Goal: Task Accomplishment & Management: Manage account settings

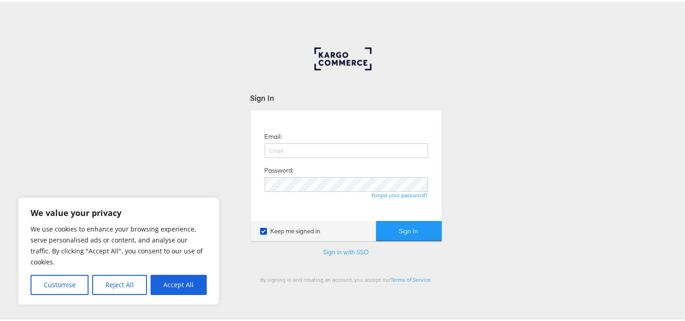
type input "[EMAIL_ADDRESS][PERSON_NAME][DOMAIN_NAME]"
click at [376, 219] on button "Sign In" at bounding box center [409, 229] width 66 height 21
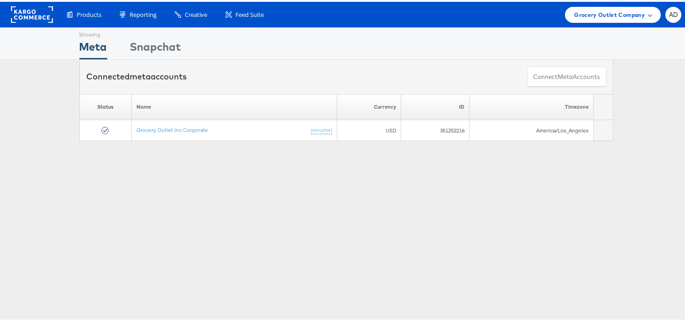
click at [596, 11] on span "Grocery Outlet Company" at bounding box center [609, 13] width 71 height 10
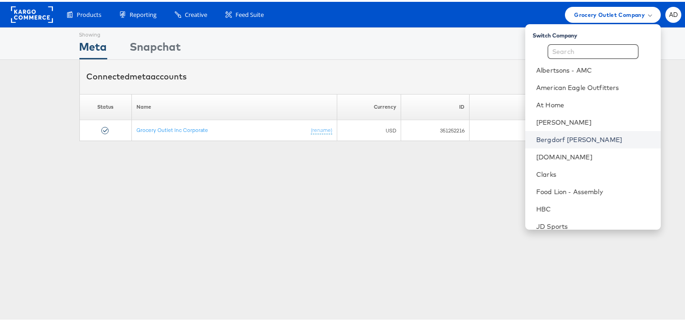
scroll to position [147, 0]
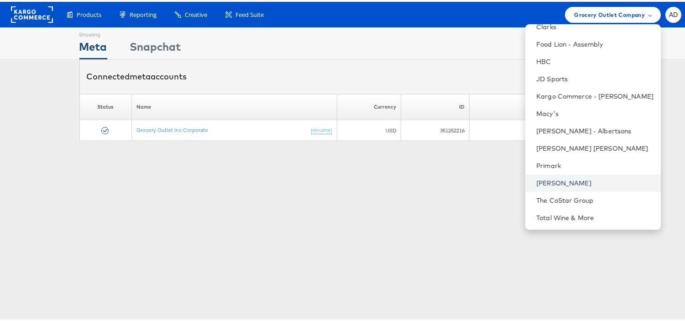
click at [537, 183] on link "[PERSON_NAME]" at bounding box center [595, 181] width 117 height 9
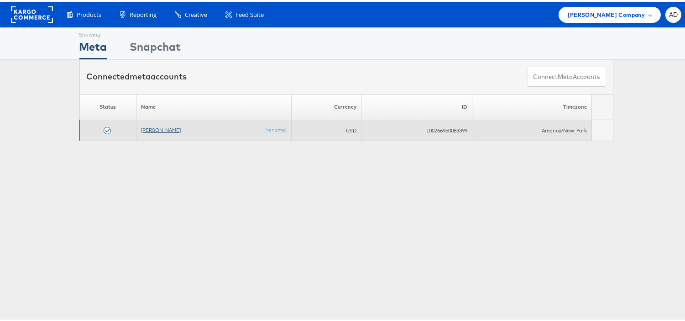
click at [154, 126] on link "[PERSON_NAME]" at bounding box center [161, 128] width 40 height 7
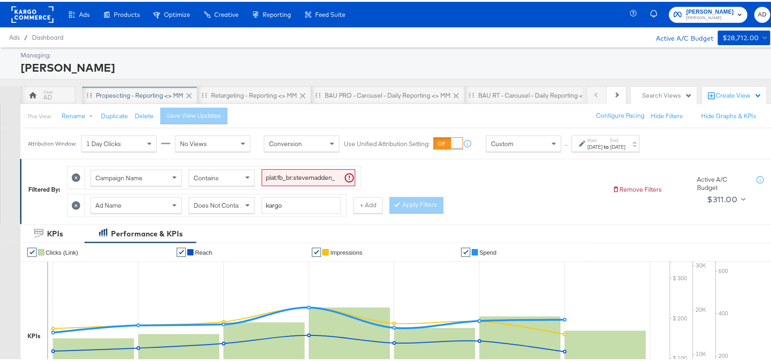
click at [102, 97] on div "Propescting - Reporting <> MM" at bounding box center [139, 94] width 87 height 9
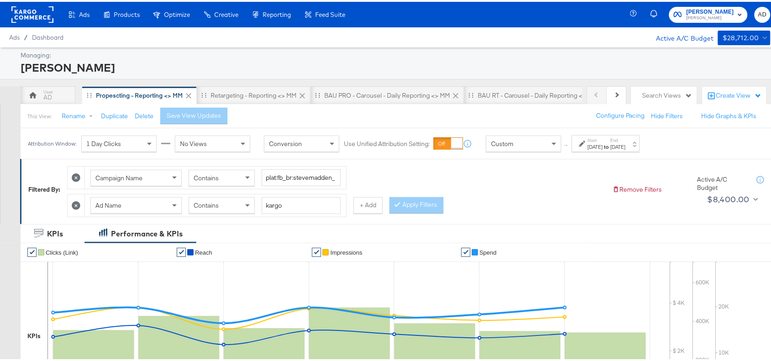
click at [626, 145] on div "Aug 27th 2025" at bounding box center [618, 145] width 15 height 7
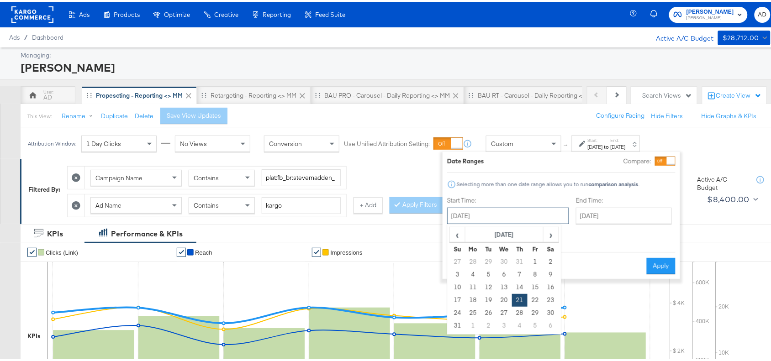
click at [510, 217] on input "August 21st 2025" at bounding box center [508, 214] width 122 height 16
click at [556, 232] on span "›" at bounding box center [551, 233] width 14 height 14
click at [521, 289] on td "18" at bounding box center [520, 285] width 16 height 13
type input "September 18th 2025"
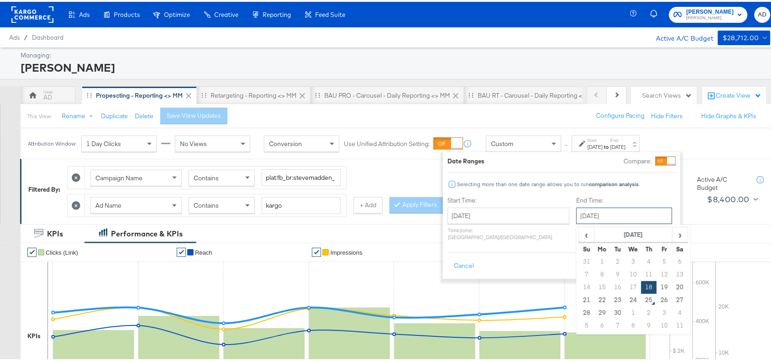
click at [606, 214] on input "September 18th 2025" at bounding box center [624, 214] width 96 height 16
click at [626, 302] on td "24" at bounding box center [634, 298] width 16 height 13
type input "September 24th 2025"
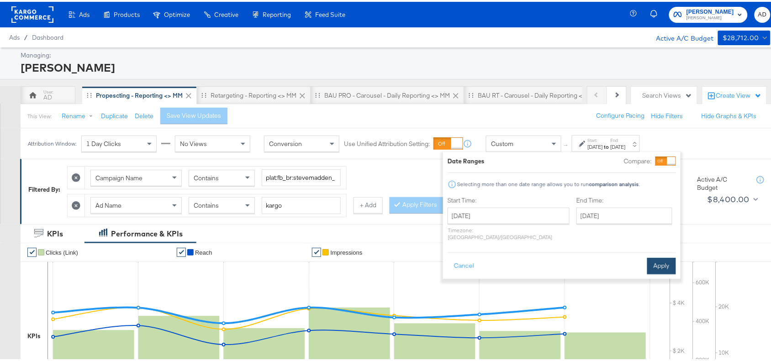
click at [658, 256] on button "Apply" at bounding box center [661, 264] width 29 height 16
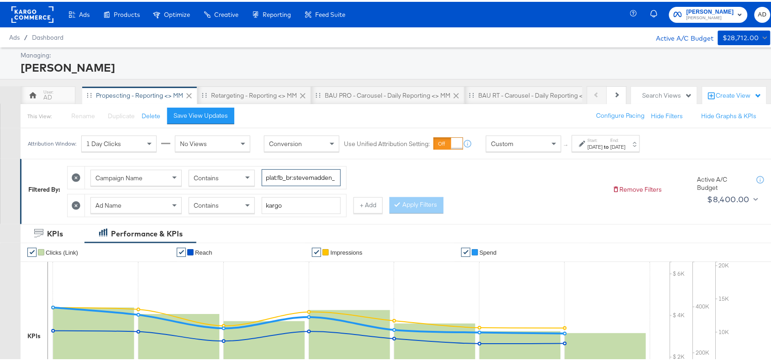
click at [307, 177] on input "plat:fb_br:stevemadden_subchan:paidsocial-asc_temp:evergreen-prospecting-2_obj:…" at bounding box center [301, 176] width 79 height 17
click at [314, 174] on input "plat:fb_br:stevemadden_subchan:paidsocial-asc_temp:evergreen-prospecting-2_obj:…" at bounding box center [301, 176] width 79 height 17
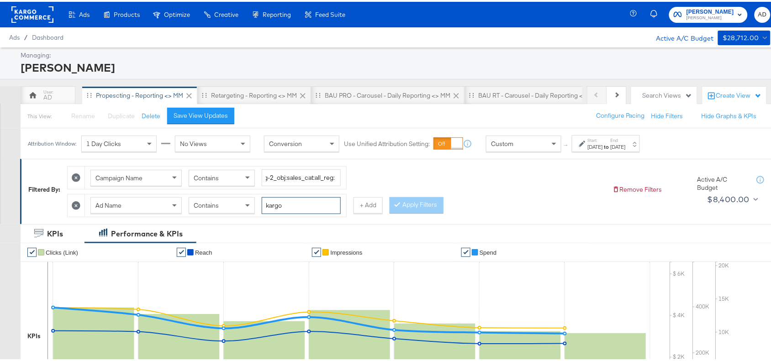
scroll to position [0, 0]
click at [310, 206] on input "kargo" at bounding box center [301, 203] width 79 height 17
click at [414, 204] on div "Apply Filters" at bounding box center [417, 203] width 54 height 16
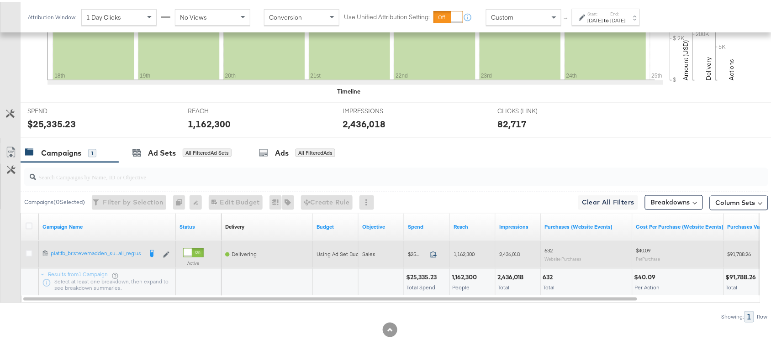
click at [434, 253] on icon at bounding box center [433, 252] width 7 height 7
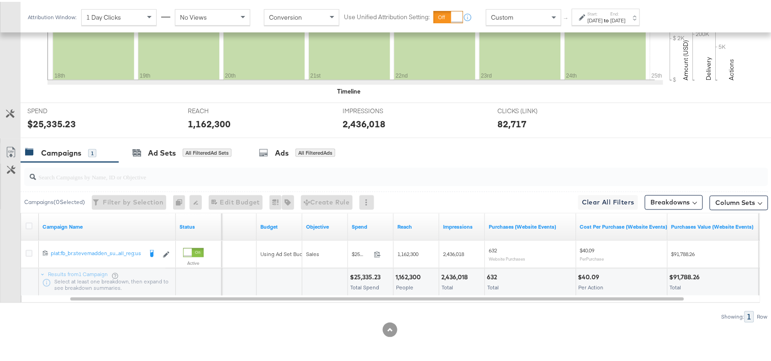
click at [446, 274] on div "2,436,018" at bounding box center [455, 276] width 29 height 9
copy div "2,436,018"
click at [446, 274] on div "2,436,018" at bounding box center [455, 276] width 29 height 9
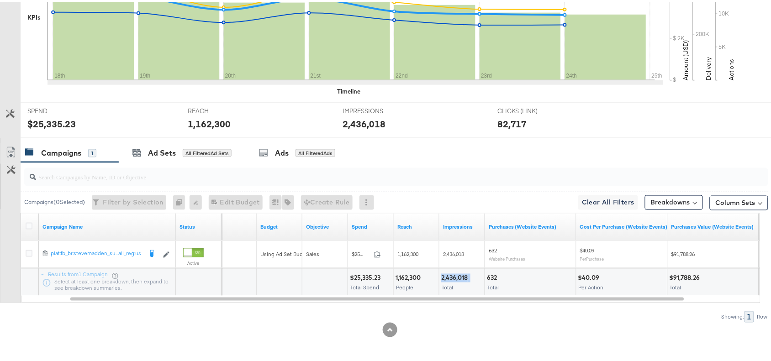
scroll to position [0, 0]
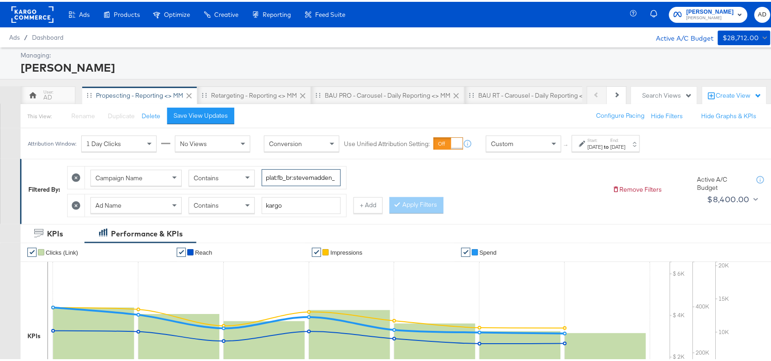
click at [290, 176] on input "plat:fb_br:stevemadden_subchan:paidsocial-asc_temp:evergreen-prospecting-2_obj:…" at bounding box center [301, 176] width 79 height 17
paste input "retargetingDPAs"
click at [290, 176] on input "plat:fb_br:stevemadden_subchan:paidsocial-asc_temp:evergreen-prospecting-2_obj:…" at bounding box center [301, 176] width 79 height 17
click at [418, 202] on button "Apply Filters" at bounding box center [417, 203] width 54 height 16
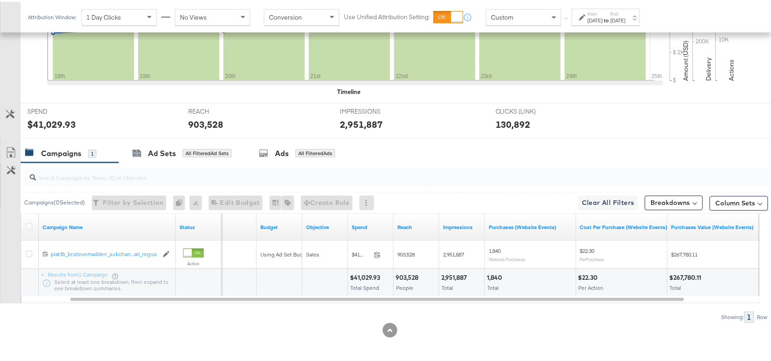
scroll to position [321, 0]
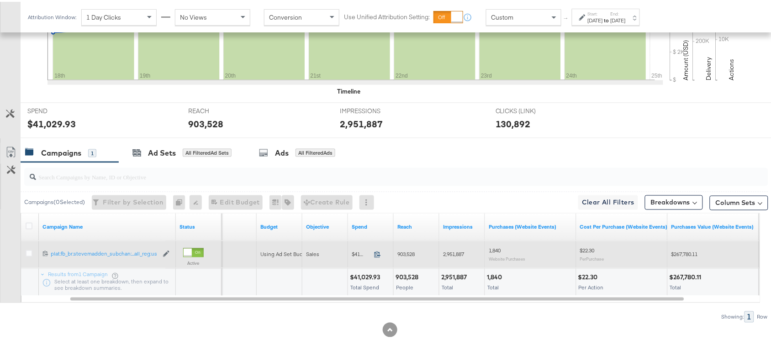
click at [379, 253] on icon at bounding box center [377, 252] width 7 height 7
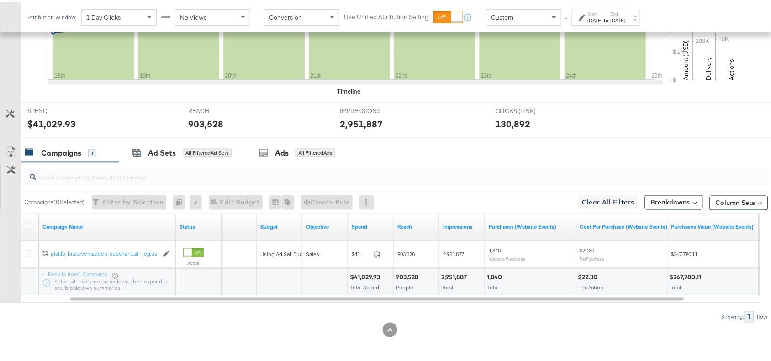
click at [451, 277] on div "2,951,887" at bounding box center [455, 276] width 28 height 9
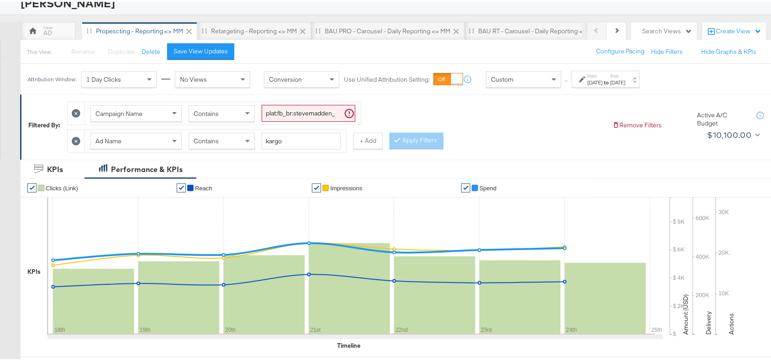
scroll to position [21, 0]
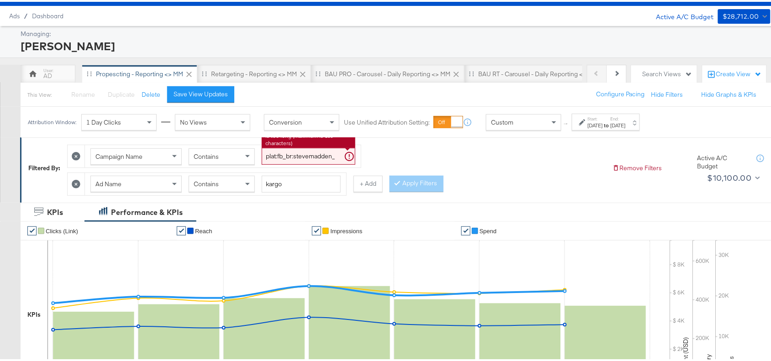
click at [304, 151] on input "plat:fb_br:stevemadden_subchan:paidsocial-asc_temp:evergreen-retargetingDPAs-2_…" at bounding box center [309, 154] width 94 height 17
paste input "prospecting"
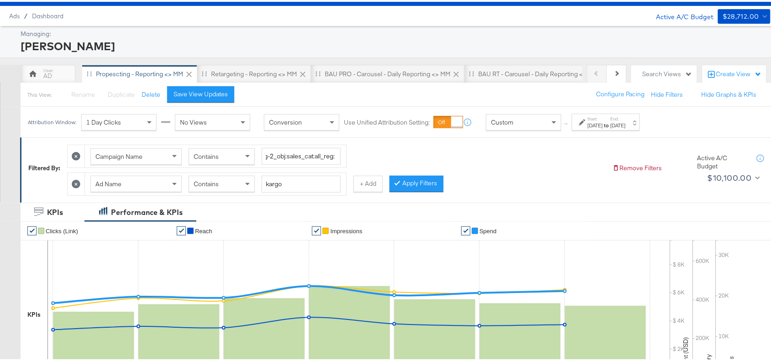
scroll to position [0, 0]
click at [221, 190] on div "Contains" at bounding box center [221, 182] width 65 height 16
click at [414, 185] on button "Apply Filters" at bounding box center [417, 182] width 54 height 16
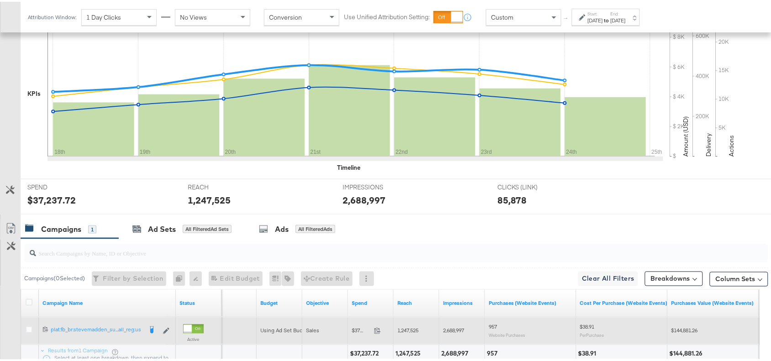
scroll to position [321, 0]
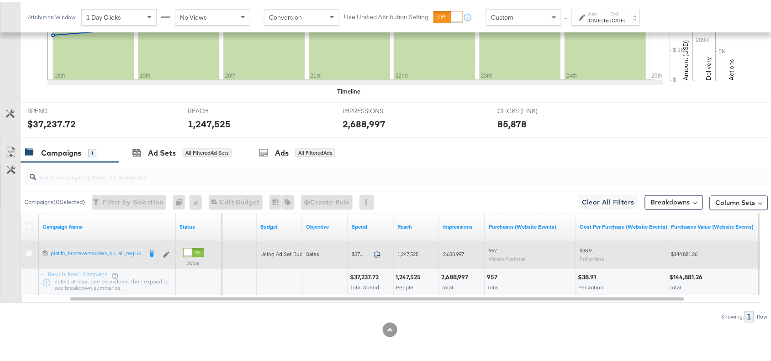
click at [376, 253] on icon at bounding box center [377, 252] width 7 height 7
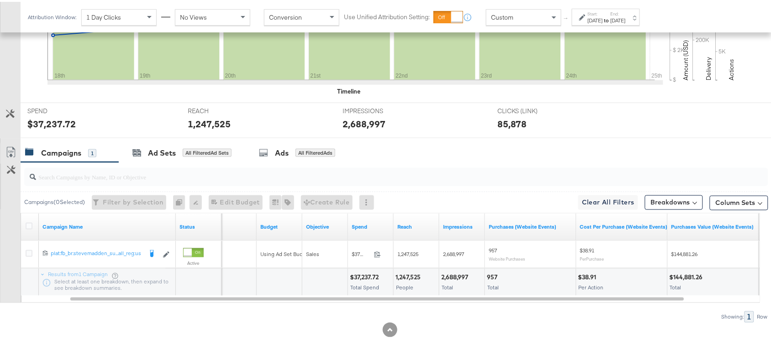
click at [450, 274] on div "2,688,997" at bounding box center [456, 276] width 30 height 9
copy div "2,688,997"
click at [450, 274] on div "2,688,997" at bounding box center [456, 276] width 30 height 9
click at [402, 274] on div "1,247,525" at bounding box center [409, 276] width 28 height 9
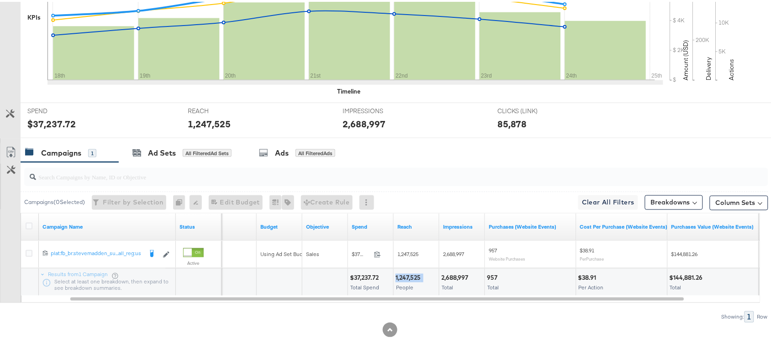
scroll to position [0, 0]
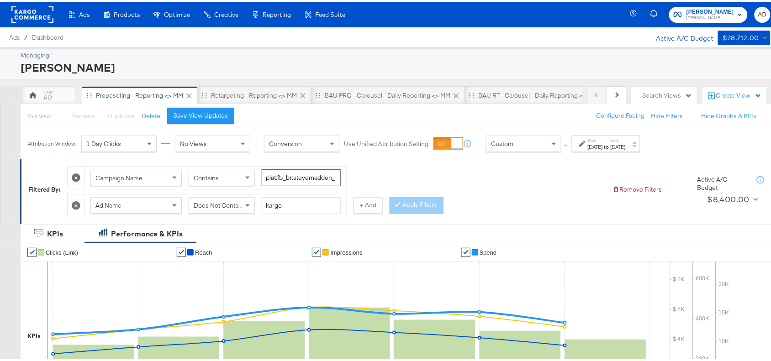
click at [305, 176] on input "plat:fb_br:stevemadden_subchan:paidsocial-asc_temp:evergreen-prospecting-2_obj:…" at bounding box center [301, 176] width 79 height 17
paste input "retargetingDPAs"
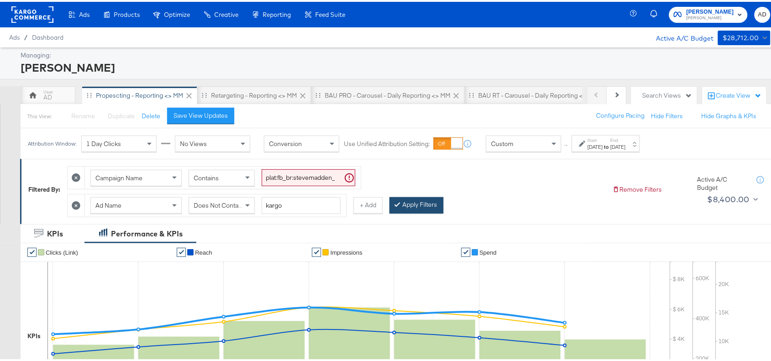
click at [408, 209] on button "Apply Filters" at bounding box center [417, 203] width 54 height 16
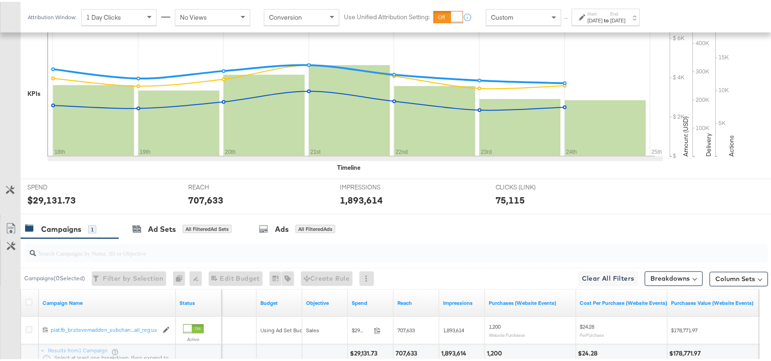
scroll to position [321, 0]
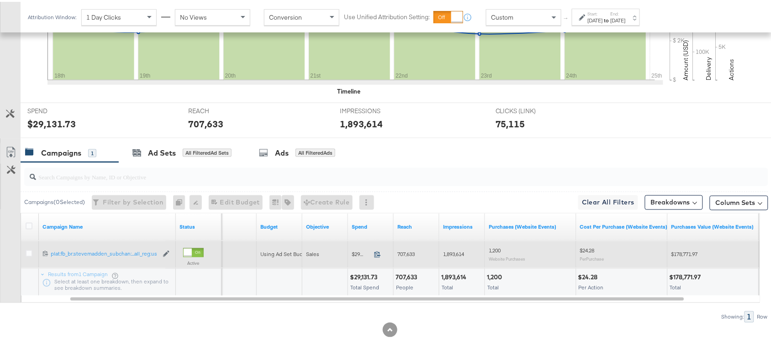
click at [377, 252] on icon at bounding box center [377, 252] width 7 height 7
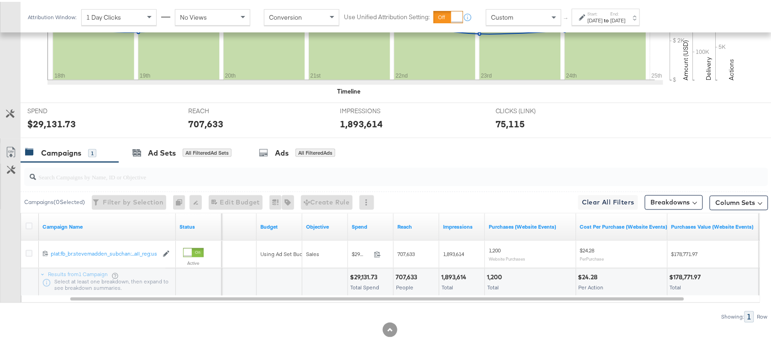
click at [409, 275] on div "707,633" at bounding box center [407, 276] width 24 height 9
click at [458, 279] on div "1,893,614" at bounding box center [455, 276] width 28 height 9
copy div "1,893,614"
click at [458, 279] on div "1,893,614" at bounding box center [455, 276] width 28 height 9
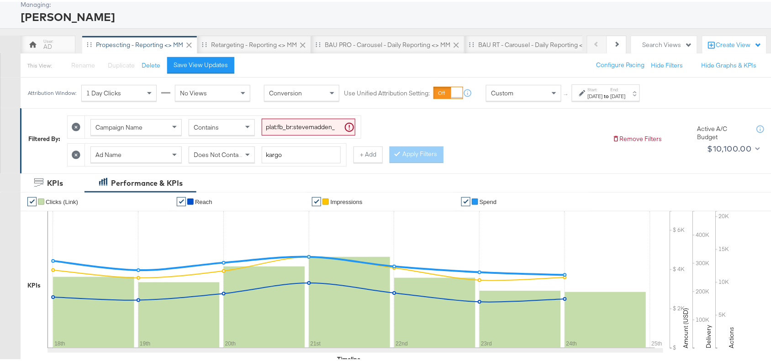
scroll to position [11, 0]
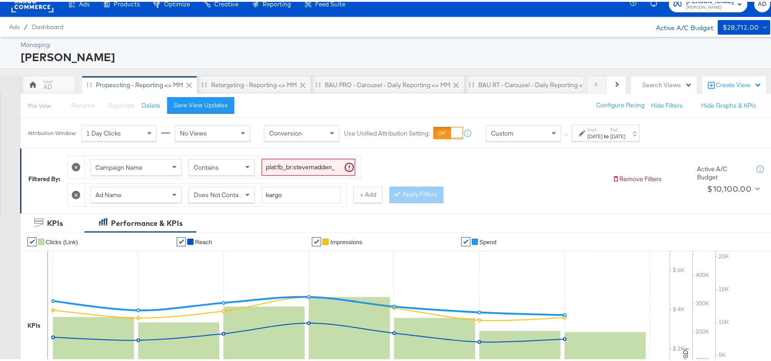
click at [546, 164] on div "Campaign Name Contains plat:fb_br:stevemadden_subchan:paidsocial-asc_temp:everg…" at bounding box center [336, 176] width 538 height 55
click at [311, 169] on input "plat:fb_br:stevemadden_subchan:paidsocial-asc_temp:evergreen-retargetingDPAs-2_…" at bounding box center [309, 165] width 94 height 17
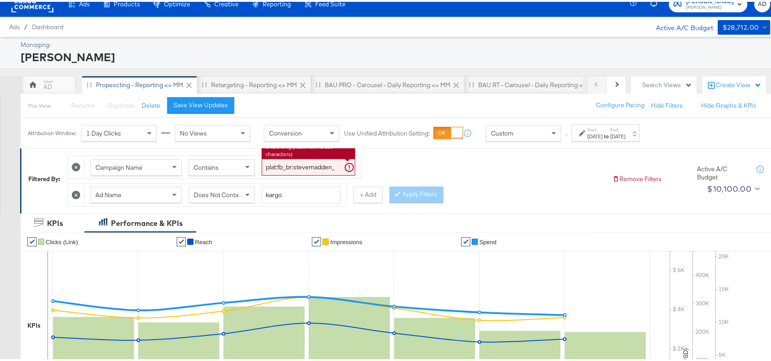
click at [311, 169] on input "plat:fb_br:stevemadden_subchan:paidsocial-asc_temp:evergreen-retargetingDPAs-2_…" at bounding box center [309, 165] width 94 height 17
paste input "buywithprime-prospecting"
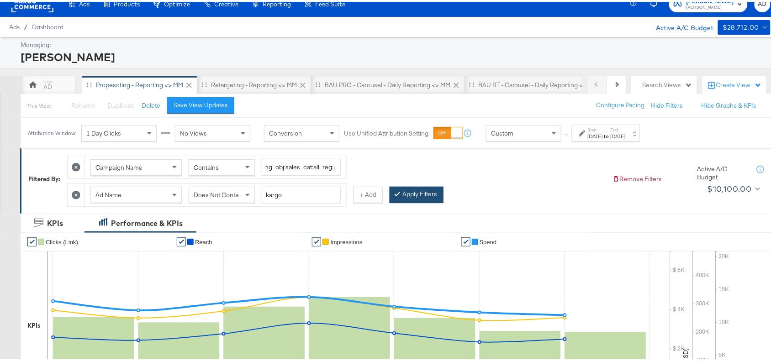
scroll to position [0, 0]
click at [402, 195] on div at bounding box center [399, 192] width 6 height 9
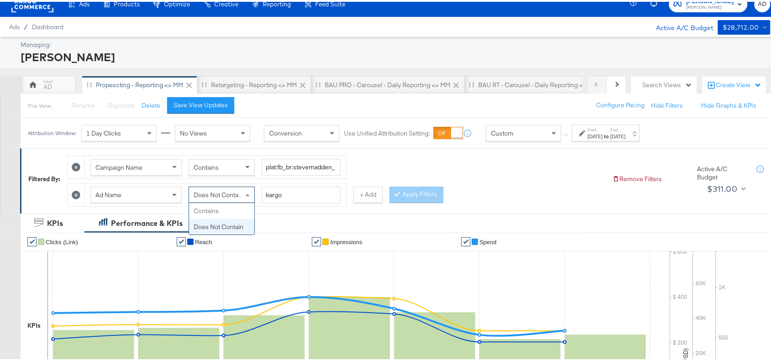
click at [220, 190] on span "Does Not Contain" at bounding box center [219, 193] width 50 height 8
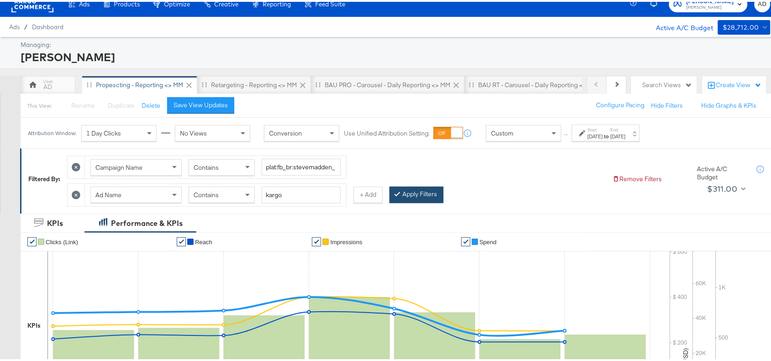
click at [419, 196] on button "Apply Filters" at bounding box center [417, 193] width 54 height 16
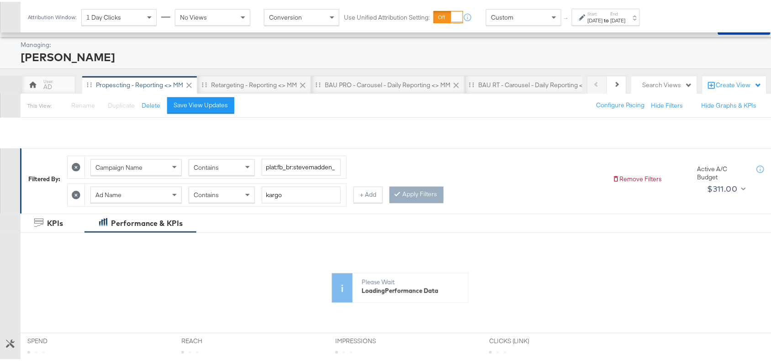
scroll to position [242, 0]
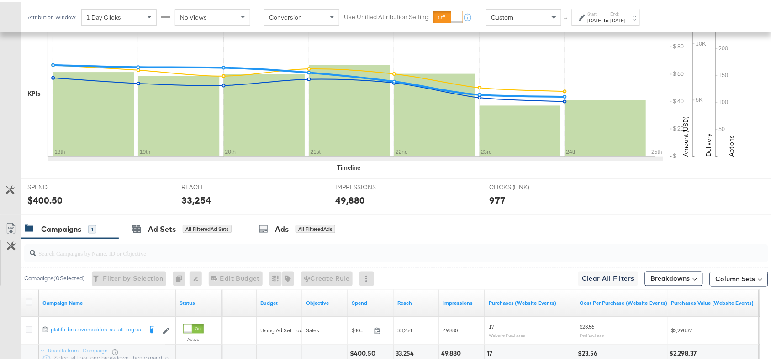
click at [360, 282] on div "Campaigns ( 0 Selected) Filter by Selection Filter 0 campaigns 0 Rename 0 campa…" at bounding box center [199, 277] width 350 height 15
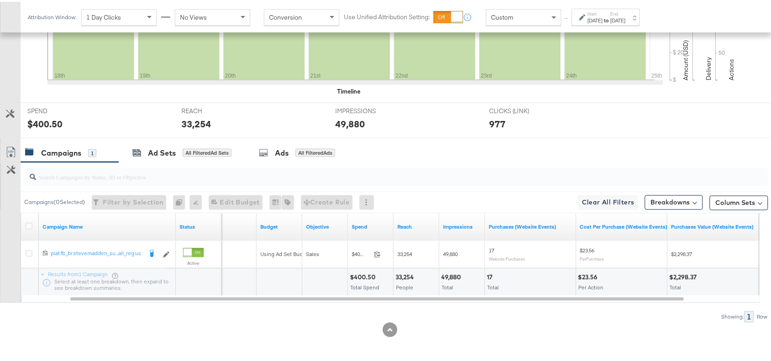
click at [363, 277] on div "$400.50" at bounding box center [364, 276] width 28 height 9
copy div "400.50"
click at [363, 277] on div "$400.50" at bounding box center [364, 276] width 28 height 9
click at [406, 280] on div "33,254" at bounding box center [405, 276] width 21 height 9
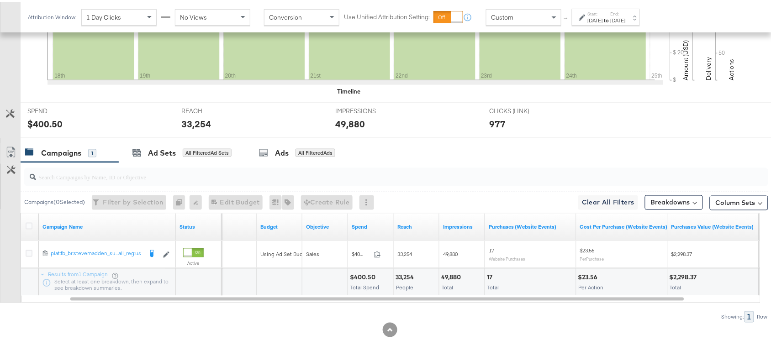
click at [457, 270] on div "49,880 Total" at bounding box center [461, 280] width 45 height 27
copy div "49,880"
click at [457, 270] on div "49,880 Total" at bounding box center [461, 280] width 45 height 27
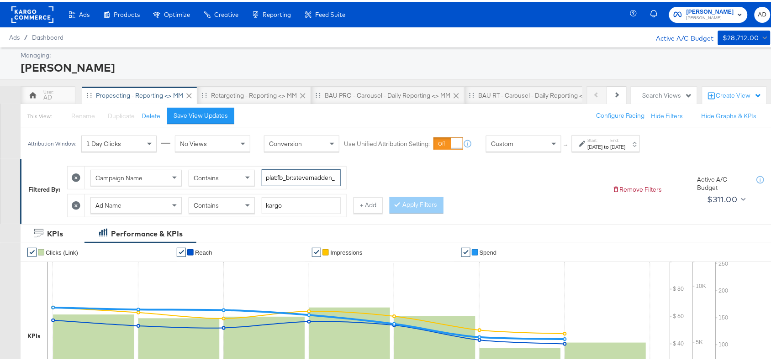
click at [286, 175] on input "plat:fb_br:stevemadden_subchan:paidsocial-asc_temp:buywithprime-prospecting_obj…" at bounding box center [301, 176] width 79 height 17
click at [202, 205] on span "Contains" at bounding box center [206, 204] width 25 height 8
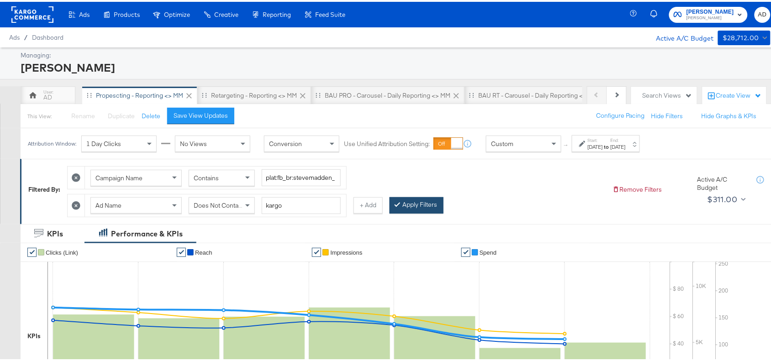
click at [412, 203] on button "Apply Filters" at bounding box center [417, 203] width 54 height 16
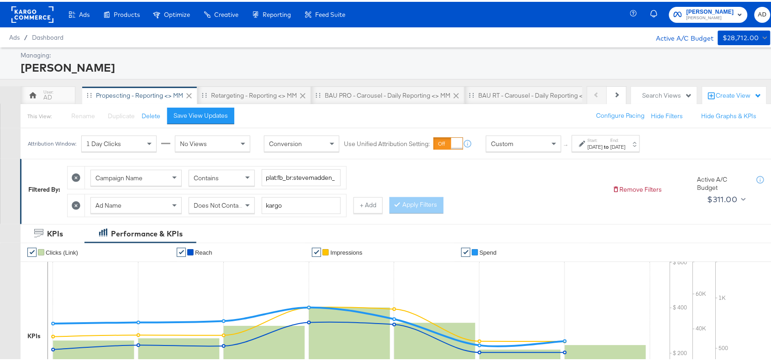
scroll to position [321, 0]
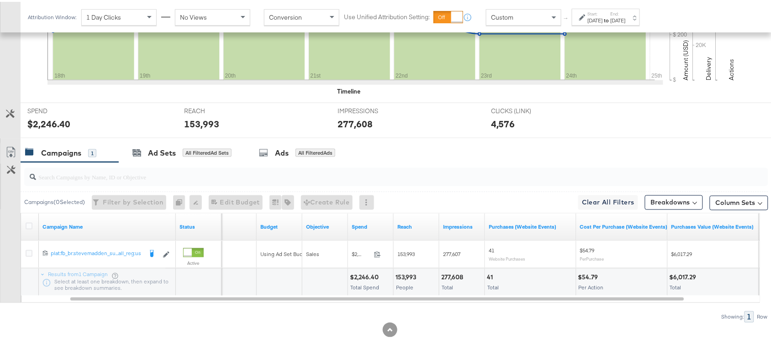
click at [366, 277] on div "$2,246.40" at bounding box center [366, 276] width 32 height 9
copy div "2,246.40"
click at [366, 277] on div "$2,246.40" at bounding box center [366, 276] width 32 height 9
click at [404, 278] on div "153,993" at bounding box center [406, 276] width 23 height 9
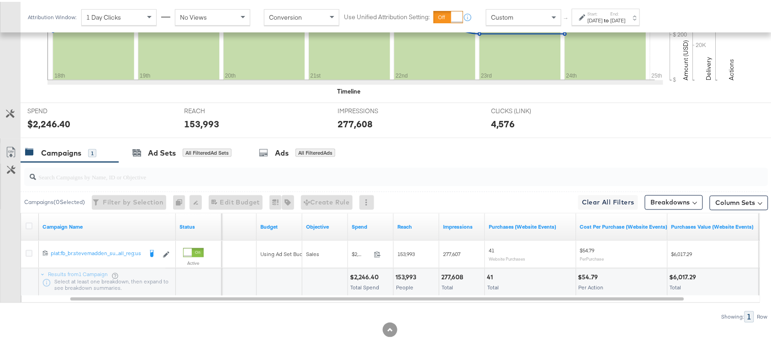
click at [453, 269] on div "277,608 Total" at bounding box center [461, 280] width 45 height 27
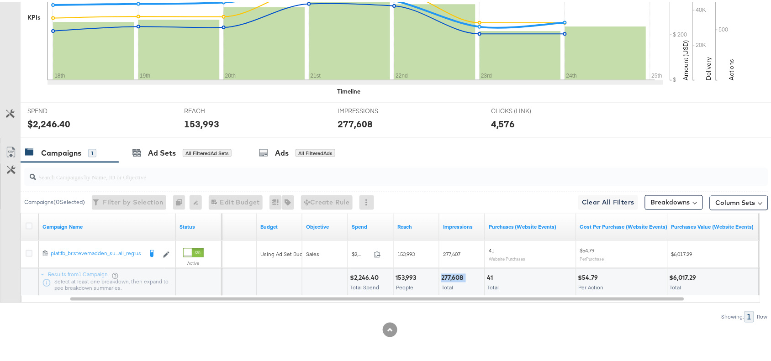
scroll to position [0, 0]
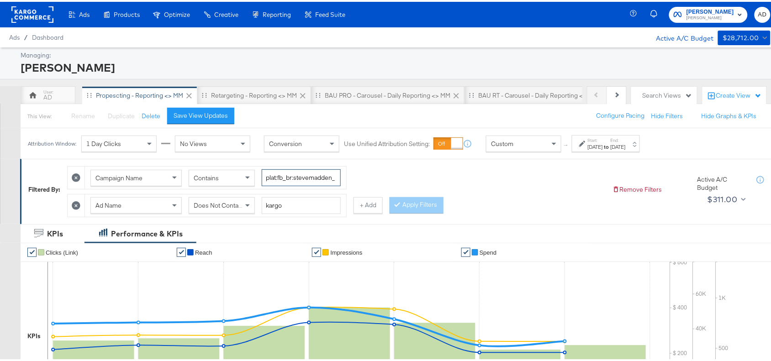
click at [299, 179] on input "plat:fb_br:stevemadden_subchan:paidsocial-asc_temp:buywithprime-prospecting_obj…" at bounding box center [301, 176] width 79 height 17
paste input "retargetingDPAs"
click at [299, 179] on input "plat:fb_br:stevemadden_subchan:paidsocial-asc_temp:buywithprime-retargetingDPAs…" at bounding box center [301, 176] width 79 height 17
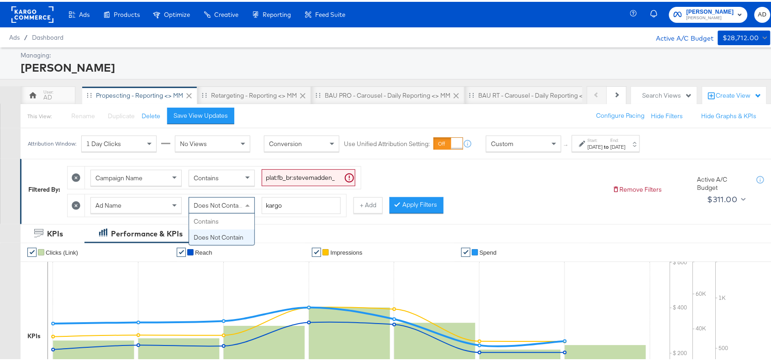
click at [227, 202] on span "Does Not Contain" at bounding box center [219, 204] width 50 height 8
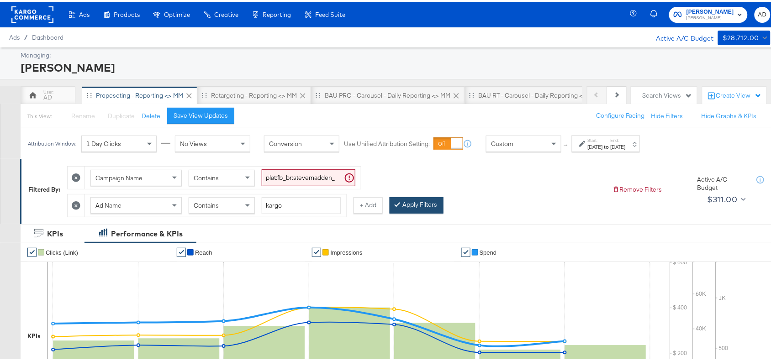
click at [425, 206] on button "Apply Filters" at bounding box center [417, 203] width 54 height 16
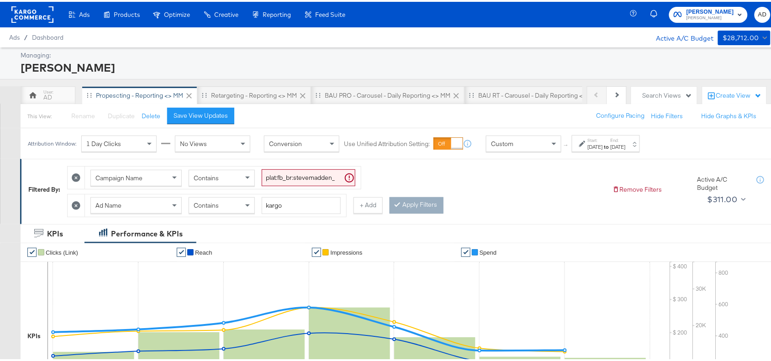
scroll to position [321, 0]
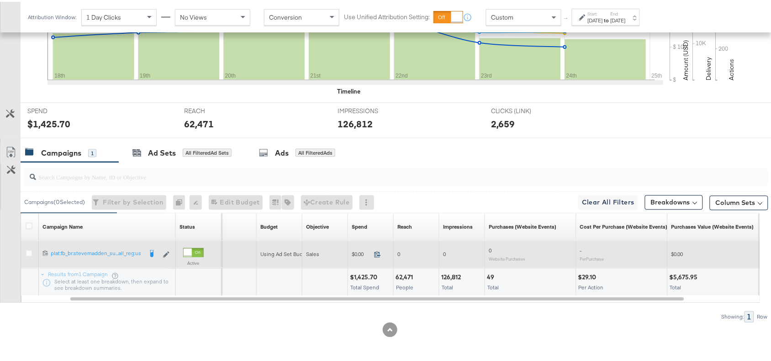
click at [377, 253] on icon at bounding box center [377, 252] width 7 height 7
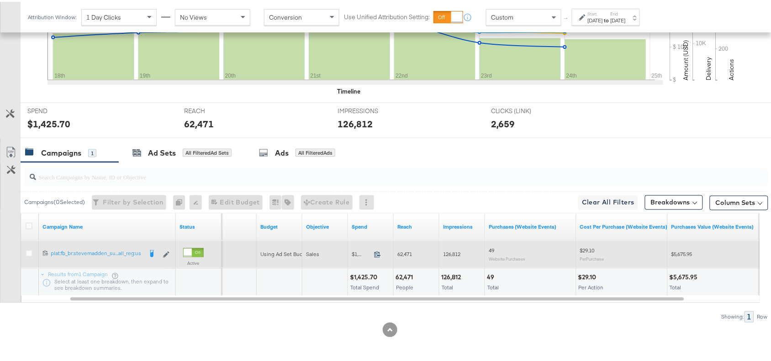
click at [376, 256] on icon at bounding box center [377, 252] width 7 height 7
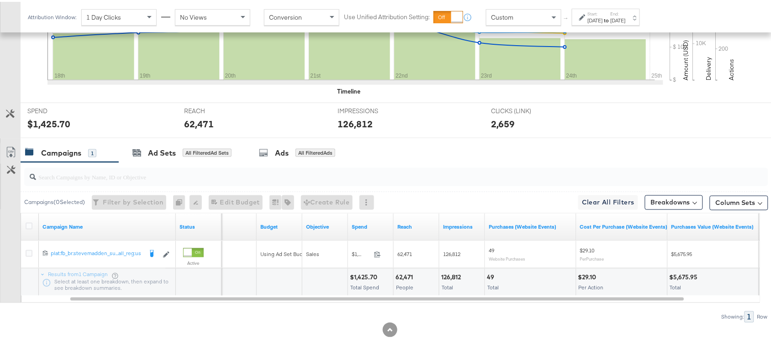
click at [403, 277] on div "62,471" at bounding box center [405, 276] width 20 height 9
click at [453, 275] on div "126,812" at bounding box center [452, 276] width 22 height 9
copy div "126,812"
click at [453, 275] on div "126,812" at bounding box center [452, 276] width 22 height 9
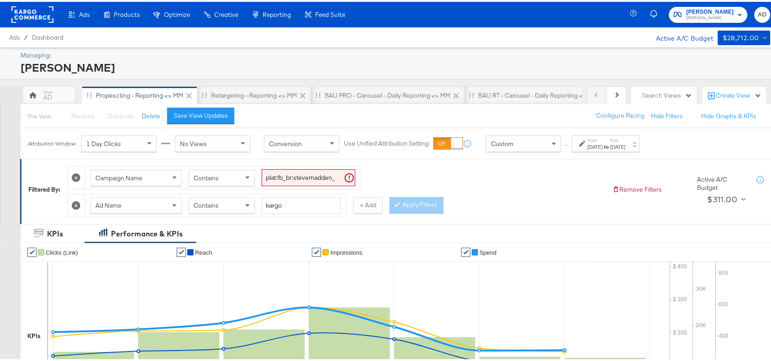
click at [304, 177] on input "plat:fb_br:stevemadden_subchan:paidsocial-asc_temp:buywithprime-retargetingDPAs…" at bounding box center [309, 176] width 94 height 17
click at [211, 208] on span "Contains" at bounding box center [206, 204] width 25 height 8
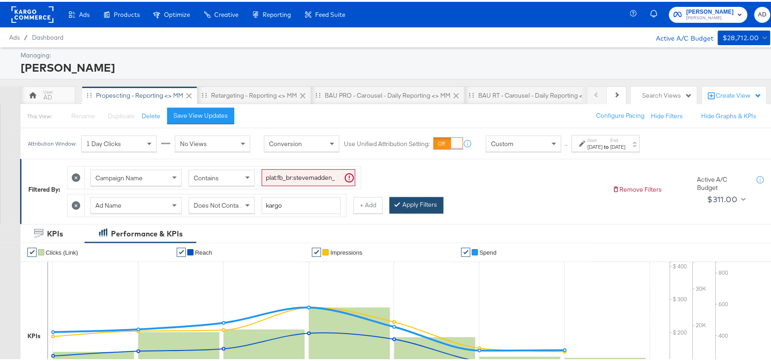
click at [420, 200] on button "Apply Filters" at bounding box center [417, 203] width 54 height 16
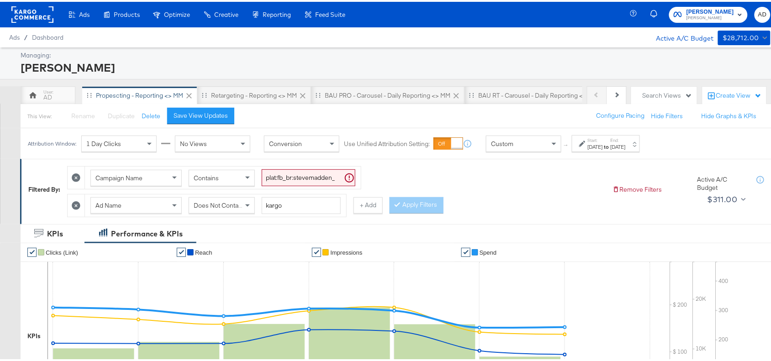
click at [511, 209] on div "Campaign Name Contains plat:fb_br:stevemadden_subchan:paidsocial-asc_temp:buywi…" at bounding box center [336, 187] width 538 height 55
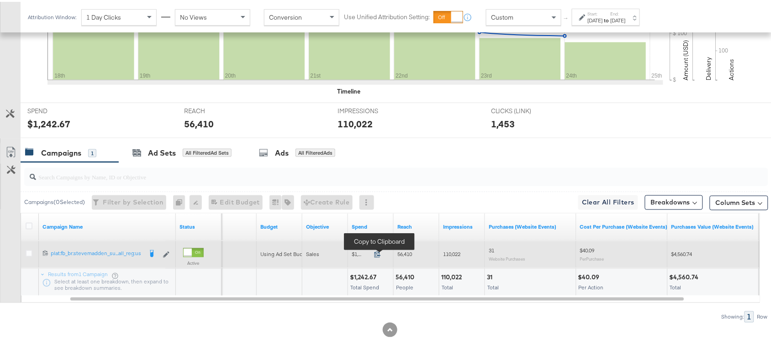
click at [375, 254] on icon at bounding box center [377, 252] width 7 height 7
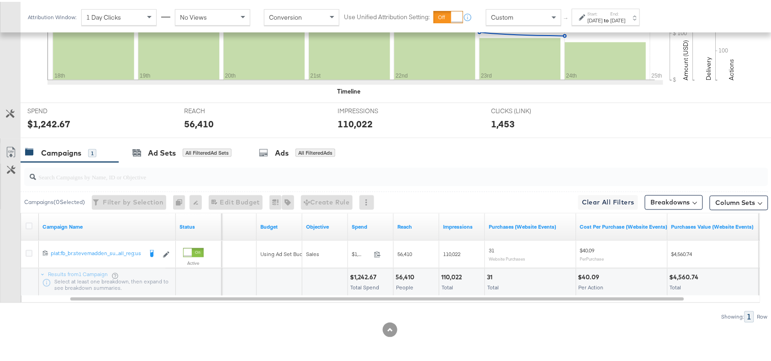
click at [441, 275] on div "110,022" at bounding box center [452, 276] width 23 height 9
copy div "110,022"
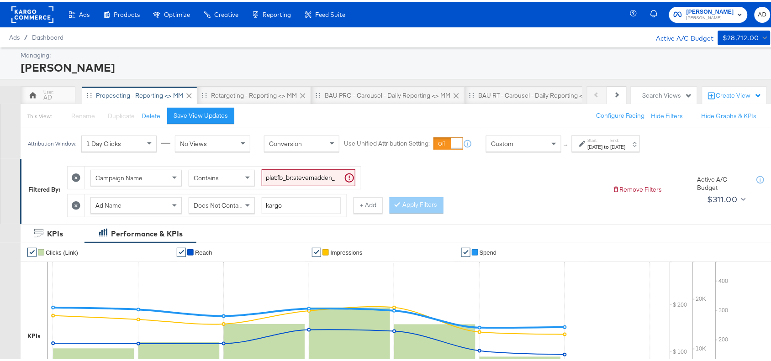
click at [298, 176] on input "plat:fb_br:stevemadden_subchan:paidsocial-asc_temp:buywithprime-retargetingDPAs…" at bounding box center [309, 176] width 94 height 17
paste input "prospecting"
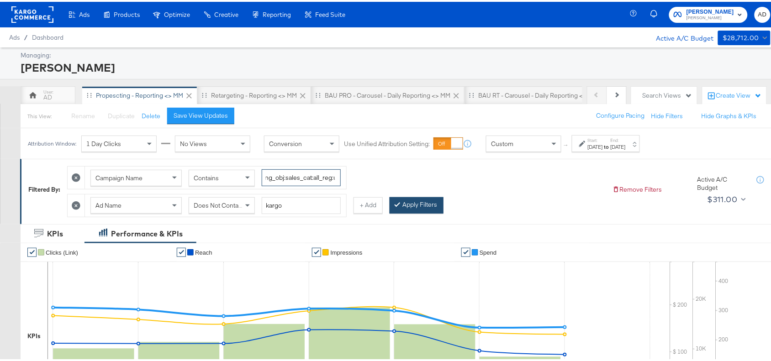
type input "plat:fb_br:stevemadden_subchan:paidsocial-asc_temp:buywithprime-prospecting_obj…"
click at [410, 201] on button "Apply Filters" at bounding box center [417, 203] width 54 height 16
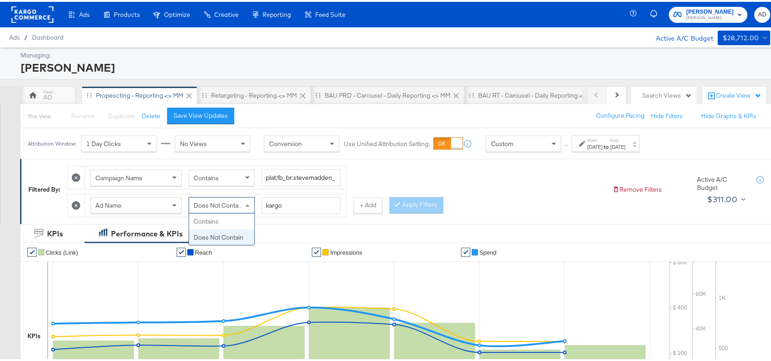
click at [219, 203] on span "Does Not Contain" at bounding box center [219, 204] width 50 height 8
click at [222, 205] on span "Does Not Contain" at bounding box center [219, 204] width 50 height 8
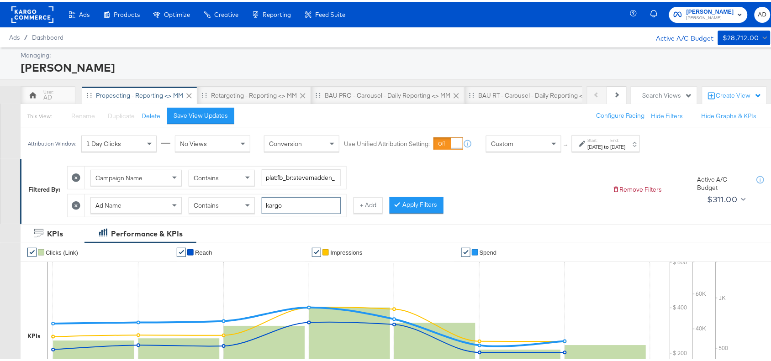
click at [303, 204] on input "kargo" at bounding box center [301, 203] width 79 height 17
paste input "cta:shopnow_prodft:buywithprime2025_copy:primedelivers-may6-KARGO-BWP_lp:plp_ad…"
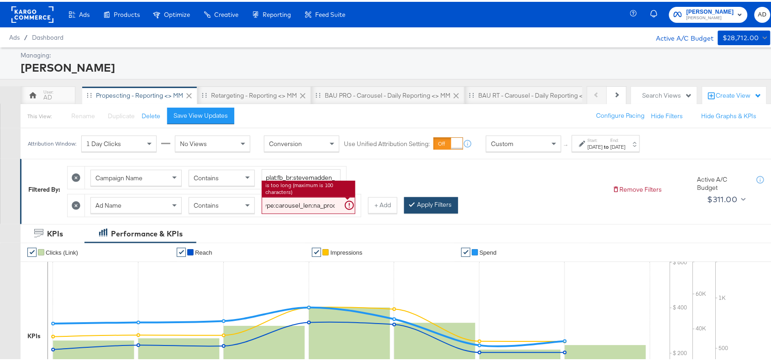
type input "cta:shopnow_prodft:buywithprime2025_copy:primedelivers-may6-KARGO-BWP_lp:plp_ad…"
click at [426, 203] on button "Apply Filters" at bounding box center [431, 203] width 54 height 16
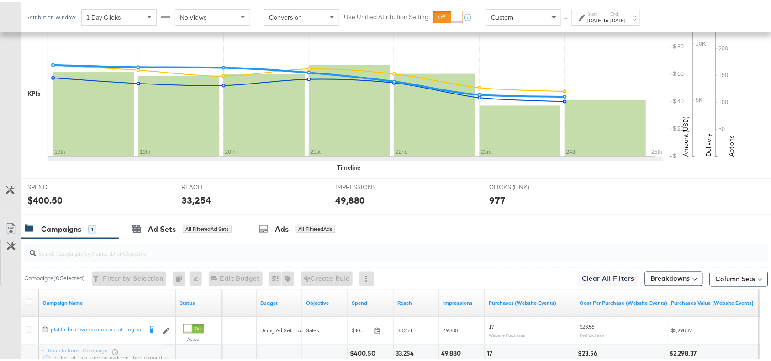
scroll to position [321, 0]
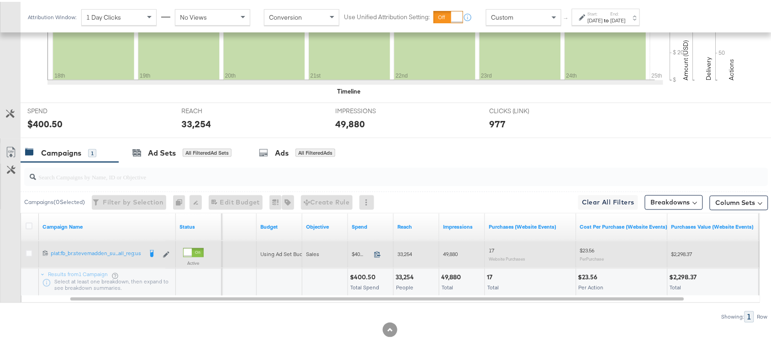
click at [377, 254] on icon at bounding box center [377, 252] width 7 height 7
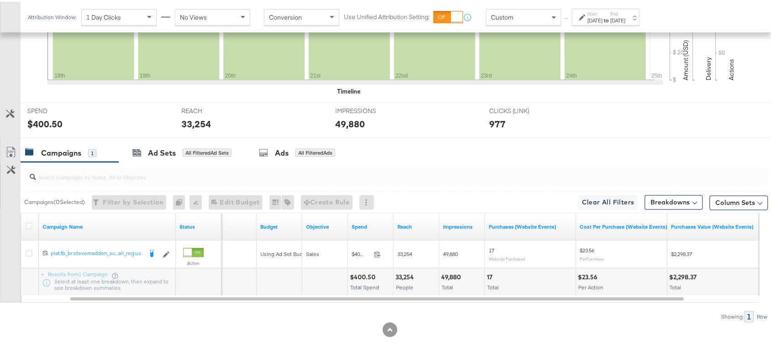
click at [441, 275] on div "49,880" at bounding box center [452, 276] width 22 height 9
copy div "49,880"
click at [441, 275] on div "49,880" at bounding box center [452, 276] width 22 height 9
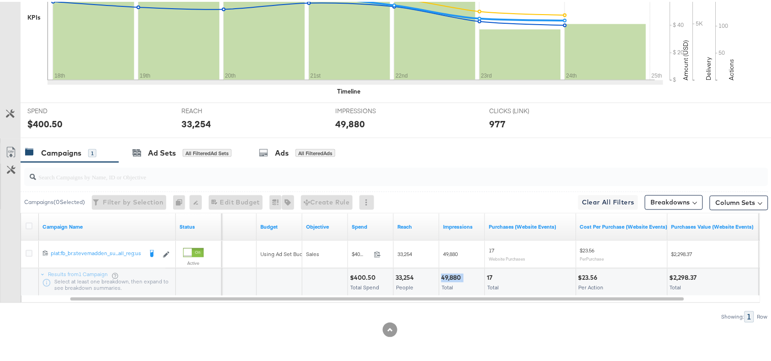
scroll to position [0, 0]
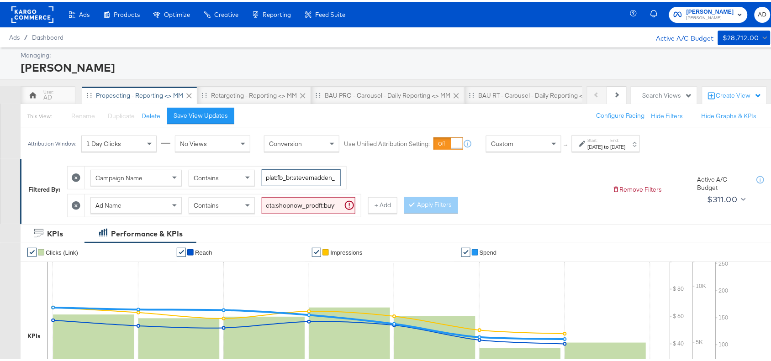
click at [282, 177] on input "plat:fb_br:stevemadden_subchan:paidsocial-asc_temp:buywithprime-prospecting_obj…" at bounding box center [301, 176] width 79 height 17
paste input "retargetingDPAs"
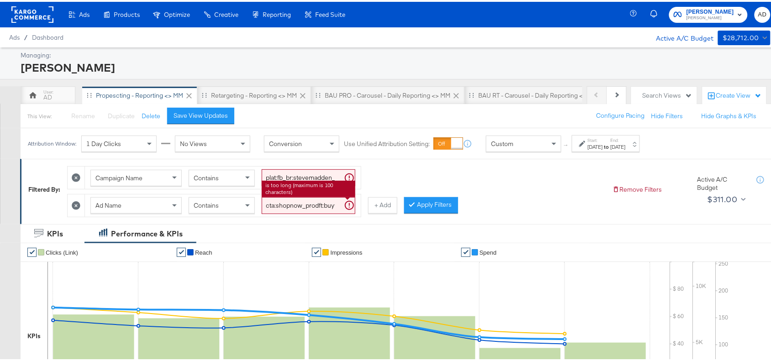
click at [307, 203] on input "cta:shopnow_prodft:buywithprime2025_copy:primedelivers-may6-KARGO-BWP_lp:plp_ad…" at bounding box center [309, 203] width 94 height 17
click at [427, 204] on button "Apply Filters" at bounding box center [431, 203] width 54 height 16
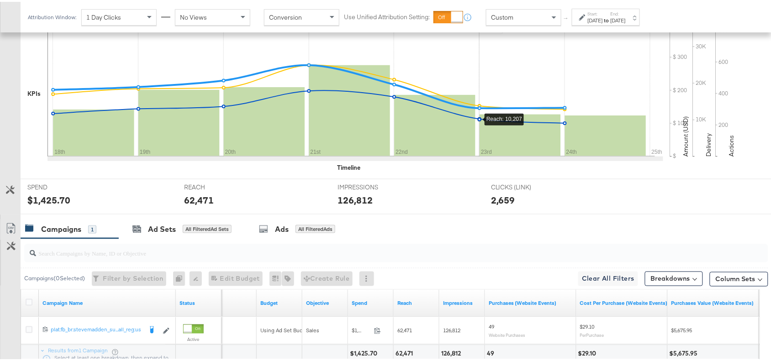
scroll to position [321, 0]
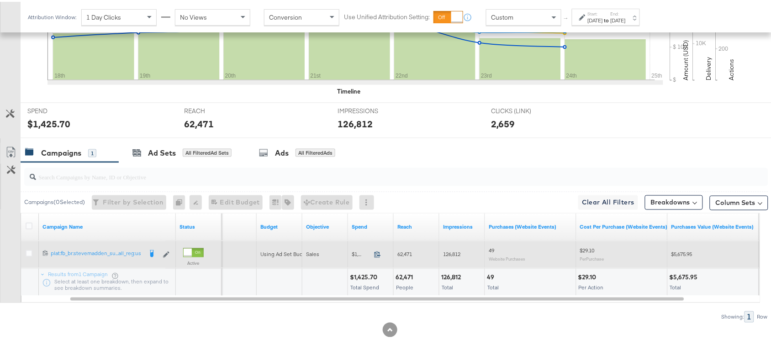
click at [376, 252] on icon at bounding box center [377, 252] width 7 height 7
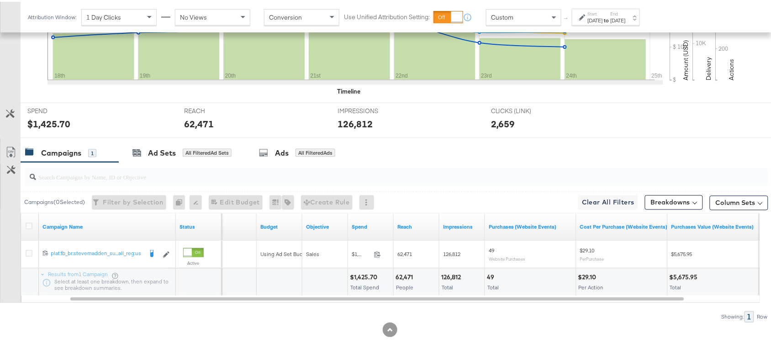
click at [452, 277] on div "126,812" at bounding box center [452, 276] width 22 height 9
copy div "126,812"
click at [452, 277] on div "126,812" at bounding box center [452, 276] width 22 height 9
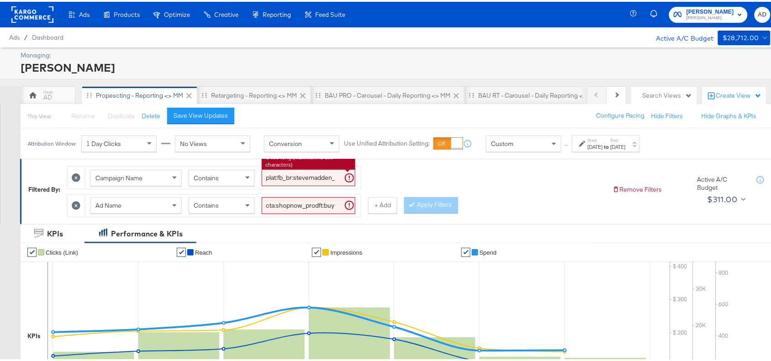
click at [300, 176] on input "plat:fb_br:stevemadden_subchan:paidsocial-asc_temp:buywithprime-retargetingDPAs…" at bounding box center [309, 176] width 94 height 17
paste input "evergreen-prospecting-2"
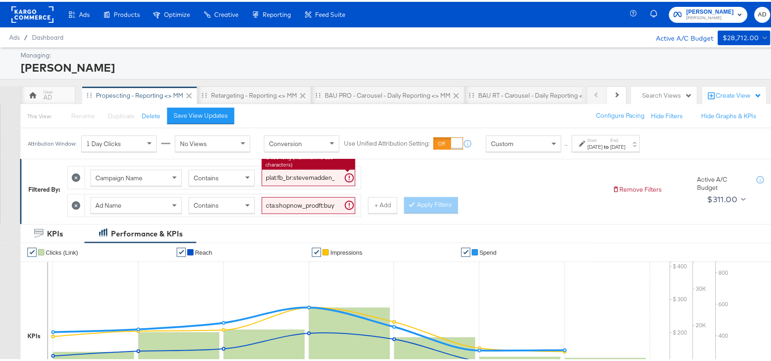
scroll to position [0, 220]
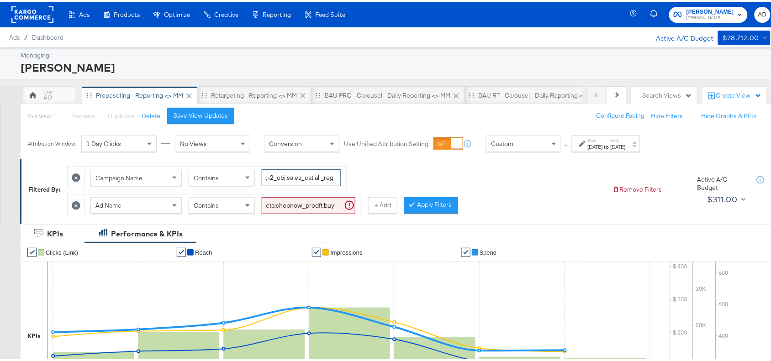
type input "plat:fb_br:stevemadden_subchan:paidsocial-asc_temp:evergreen-prospecting-2_obj:…"
click at [305, 201] on input "cta:shopnow_prodft:buywithprime2025_copy:primedelivers-may6-KARGO-BWP_lp:plp_ad…" at bounding box center [309, 203] width 94 height 17
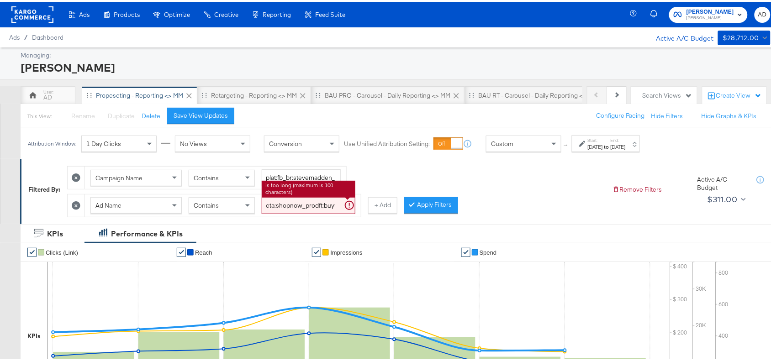
click at [305, 201] on input "cta:shopnow_prodft:buywithprime2025_copy:primedelivers-may6-KARGO-BWP_lp:plp_ad…" at bounding box center [309, 203] width 94 height 17
paste input "mostwanted_copy:thestylesyoudidnt-feb28-KARGO-singleimage"
type input "cta:shopnow_prodft:mostwanted_copy:thestylesyoudidnt-feb28-KARGO-singleimage_lp…"
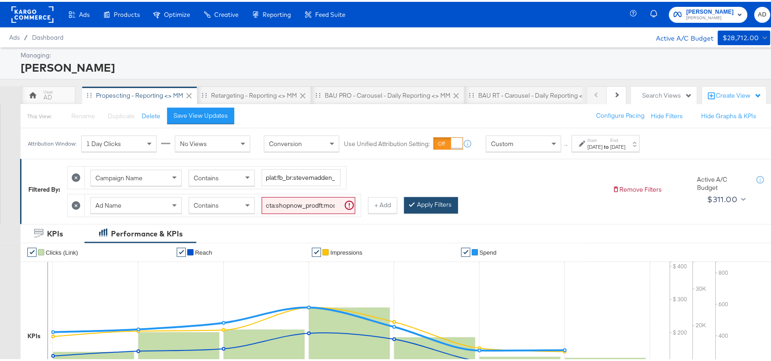
click at [446, 211] on button "Apply Filters" at bounding box center [431, 203] width 54 height 16
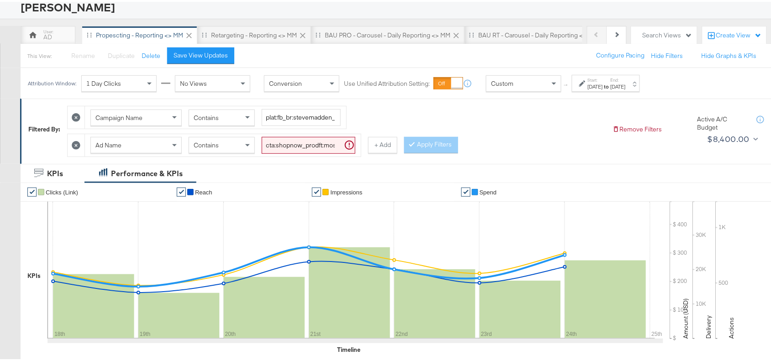
scroll to position [59, 0]
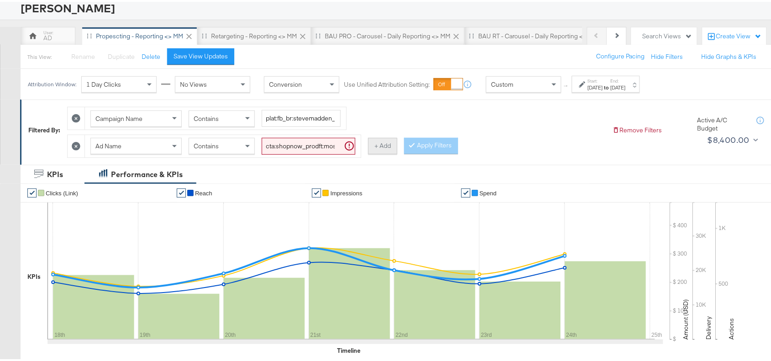
click at [385, 147] on button "+ Add" at bounding box center [382, 144] width 29 height 16
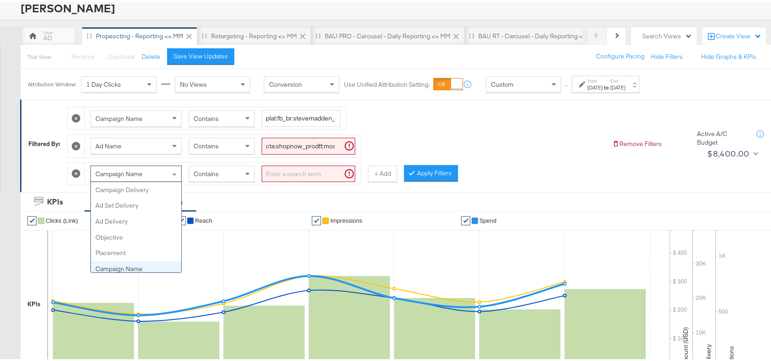
click at [147, 171] on div "Campaign Name" at bounding box center [136, 172] width 90 height 16
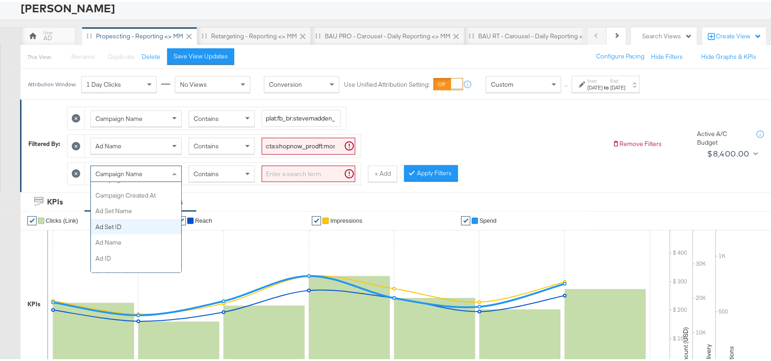
scroll to position [105, 0]
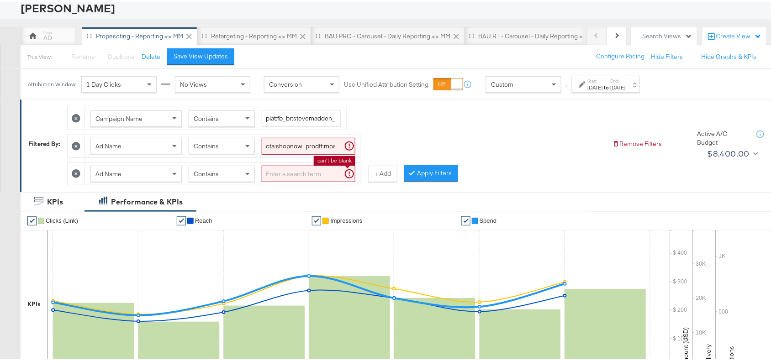
click at [301, 174] on input "search" at bounding box center [309, 172] width 94 height 17
paste input "cta:shopnow_prodft:mostwanted_copy:thestylesyoudidnt-jan23-KARGO-singleimage_lp…"
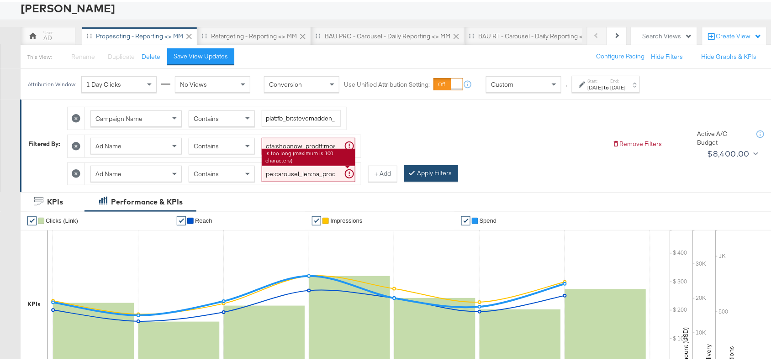
type input "cta:shopnow_prodft:mostwanted_copy:thestylesyoudidnt-jan23-KARGO-singleimage_lp…"
click at [427, 176] on button "Apply Filters" at bounding box center [431, 171] width 54 height 16
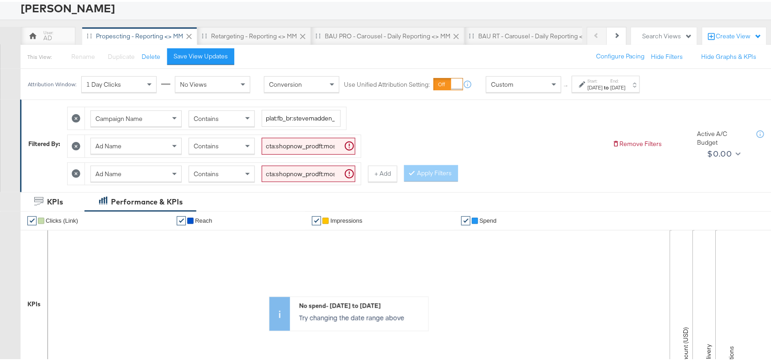
click at [380, 186] on div "Filtered By: Campaign Name Contains plat:fb_br:stevemadden_subchan:paidsocial-a…" at bounding box center [399, 144] width 759 height 93
click at [389, 175] on button "+ Add" at bounding box center [382, 172] width 29 height 16
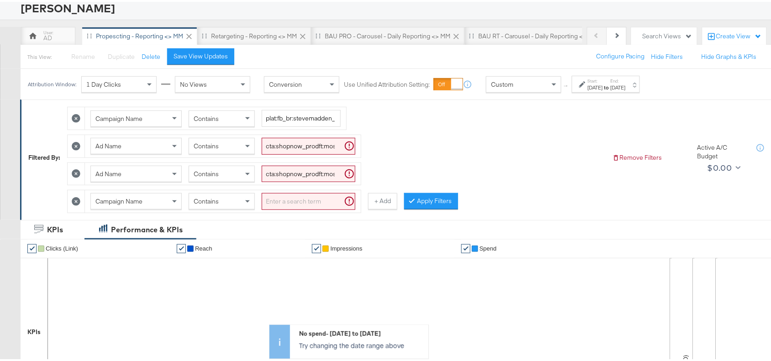
click at [137, 204] on span "Campaign Name" at bounding box center [118, 199] width 47 height 8
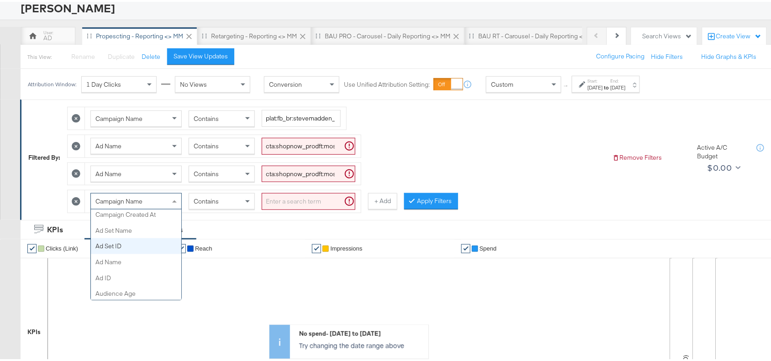
scroll to position [115, 0]
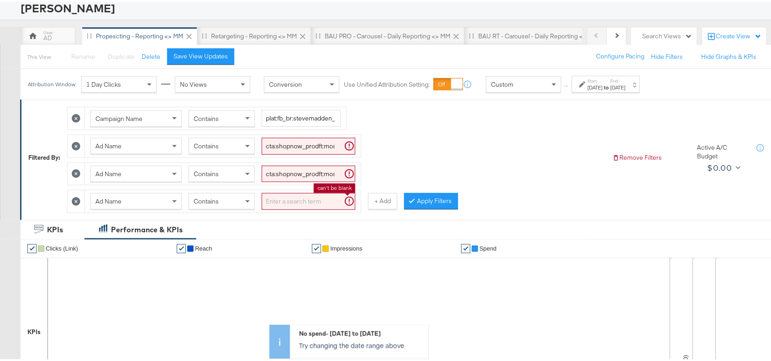
click at [300, 204] on input "search" at bounding box center [309, 199] width 94 height 17
paste input "cta:shopnow_prodft:mostwanted_copy:thestylesyoudidnt-aug11-KARGO-singleimage_lp…"
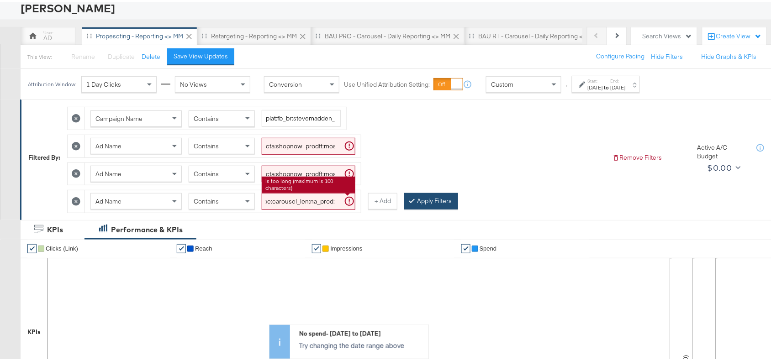
type input "cta:shopnow_prodft:mostwanted_copy:thestylesyoudidnt-aug11-KARGO-singleimage_lp…"
click at [424, 202] on button "Apply Filters" at bounding box center [431, 199] width 54 height 16
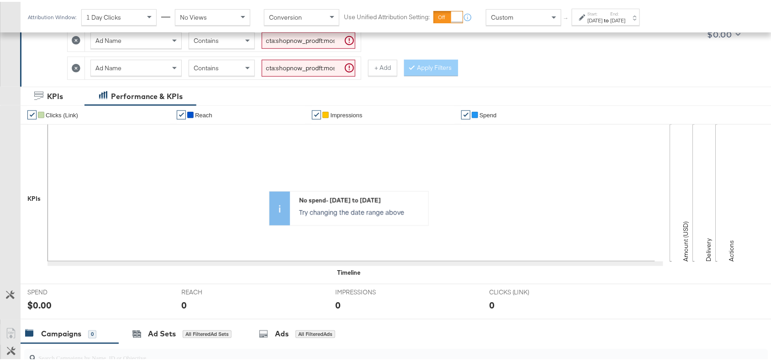
scroll to position [22, 0]
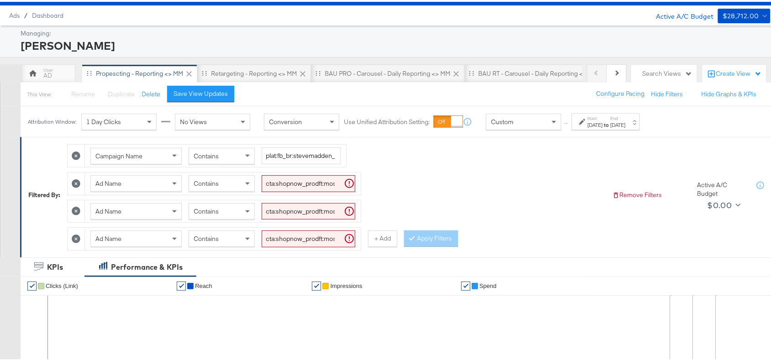
click at [76, 235] on icon at bounding box center [76, 237] width 9 height 9
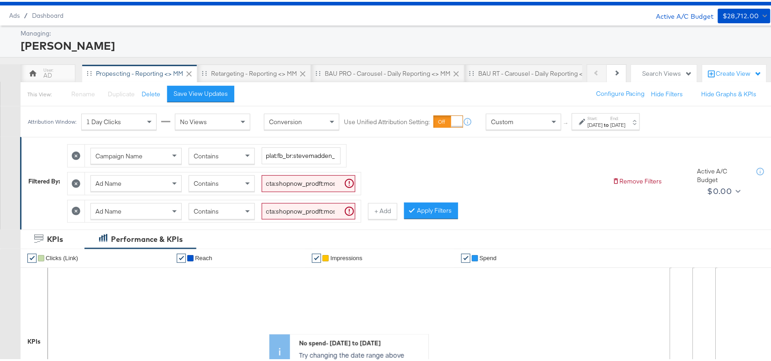
click at [76, 209] on icon at bounding box center [76, 209] width 9 height 9
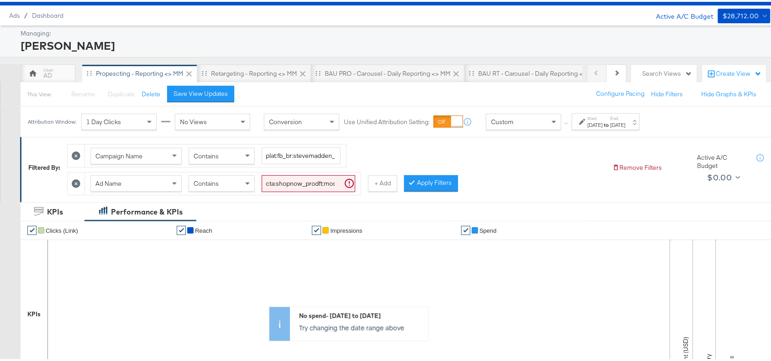
click at [556, 186] on div "Campaign Name Contains plat:fb_br:stevemadden_subchan:paidsocial-asc_temp:everg…" at bounding box center [336, 165] width 538 height 55
click at [291, 177] on input "cta:shopnow_prodft:mostwanted_copy:thestylesyoudidnt-feb28-KARGO-singleimage_lp…" at bounding box center [309, 182] width 94 height 17
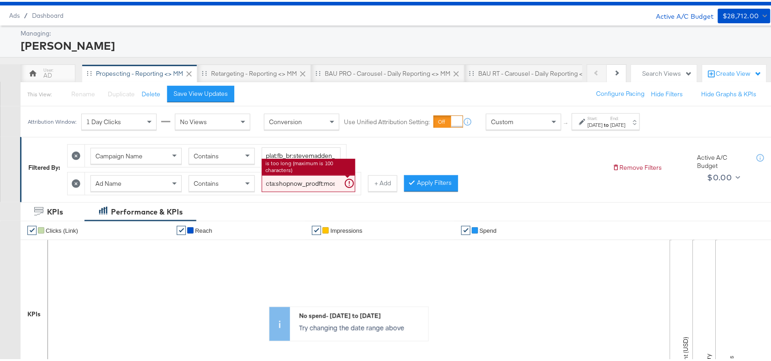
paste input "womensshoes_copy:cominginhot-feb28-KARGO"
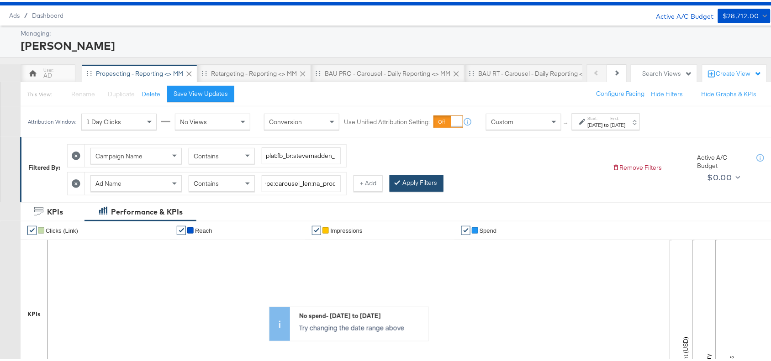
scroll to position [0, 0]
click at [425, 181] on button "Apply Filters" at bounding box center [417, 182] width 54 height 16
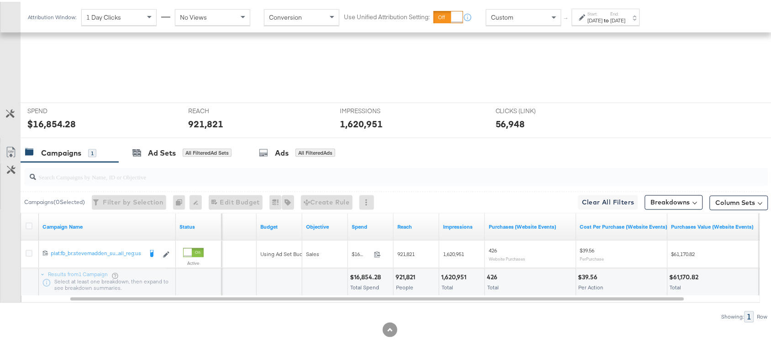
scroll to position [321, 0]
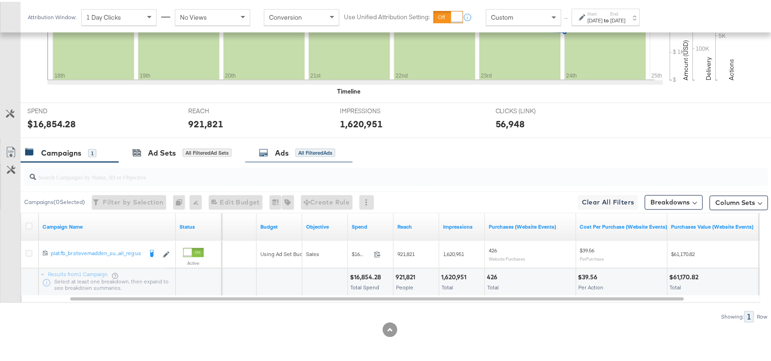
click at [275, 151] on div "Ads All Filtered Ads" at bounding box center [297, 151] width 76 height 11
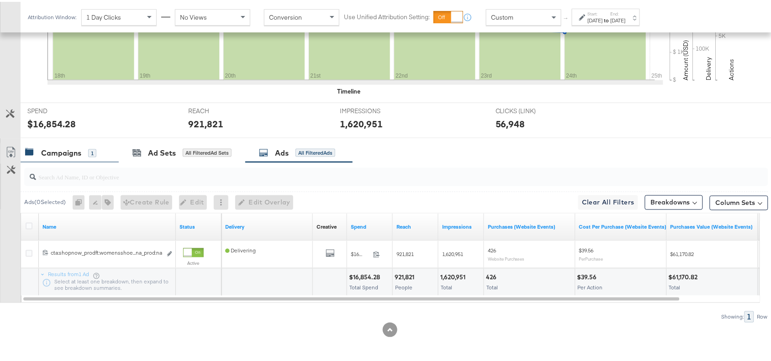
click at [51, 160] on div "Campaigns 1" at bounding box center [70, 152] width 98 height 20
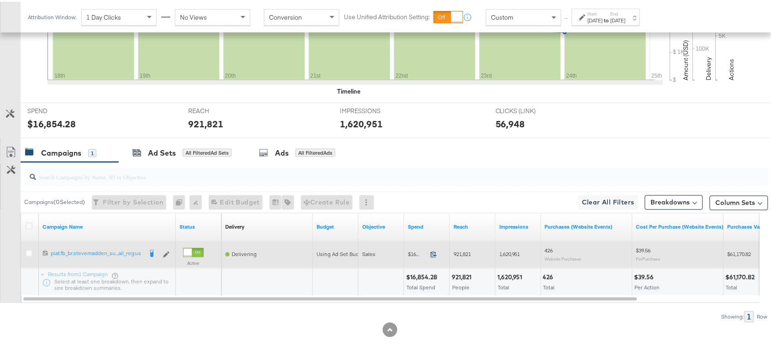
click at [432, 252] on icon at bounding box center [433, 252] width 7 height 7
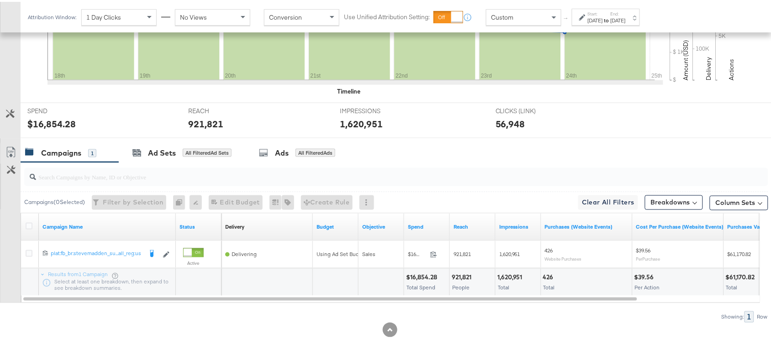
scroll to position [0, 0]
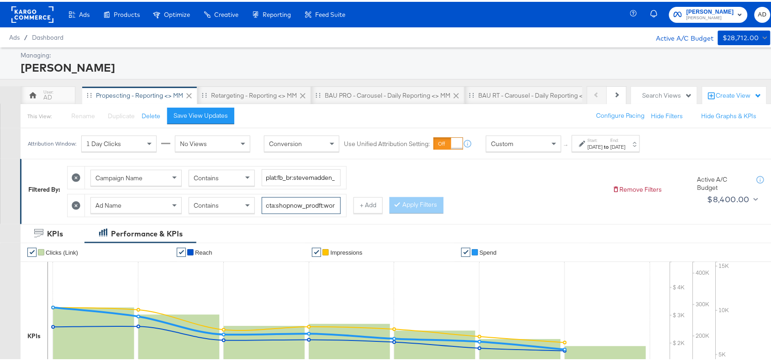
click at [311, 201] on input "cta:shopnow_prodft:womensshoes_copy:cominginhot-feb28-KARGO_lp:plp_adtype:carou…" at bounding box center [301, 203] width 79 height 17
paste input "nov15"
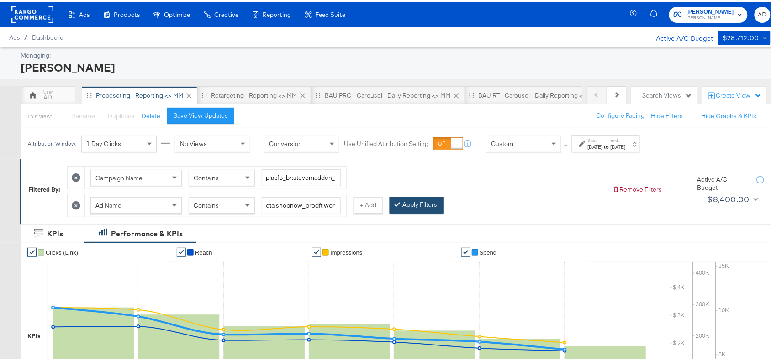
click at [412, 204] on button "Apply Filters" at bounding box center [417, 203] width 54 height 16
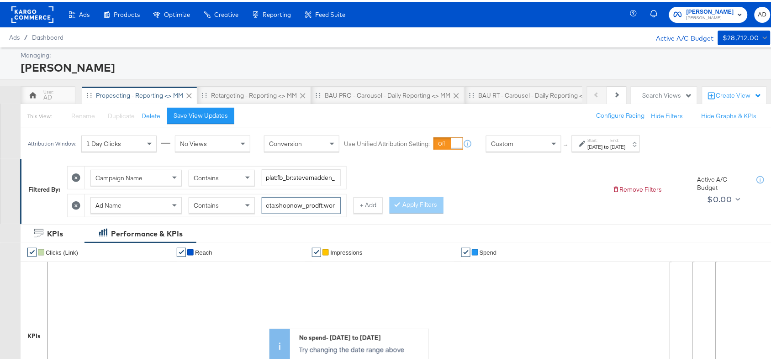
click at [306, 204] on input "cta:shopnow_prodft:womensshoes_copy:cominginhot-nov15-KARGO_lp:plp_adtype:carou…" at bounding box center [301, 203] width 79 height 17
paste input "aug11"
click at [306, 204] on input "cta:shopnow_prodft:womensshoes_copy:cominginhot-aug11-KARGO_lp:plp_adtype:carou…" at bounding box center [301, 203] width 79 height 17
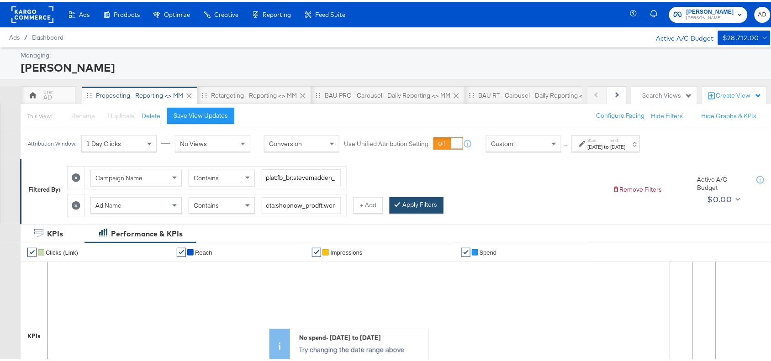
click at [406, 211] on button "Apply Filters" at bounding box center [417, 203] width 54 height 16
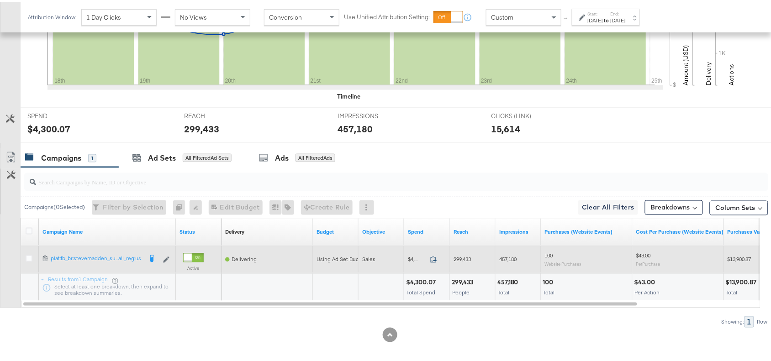
scroll to position [321, 0]
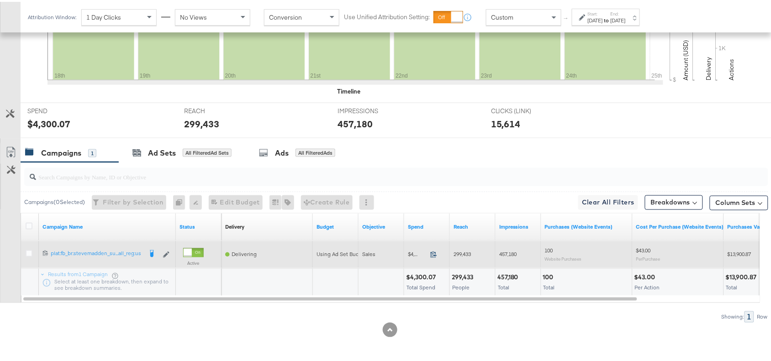
click at [435, 253] on icon at bounding box center [433, 252] width 7 height 7
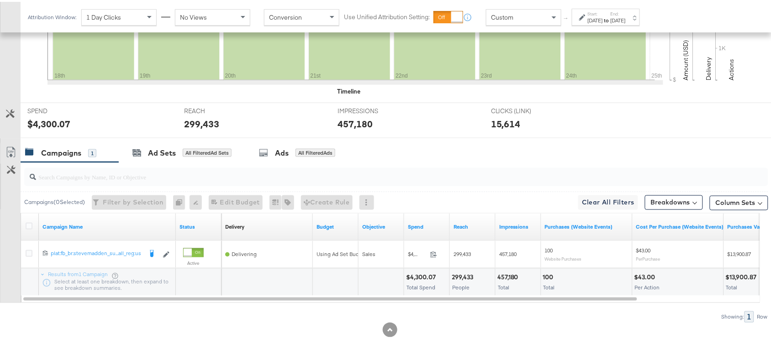
scroll to position [0, 0]
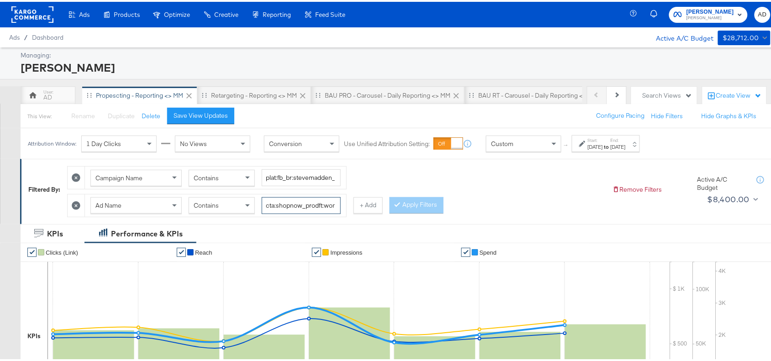
click at [308, 206] on input "cta:shopnow_prodft:womensshoes_copy:cominginhot-aug11-KARGO_lp:plp_adtype:carou…" at bounding box center [301, 203] width 79 height 17
paste input "mostwanted_copy:thestylesyoudidnt-apr8-KARGO-4:5singleimage"
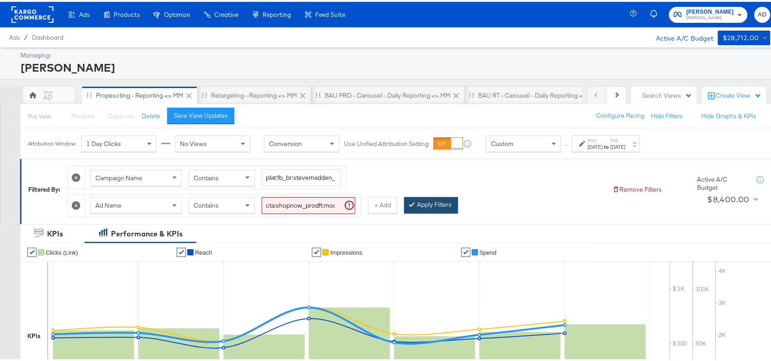
click at [441, 203] on button "Apply Filters" at bounding box center [431, 203] width 54 height 16
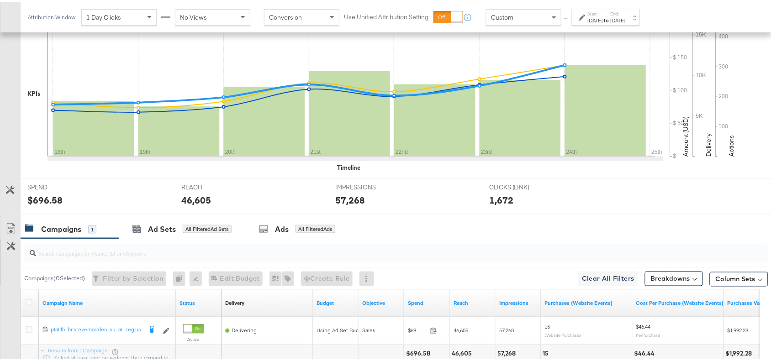
scroll to position [321, 0]
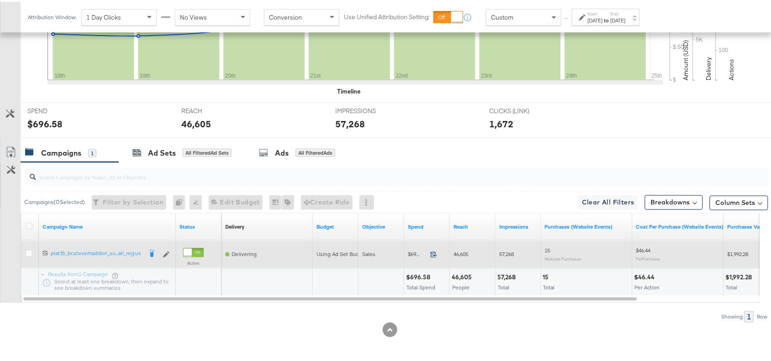
click at [434, 256] on icon at bounding box center [433, 252] width 7 height 7
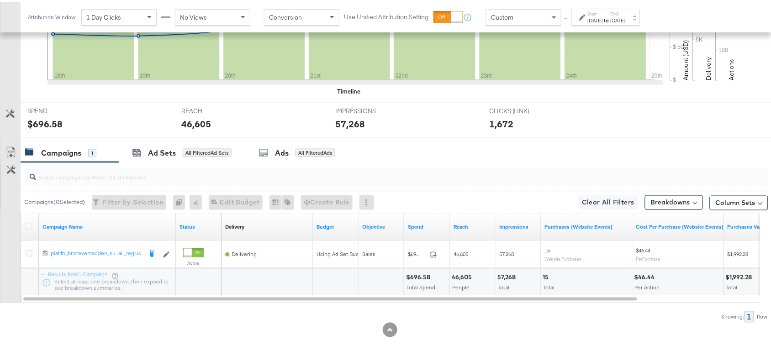
click at [507, 275] on div "57,268" at bounding box center [507, 276] width 21 height 9
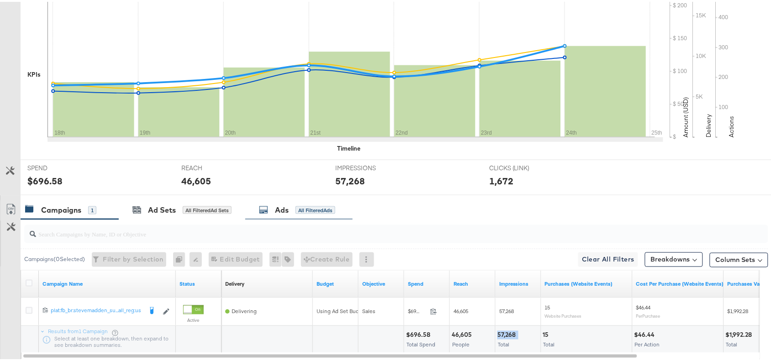
scroll to position [0, 0]
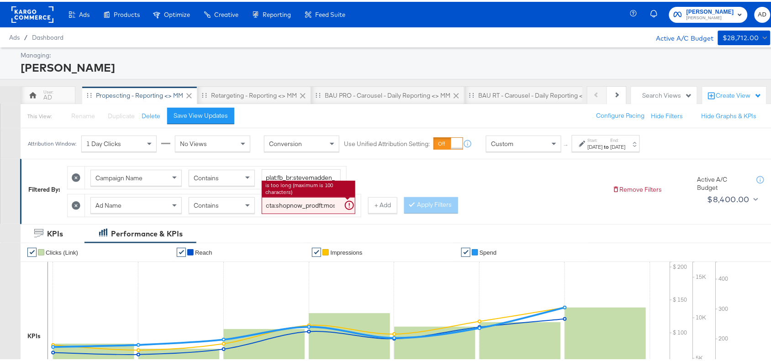
click at [307, 208] on input "cta:shopnow_prodft:mostwanted_copy:thestylesyoudidnt-apr8-KARGO-4:5singleimage_…" at bounding box center [309, 203] width 94 height 17
paste input "newarrivals_copy:thestylesyoudidnt-apr8-KARGO-4:5multi"
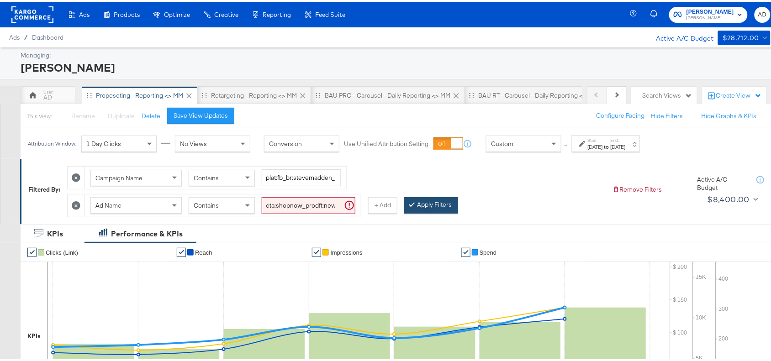
click at [434, 204] on button "Apply Filters" at bounding box center [431, 203] width 54 height 16
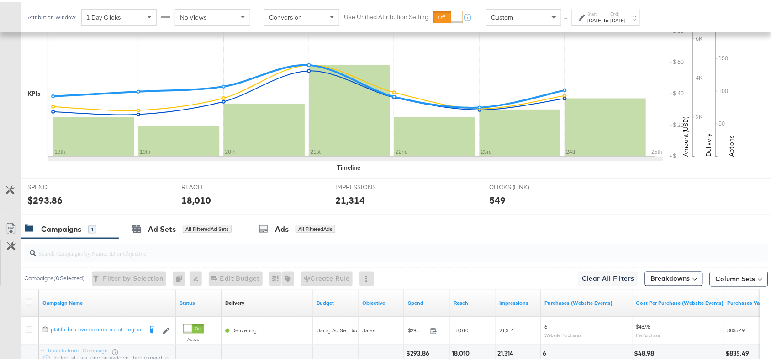
scroll to position [321, 0]
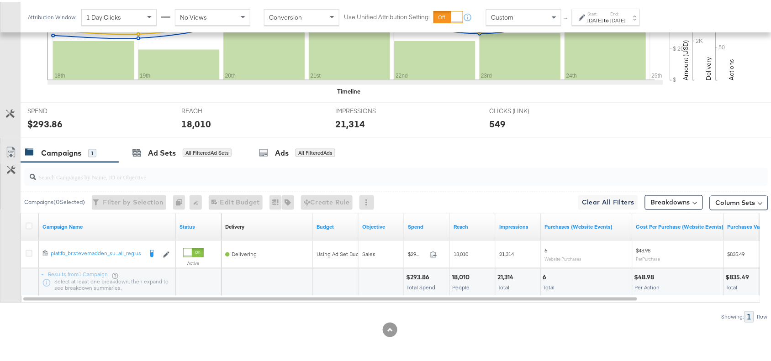
click at [419, 274] on div "$293.86" at bounding box center [419, 276] width 26 height 9
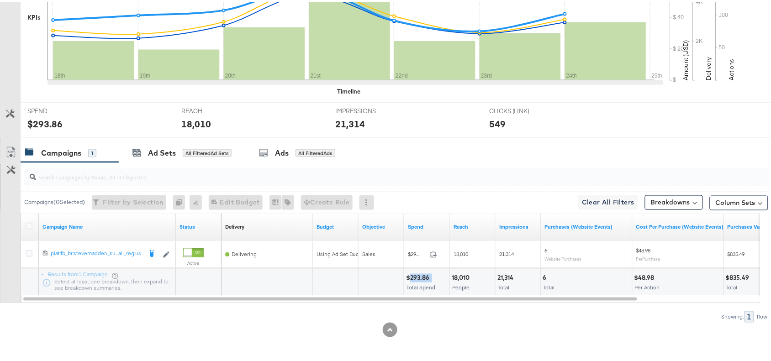
scroll to position [0, 0]
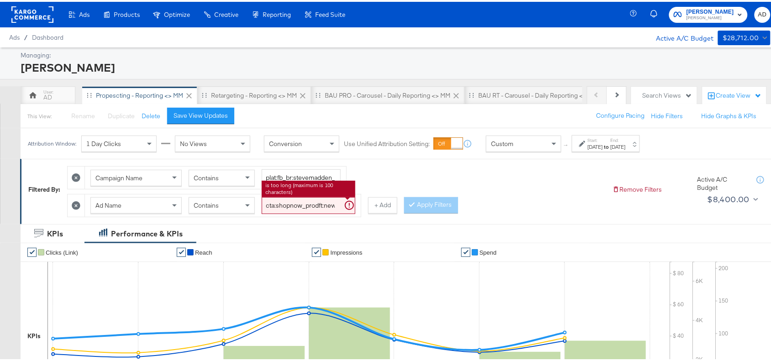
click at [300, 209] on input "cta:shopnow_prodft:newarrivals_copy:thestylesyoudidnt-apr8-KARGO-4:5multiimage_…" at bounding box center [309, 203] width 94 height 17
paste input "ug11"
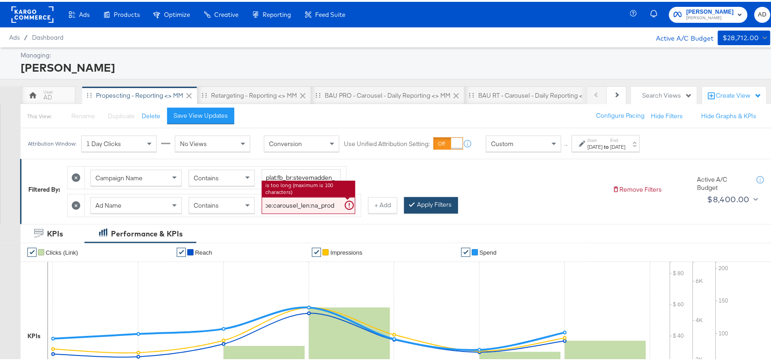
type input "cta:shopnow_prodft:newarrivals_copy:thestylesyoudidnt-aug11-KARGO-4:5multiimage…"
click at [429, 204] on button "Apply Filters" at bounding box center [431, 203] width 54 height 16
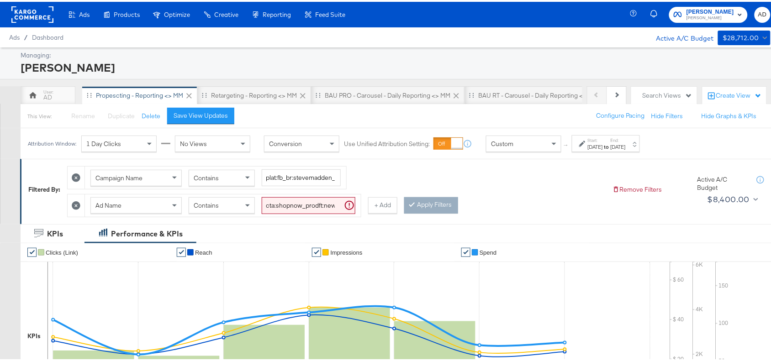
scroll to position [321, 0]
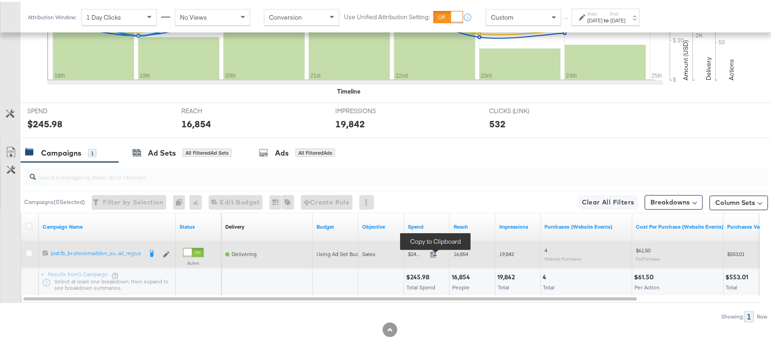
click at [432, 255] on icon at bounding box center [433, 252] width 7 height 7
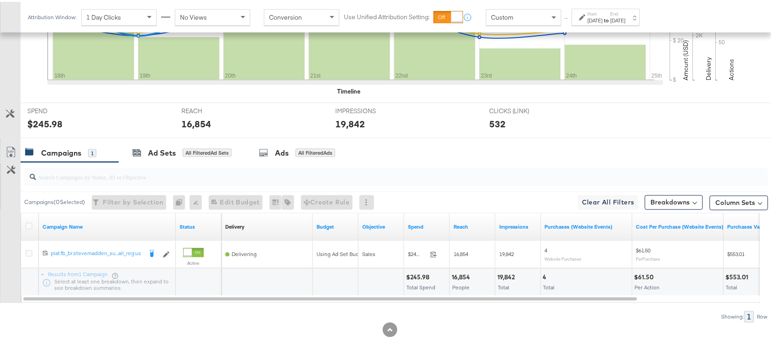
scroll to position [0, 0]
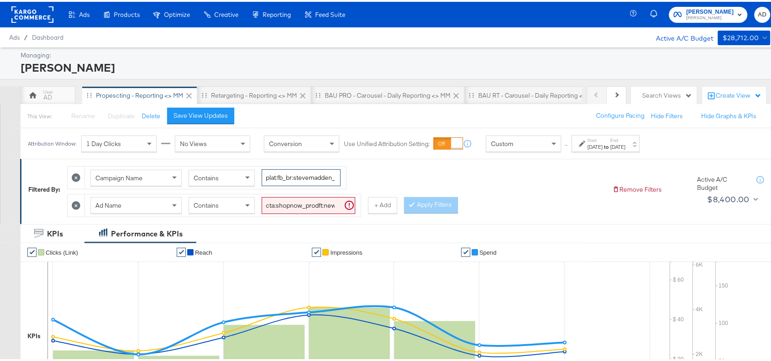
click at [302, 179] on input "plat:fb_br:stevemadden_subchan:paidsocial-asc_temp:evergreen-prospecting-2_obj:…" at bounding box center [301, 176] width 79 height 17
paste input "retargetingDPAs"
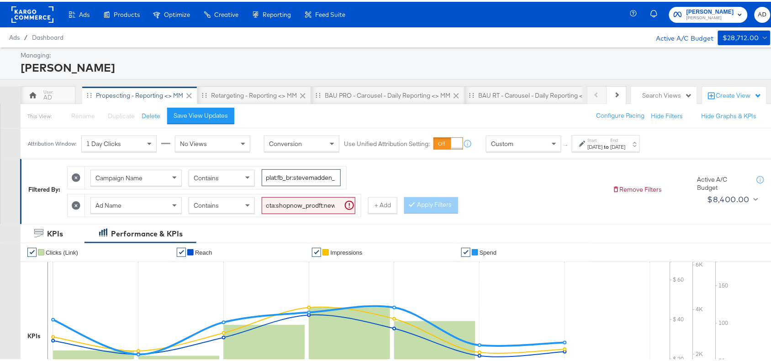
scroll to position [0, 232]
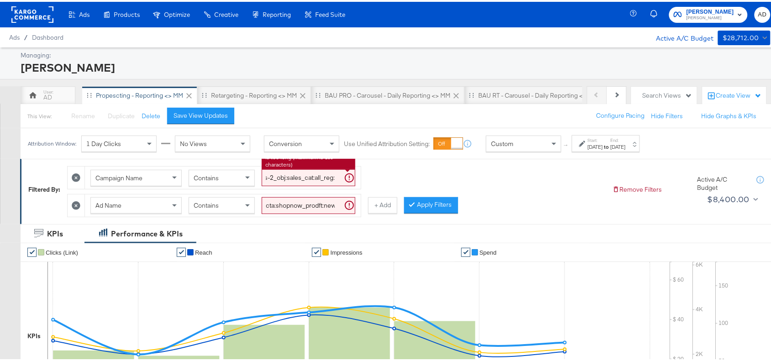
type input "plat:fb_br:stevemadden_subchan:paidsocial-asc_temp:evergreen-retargetingDPAs-2_…"
click at [458, 185] on div "Campaign Name Contains plat:fb_br:stevemadden_subchan:paidsocial-asc_temp:everg…" at bounding box center [336, 187] width 538 height 55
click at [291, 199] on input "cta:shopnow_prodft:newarrivals_copy:thestylesyoudidnt-aug11-KARGO-4:5multiimage…" at bounding box center [309, 203] width 94 height 17
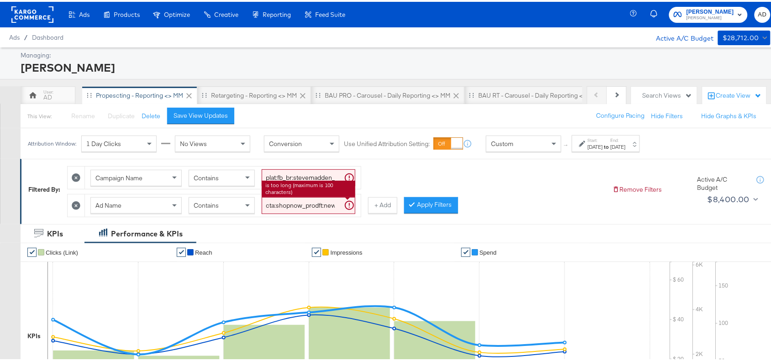
click at [291, 199] on input "cta:shopnow_prodft:newarrivals_copy:thestylesyoudidnt-aug11-KARGO-4:5multiimage…" at bounding box center [309, 203] width 94 height 17
paste input "mostwanted_copy:thestylesyoudidnt-jan23-KARGO-"
click at [291, 199] on input "cta:shopnow_prodft:mostwanted_copy:thestylesyoudidnt-jan23-KARGO-multiimage_lp:…" at bounding box center [309, 203] width 94 height 17
click at [437, 198] on button "Apply Filters" at bounding box center [431, 203] width 54 height 16
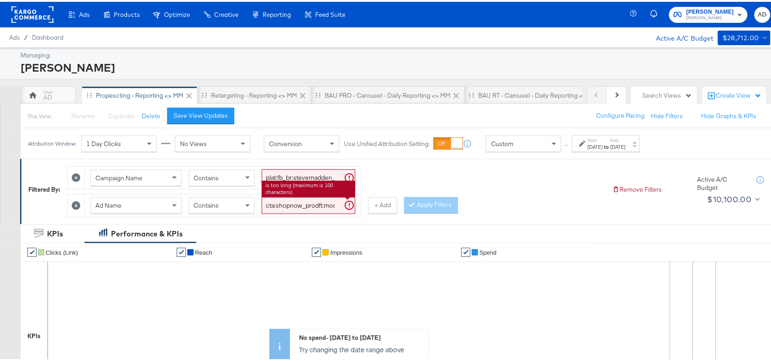
click at [299, 204] on input "cta:shopnow_prodft:mostwanted_copy:thestylesyoudidnt-jan23-KARGO-multiimage_lp:…" at bounding box center [309, 203] width 94 height 17
paste input "2"
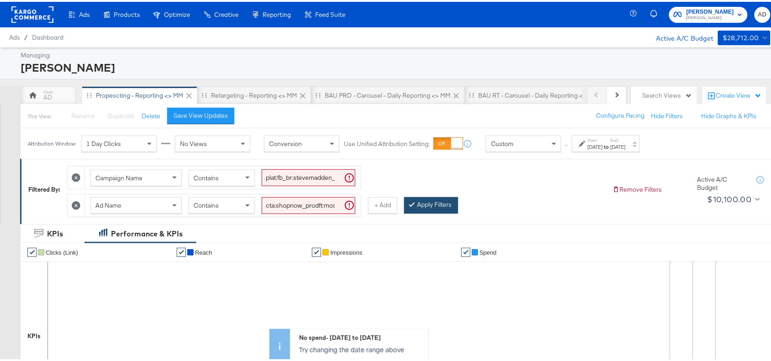
click at [413, 201] on icon at bounding box center [412, 202] width 3 height 5
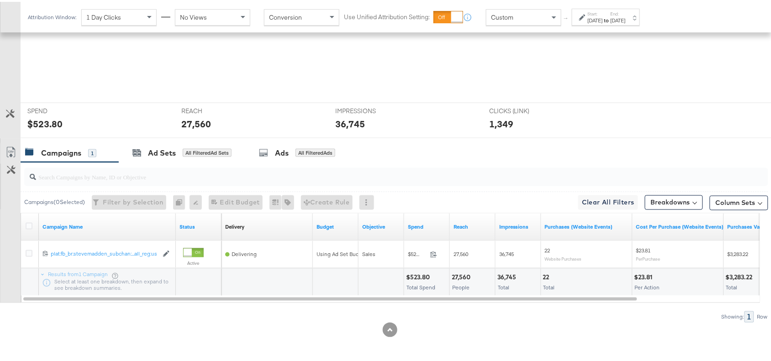
scroll to position [321, 0]
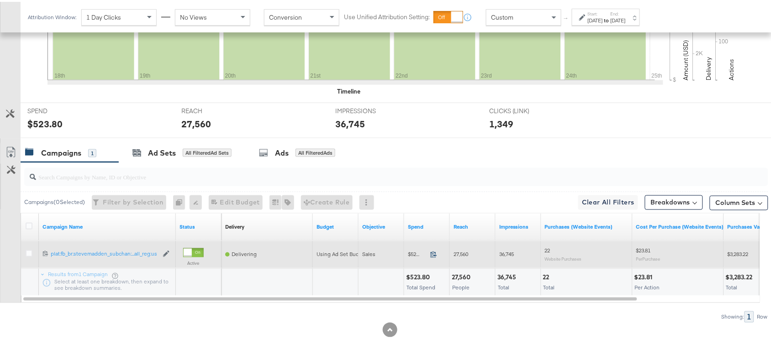
click at [434, 253] on icon at bounding box center [433, 252] width 7 height 7
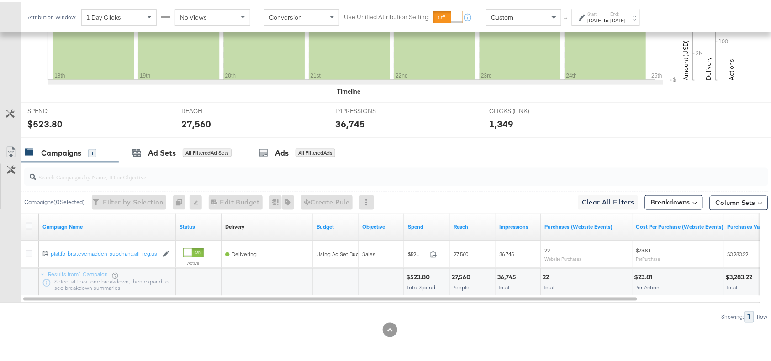
click at [507, 276] on div "36,745" at bounding box center [507, 276] width 21 height 9
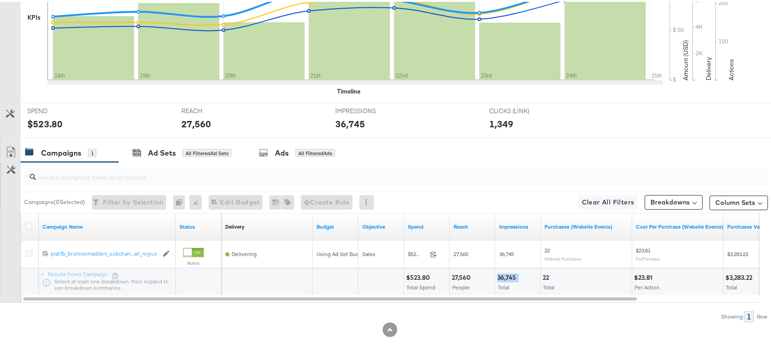
scroll to position [0, 0]
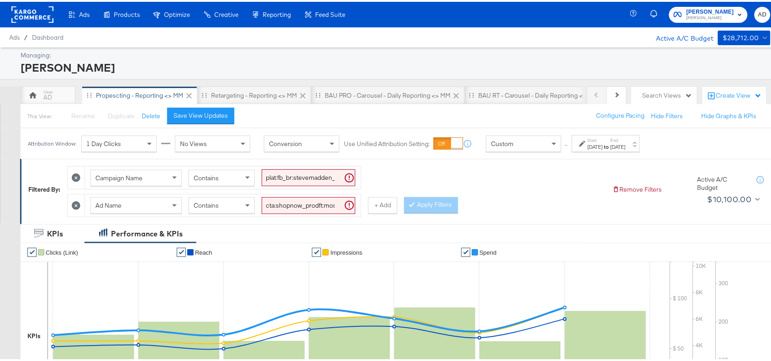
click at [299, 205] on input "cta:shopnow_prodft:mostwanted2_copy:thestylesyoudidnt-jan23-KARGO-multiimage_lp…" at bounding box center [309, 203] width 94 height 17
paste input "newarrivals"
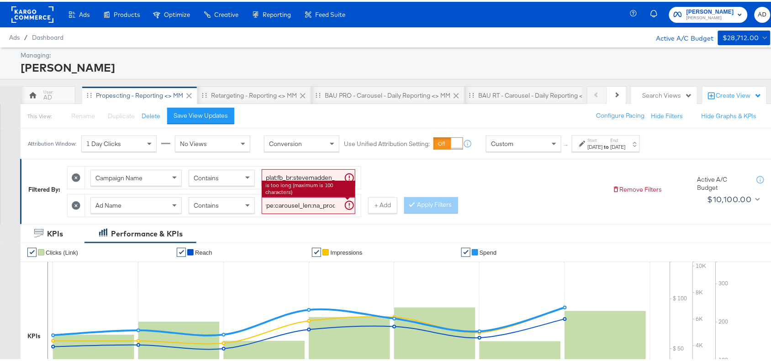
click at [299, 205] on input "cta:shopnow_prodft:newarrivals2_copy:thestylesyoudidnt-jan23-KARGO-multiimage_l…" at bounding box center [309, 203] width 94 height 17
click at [432, 206] on button "Apply Filters" at bounding box center [431, 203] width 54 height 16
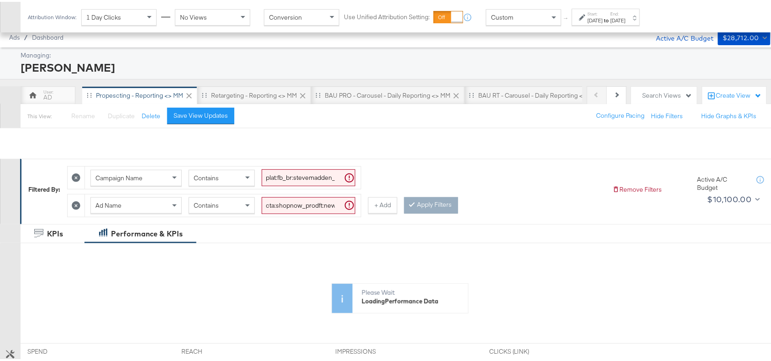
scroll to position [242, 0]
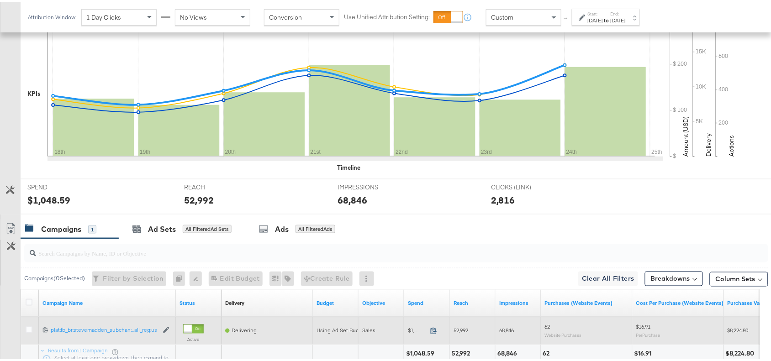
click at [432, 321] on icon at bounding box center [433, 329] width 7 height 7
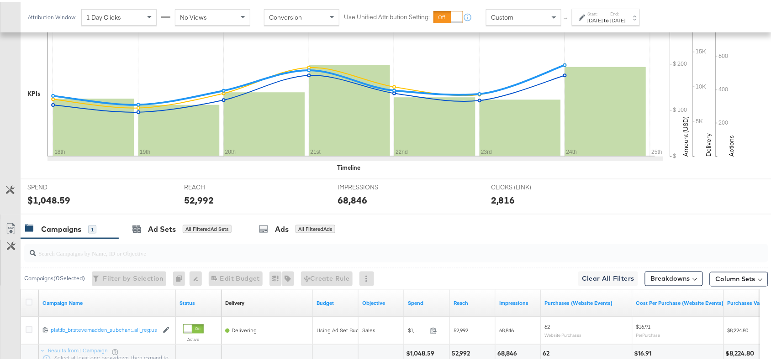
click at [511, 321] on div "68,846 Total" at bounding box center [517, 356] width 45 height 27
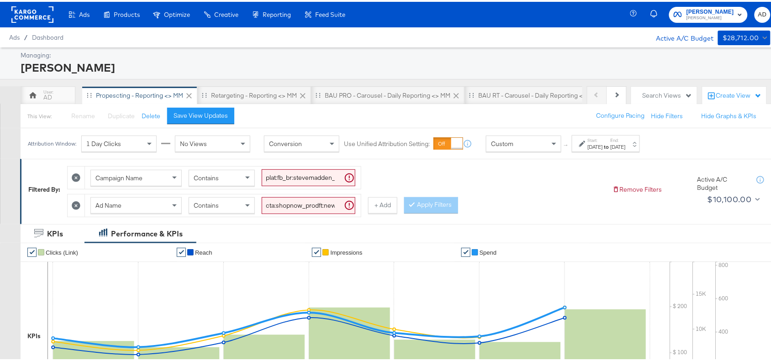
click at [309, 206] on input "cta:shopnow_prodft:newarrivals2_copy:thestylesyoudidnt-jan23-KARGO-multiimage_l…" at bounding box center [309, 203] width 94 height 17
paste input "womensshoes_copy:cominginhot2-nov15-KARGO"
click at [309, 206] on input "cta:shopnow_prodft:newarrivals2_copy:thestylesyoudidnt-jan23-KARGO-multiimage_l…" at bounding box center [309, 203] width 94 height 17
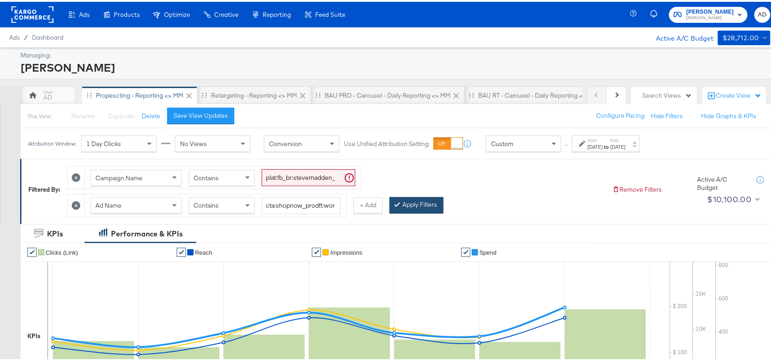
click at [416, 204] on button "Apply Filters" at bounding box center [417, 203] width 54 height 16
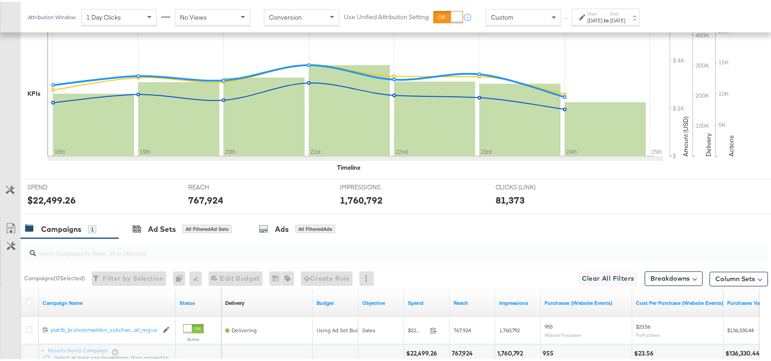
scroll to position [321, 0]
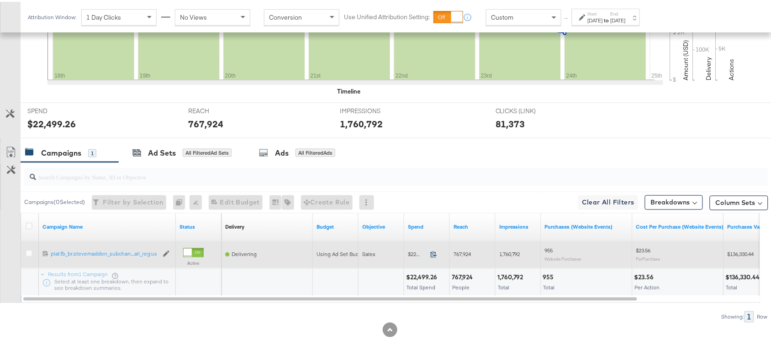
click at [433, 254] on icon at bounding box center [433, 252] width 7 height 7
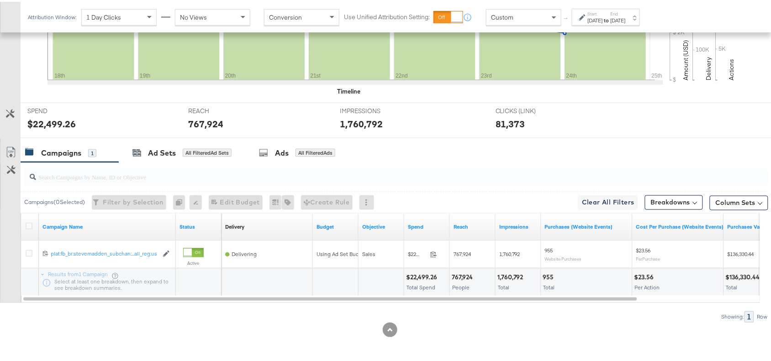
click at [514, 279] on div "1,760,792" at bounding box center [511, 276] width 29 height 9
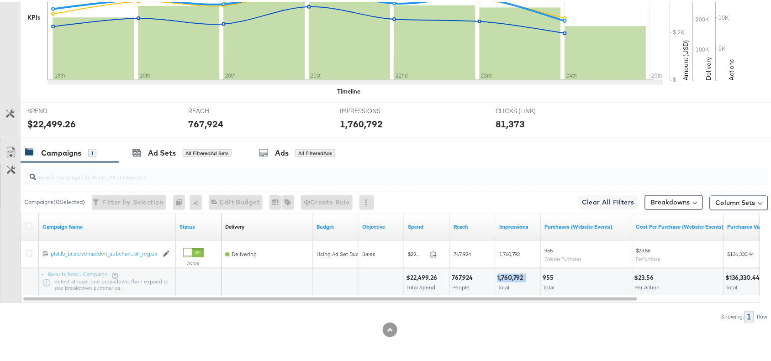
scroll to position [0, 0]
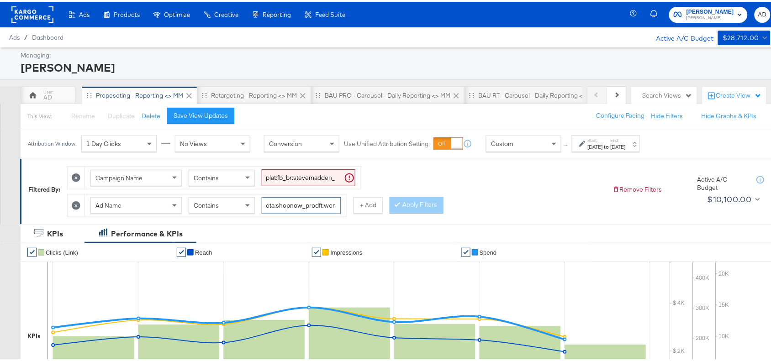
click at [299, 206] on input "cta:shopnow_prodft:womensshoes_copy:cominginhot2-nov15-KARGO_lp:plp_adtype:caro…" at bounding box center [301, 203] width 79 height 17
paste input "starrating_copy:meetthestars-feb19-KARGO-multiimage"
click at [299, 206] on input "cta:shopnow_prodft:womensshoes_copy:cominginhot2-nov15-KARGO_lp:plp_adtype:caro…" at bounding box center [301, 203] width 79 height 17
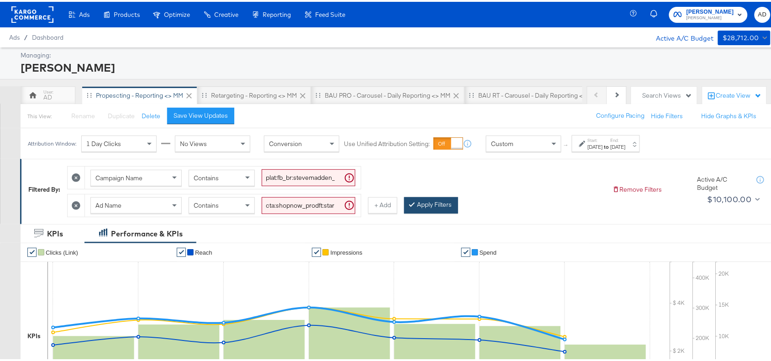
click at [442, 202] on button "Apply Filters" at bounding box center [431, 203] width 54 height 16
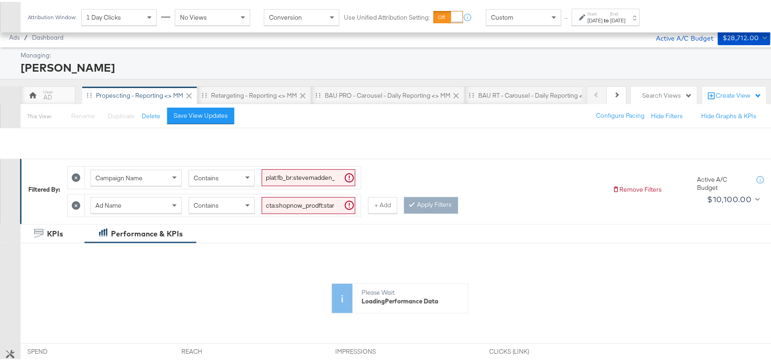
scroll to position [242, 0]
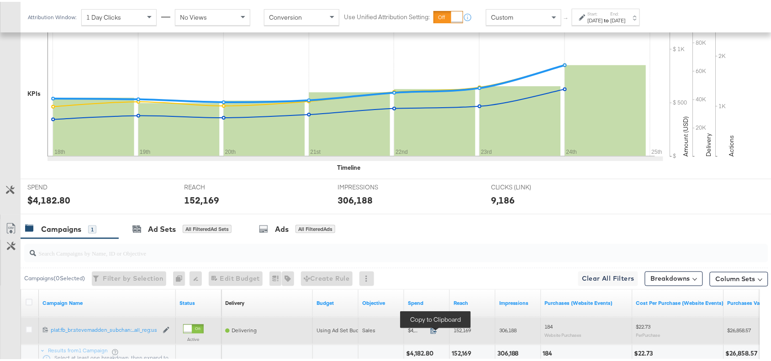
click at [430, 321] on icon at bounding box center [433, 329] width 7 height 7
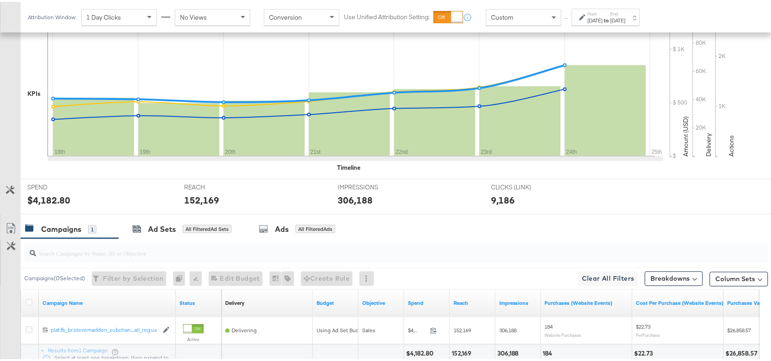
click at [517, 321] on div "306,188" at bounding box center [509, 352] width 24 height 9
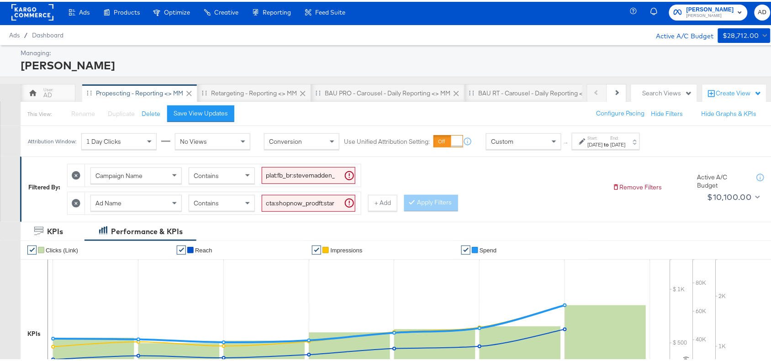
scroll to position [0, 0]
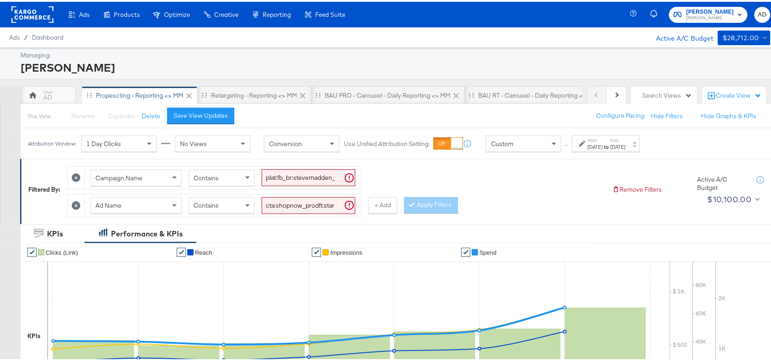
click at [304, 206] on input "cta:shopnow_prodft:starrating_copy:meetthestars-feb19-KARGO-multiimage_lp:plp_a…" at bounding box center [309, 203] width 94 height 17
paste input "mpass_copy:wesawyou-may28-KARGO2"
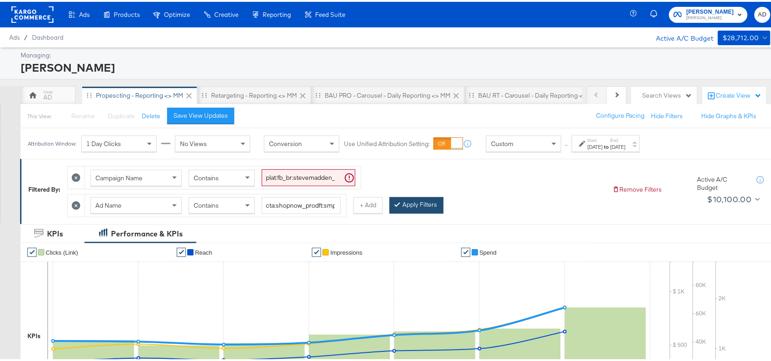
click at [411, 203] on button "Apply Filters" at bounding box center [417, 203] width 54 height 16
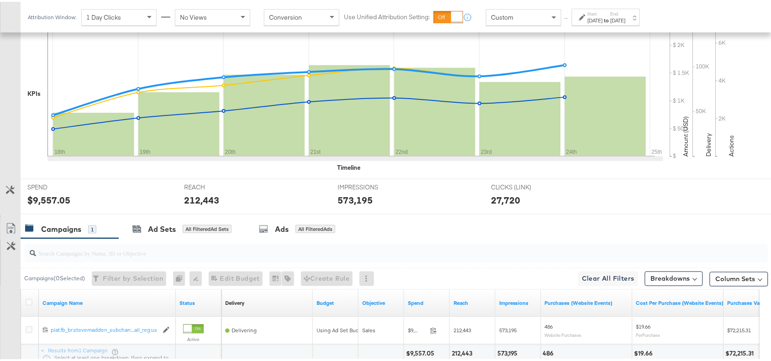
scroll to position [321, 0]
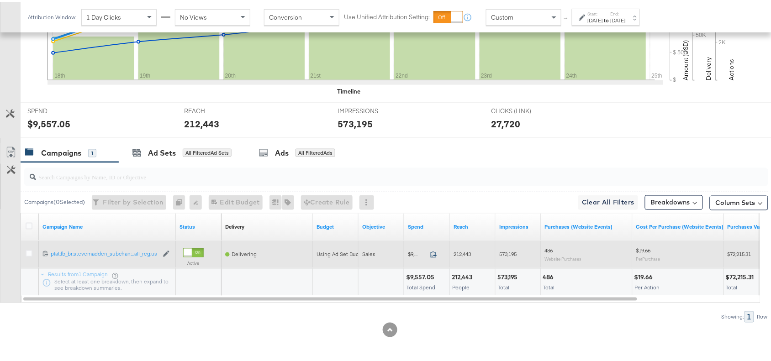
click at [432, 254] on icon at bounding box center [433, 252] width 7 height 7
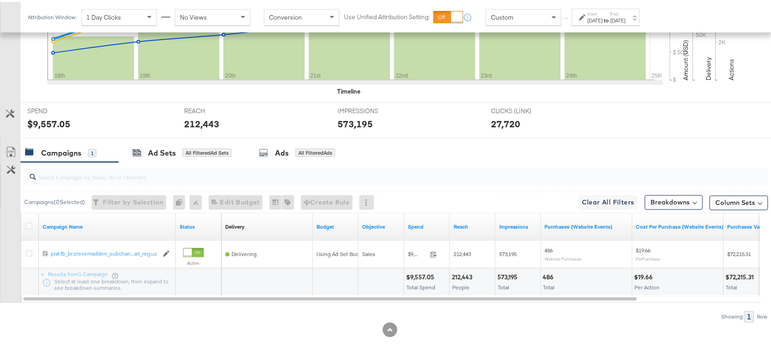
click at [506, 279] on div "573,195" at bounding box center [508, 276] width 23 height 9
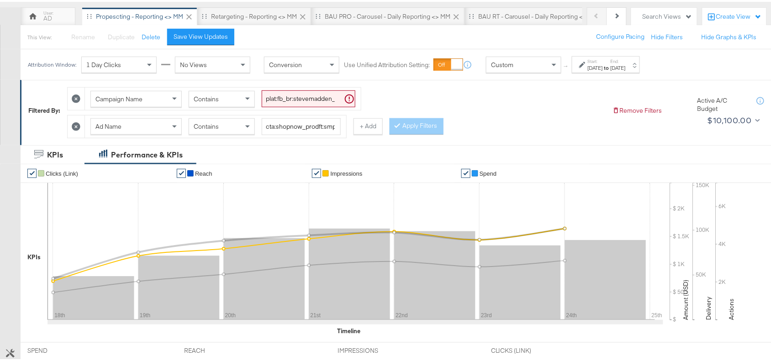
scroll to position [78, 0]
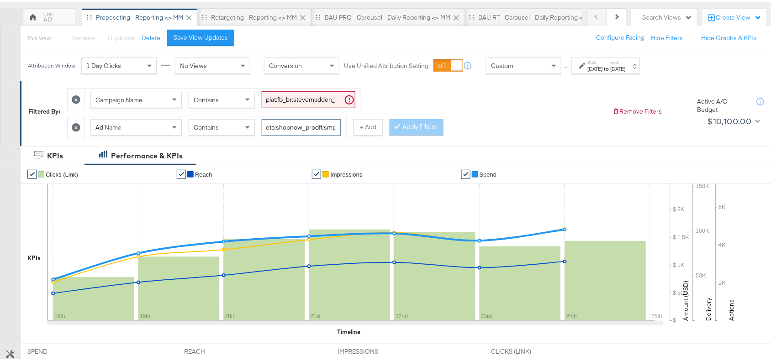
click at [300, 129] on input "cta:shopnow_prodft:smpass_copy:wesawyou-may28-KARGO2_lp:plp_adtype:carousel_len…" at bounding box center [301, 125] width 79 height 17
paste input "newarrivals_copy:thestylesyoudidnt-apr8-KARGO-4:5multiimage"
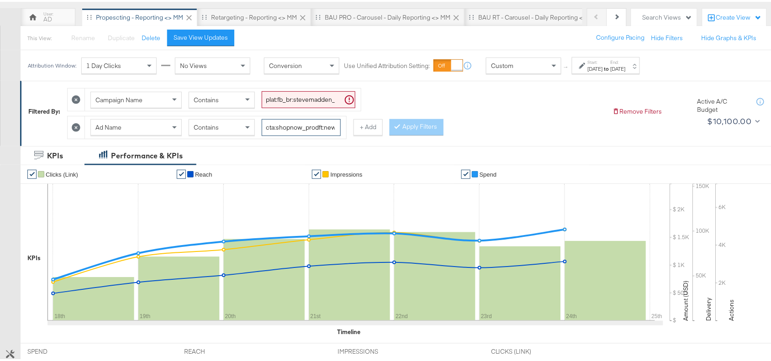
scroll to position [0, 281]
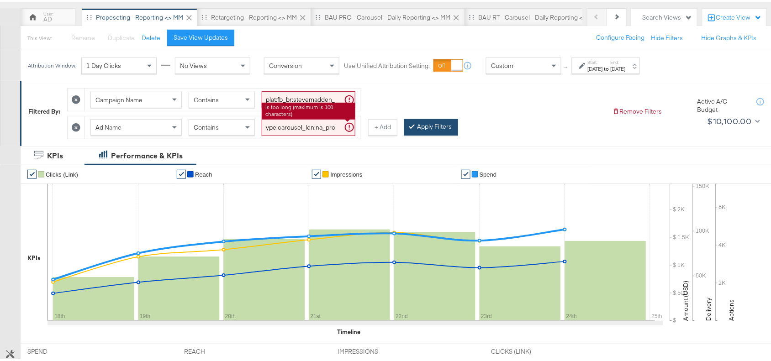
type input "cta:shopnow_prodft:newarrivals_copy:thestylesyoudidnt-apr8-KARGO-4:5multiimage2…"
click at [435, 124] on button "Apply Filters" at bounding box center [431, 125] width 54 height 16
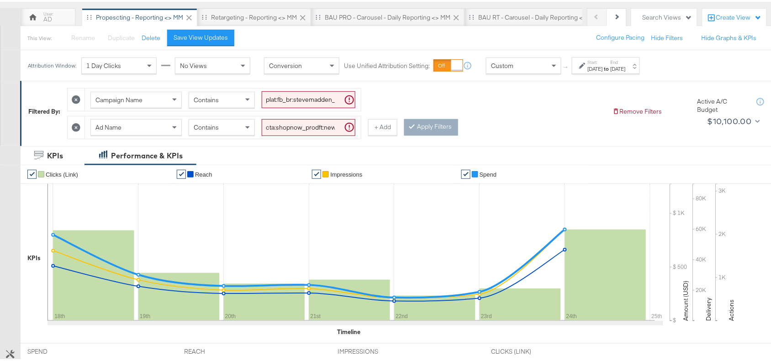
scroll to position [321, 0]
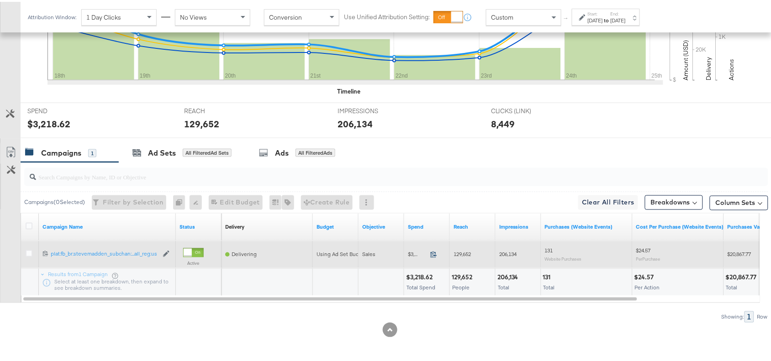
click at [432, 251] on icon at bounding box center [433, 252] width 7 height 7
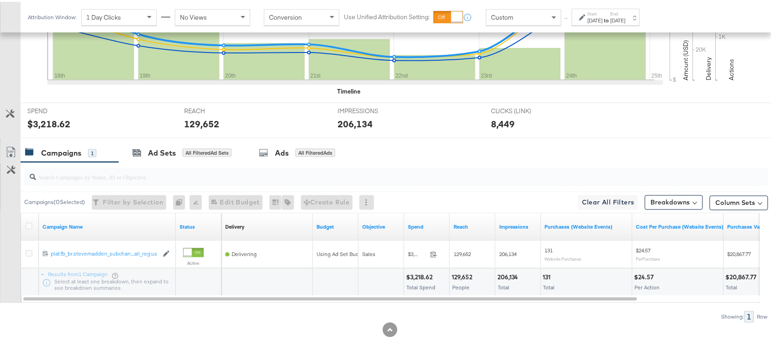
click at [507, 279] on div "206,134" at bounding box center [509, 276] width 24 height 9
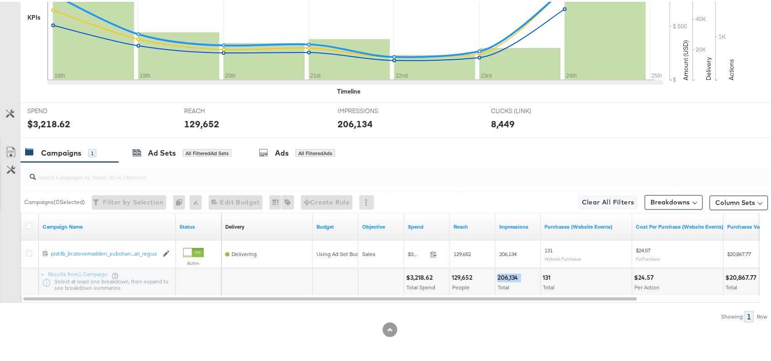
scroll to position [0, 0]
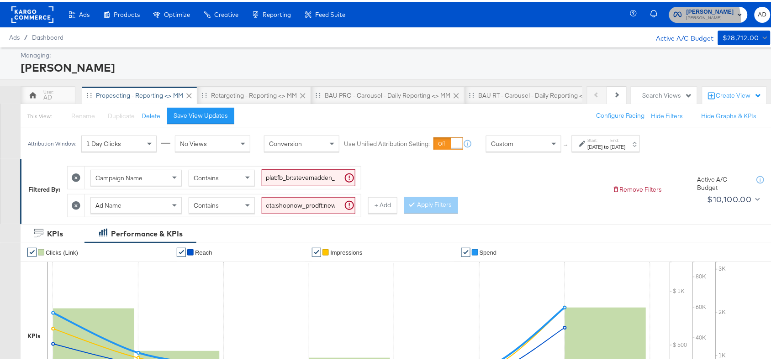
click at [689, 19] on span "[PERSON_NAME]" at bounding box center [709, 16] width 47 height 7
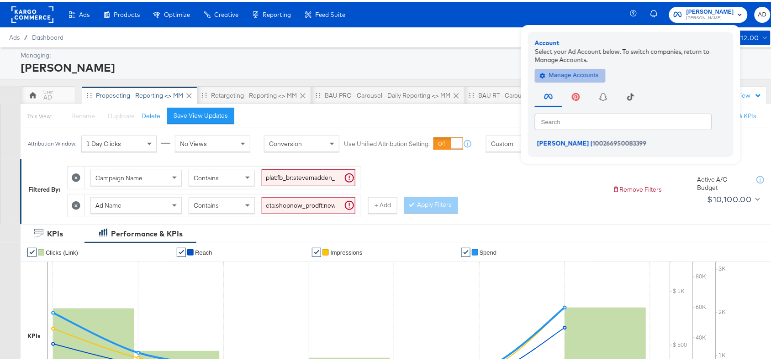
click at [564, 74] on span "Manage Accounts" at bounding box center [570, 73] width 57 height 11
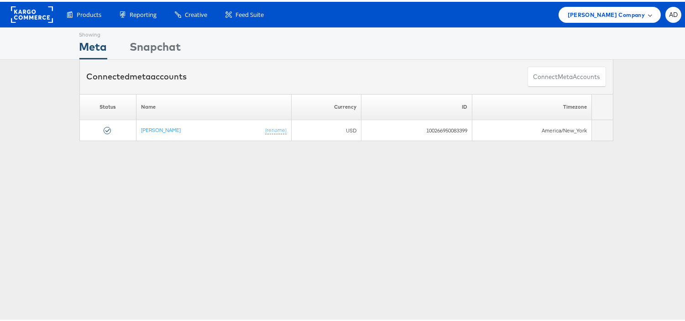
click at [604, 12] on span "[PERSON_NAME] Company" at bounding box center [606, 13] width 77 height 10
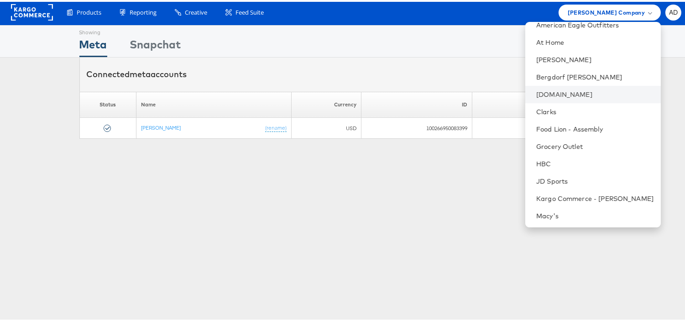
scroll to position [60, 0]
click at [543, 142] on link "Grocery Outlet" at bounding box center [595, 145] width 117 height 9
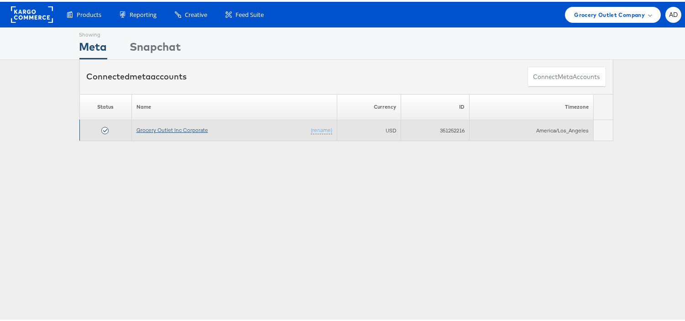
click at [165, 129] on link "Grocery Outlet Inc Corporate" at bounding box center [173, 128] width 72 height 7
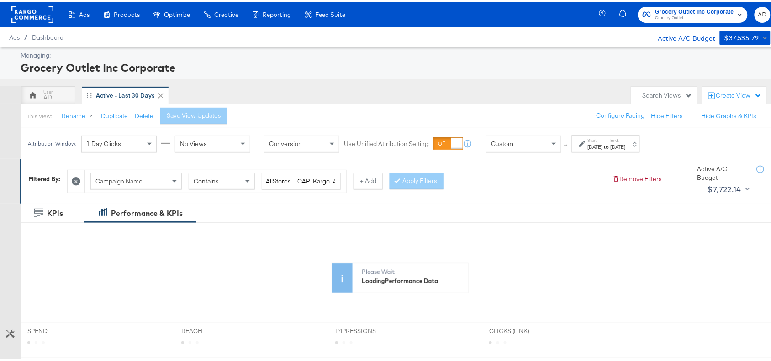
click at [599, 144] on div "Sep 1st 2025" at bounding box center [595, 145] width 15 height 7
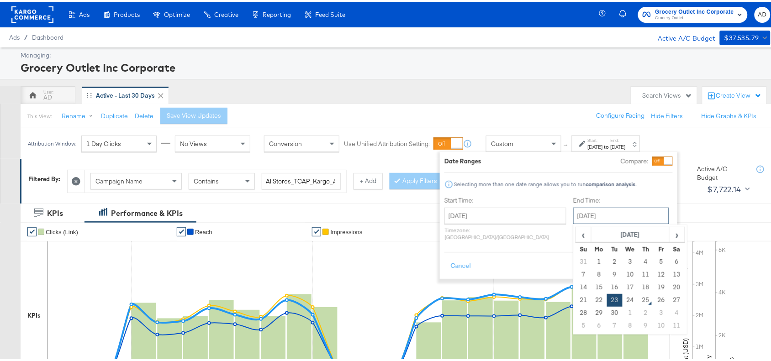
click at [580, 218] on input "September 23rd 2025" at bounding box center [621, 214] width 96 height 16
click at [622, 301] on td "24" at bounding box center [630, 298] width 16 height 13
type input "September 24th 2025"
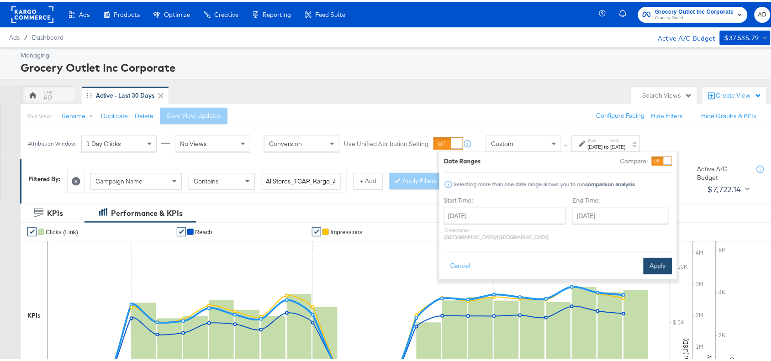
click at [657, 257] on button "Apply" at bounding box center [657, 264] width 29 height 16
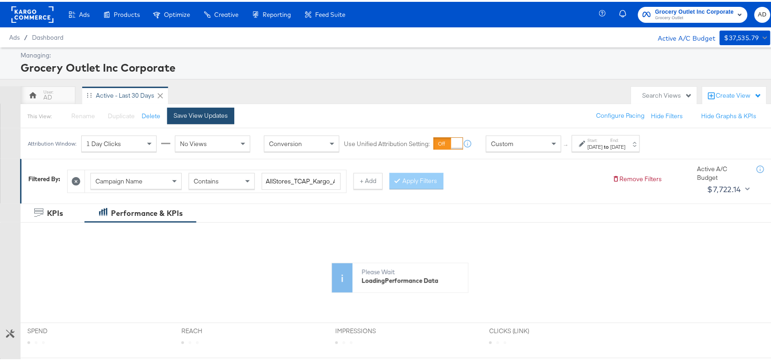
click at [227, 115] on button "Save View Updates" at bounding box center [200, 114] width 67 height 16
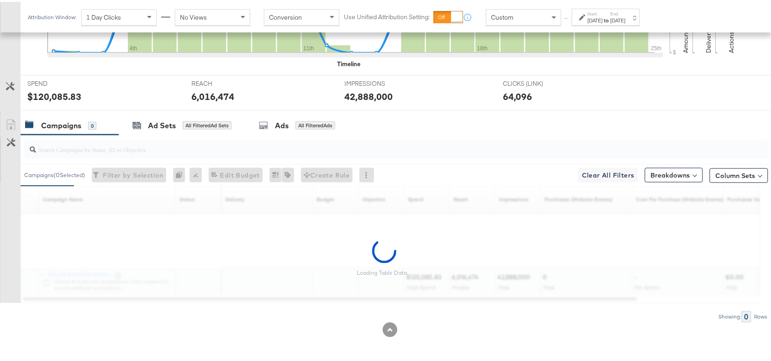
scroll to position [299, 0]
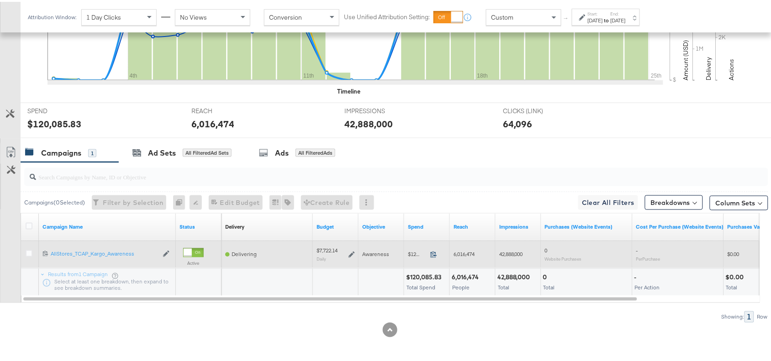
click at [432, 253] on icon at bounding box center [433, 252] width 7 height 7
click at [352, 252] on icon at bounding box center [351, 253] width 6 height 6
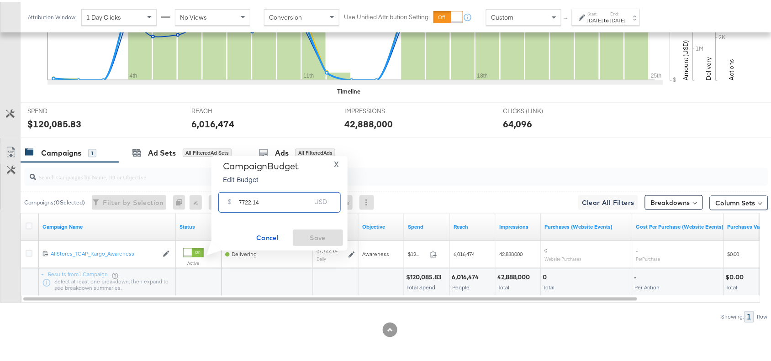
click at [265, 198] on input "7722.14" at bounding box center [275, 197] width 72 height 20
paste input "$7,735.70"
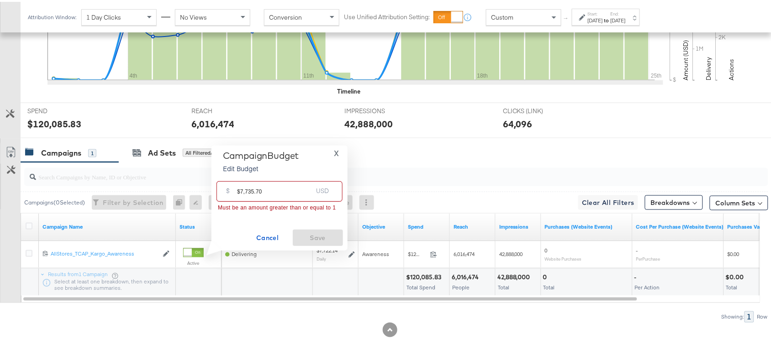
click at [239, 192] on input "$7,735.70" at bounding box center [274, 186] width 75 height 20
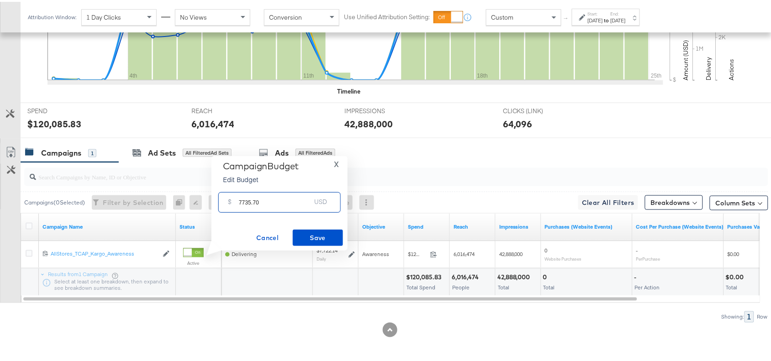
type input "7735.70"
click at [322, 237] on span "Save" at bounding box center [317, 236] width 43 height 11
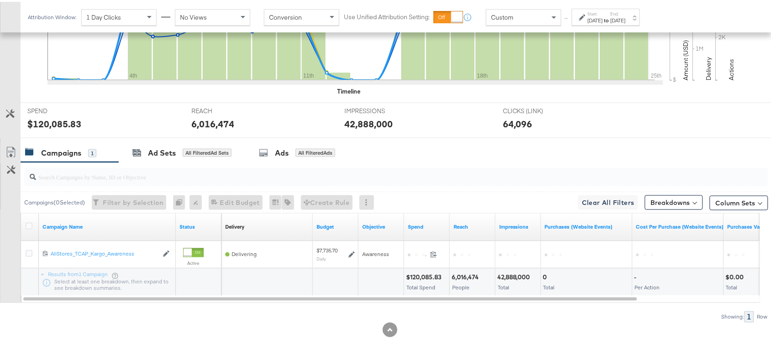
click at [506, 183] on div at bounding box center [396, 175] width 744 height 18
click at [512, 169] on input "search" at bounding box center [368, 172] width 664 height 18
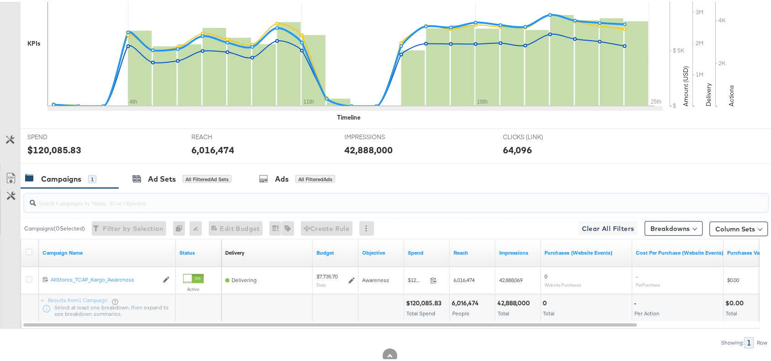
scroll to position [0, 0]
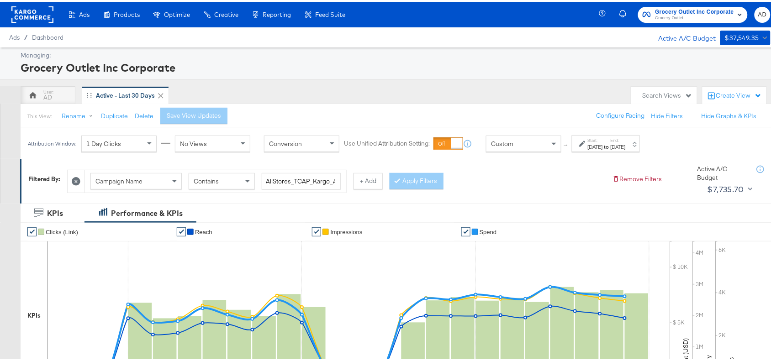
click at [681, 1] on div "Grocery Outlet Inc Corporate Grocery Outlet AD" at bounding box center [690, 13] width 177 height 26
click at [668, 13] on span "Grocery Outlet" at bounding box center [694, 16] width 79 height 7
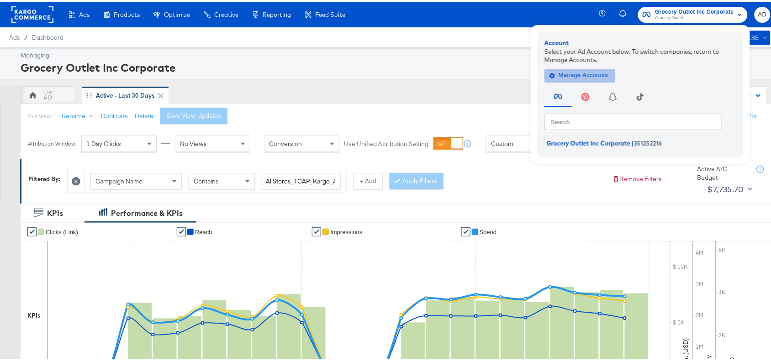
click at [582, 69] on span "Manage Accounts" at bounding box center [579, 73] width 57 height 11
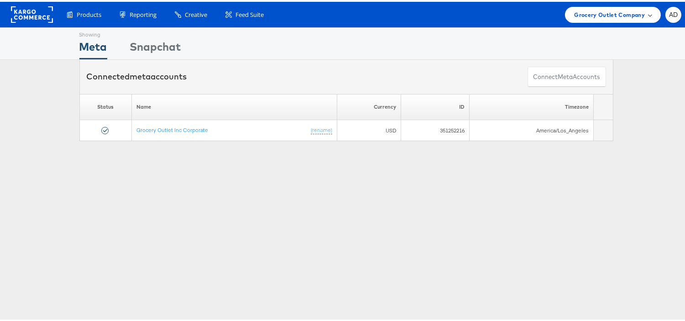
click at [595, 10] on span "Grocery Outlet Company" at bounding box center [609, 13] width 71 height 10
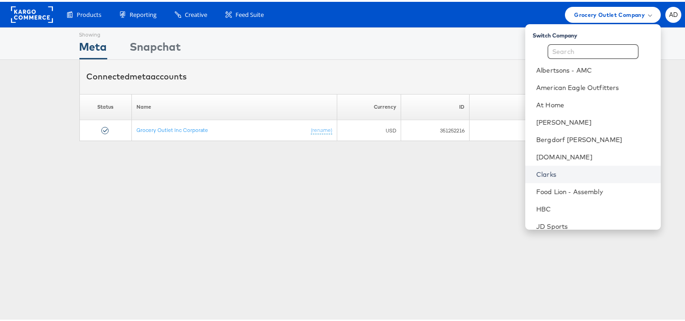
click at [537, 174] on link "Clarks" at bounding box center [595, 172] width 117 height 9
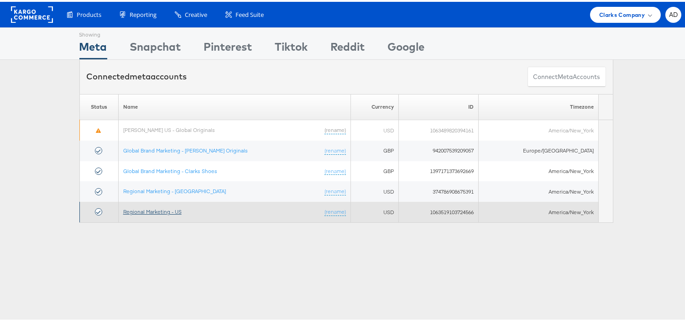
click at [147, 209] on link "Regional Marketing - US" at bounding box center [152, 209] width 58 height 7
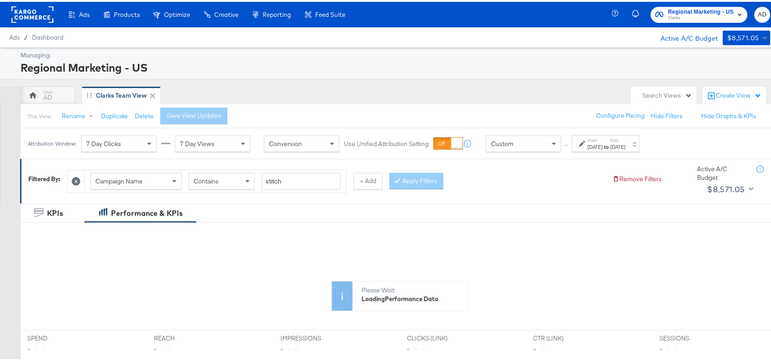
click at [603, 147] on div "[DATE]" at bounding box center [595, 145] width 15 height 7
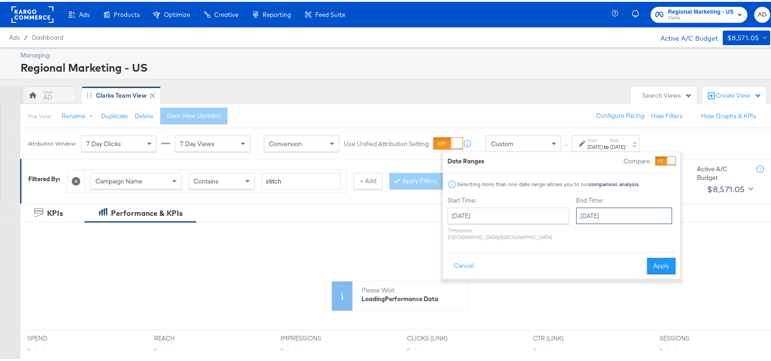
click at [591, 212] on input "[DATE]" at bounding box center [624, 214] width 96 height 16
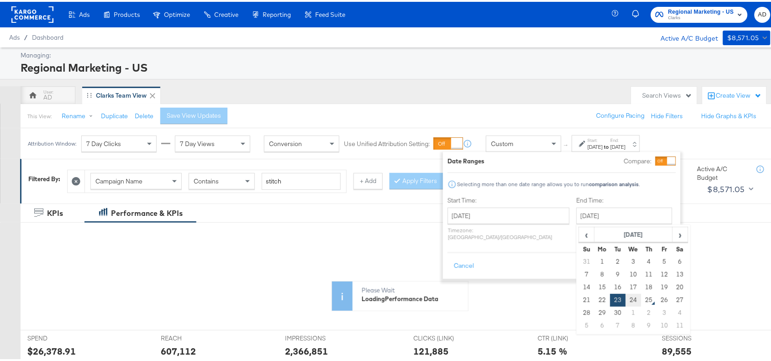
click at [626, 297] on td "24" at bounding box center [634, 298] width 16 height 13
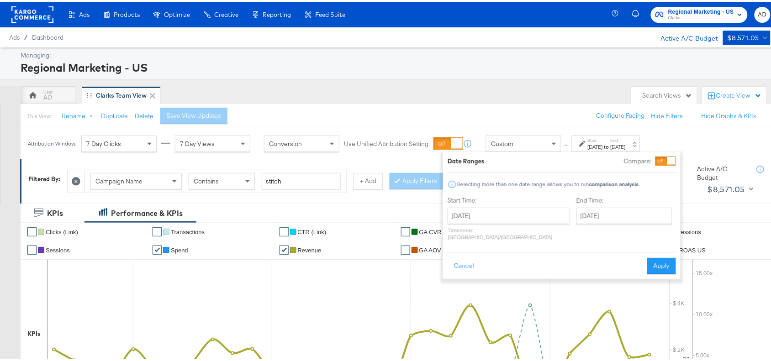
type input "September 24th 2025"
click at [656, 261] on button "Apply" at bounding box center [661, 264] width 29 height 16
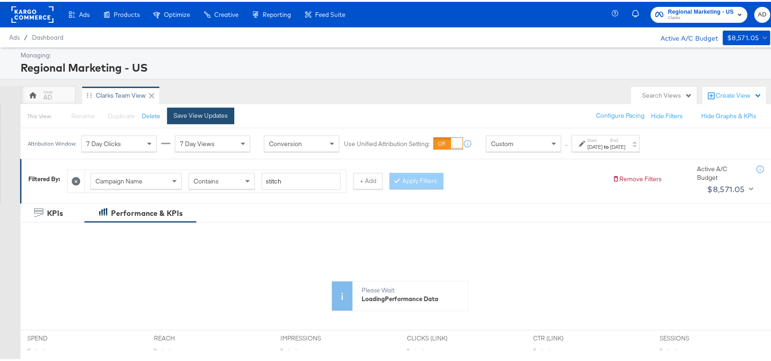
click at [195, 113] on div "Save View Updates" at bounding box center [201, 114] width 54 height 9
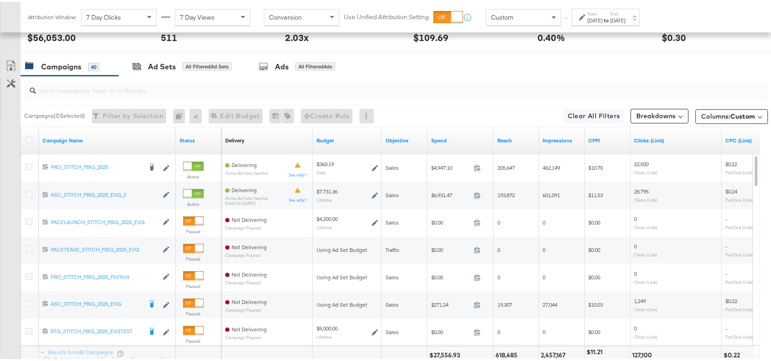
scroll to position [516, 0]
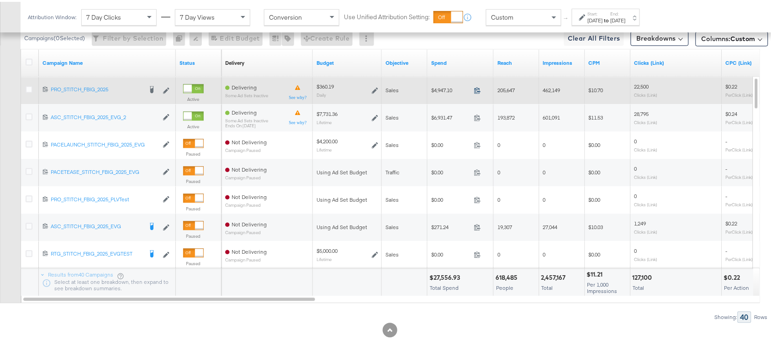
click at [478, 89] on icon at bounding box center [477, 88] width 7 height 7
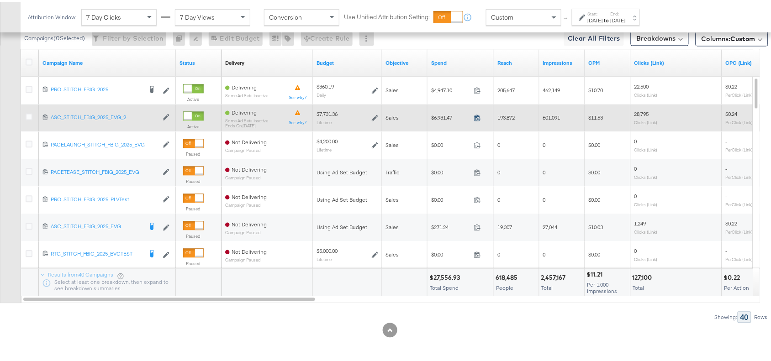
click at [478, 116] on icon at bounding box center [477, 115] width 7 height 7
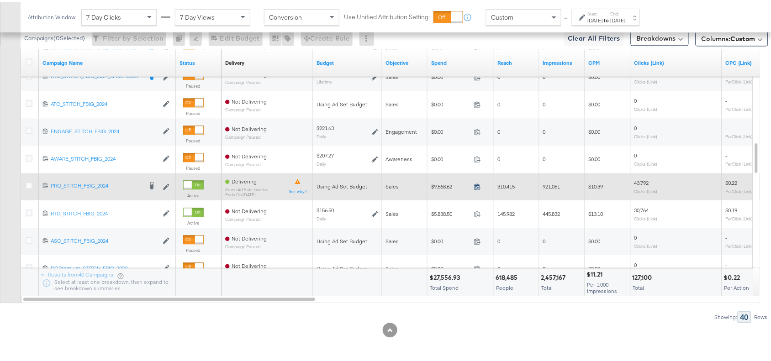
click at [476, 185] on icon at bounding box center [477, 184] width 7 height 7
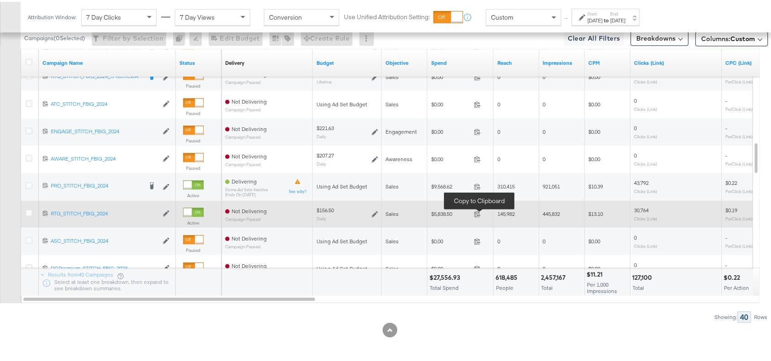
click at [475, 216] on span at bounding box center [480, 213] width 20 height 7
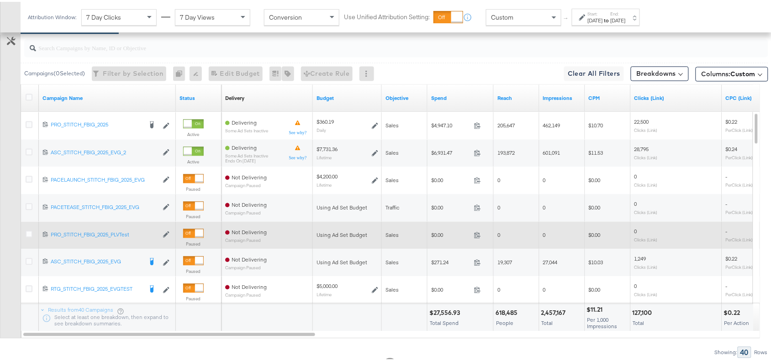
scroll to position [469, 0]
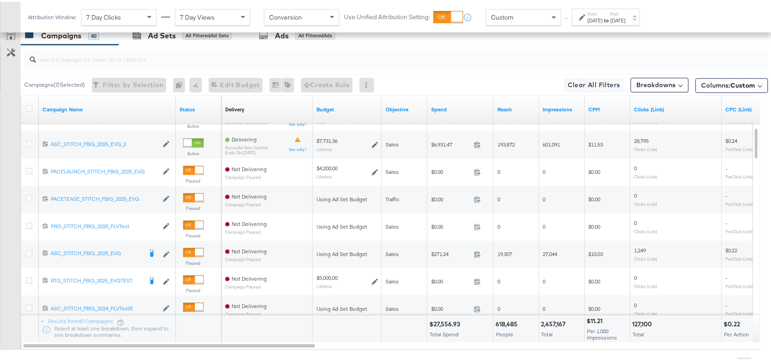
click at [386, 45] on div at bounding box center [395, 57] width 748 height 29
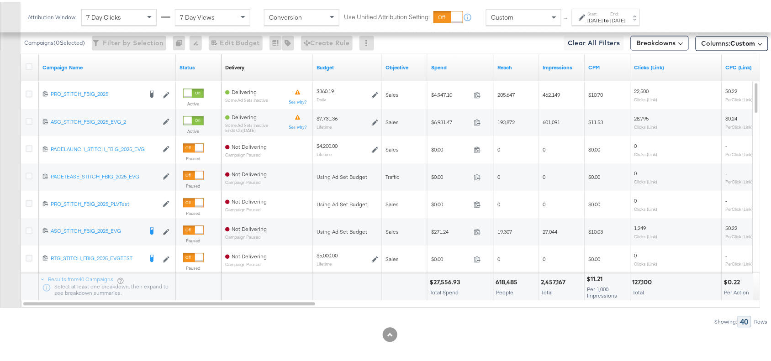
scroll to position [511, 0]
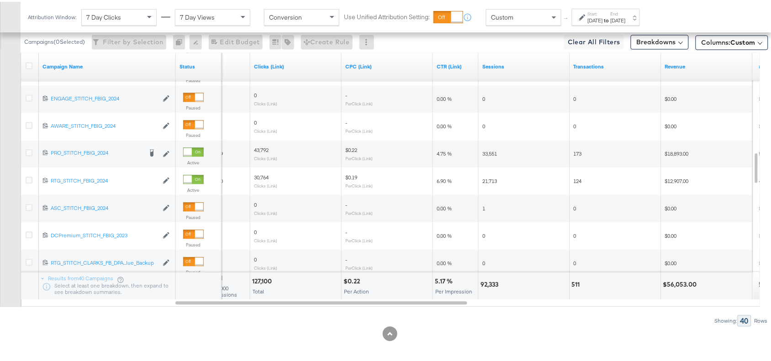
click at [489, 288] on div "92,333" at bounding box center [490, 283] width 21 height 9
copy div "92,333"
click at [489, 288] on div "92,333" at bounding box center [490, 283] width 21 height 9
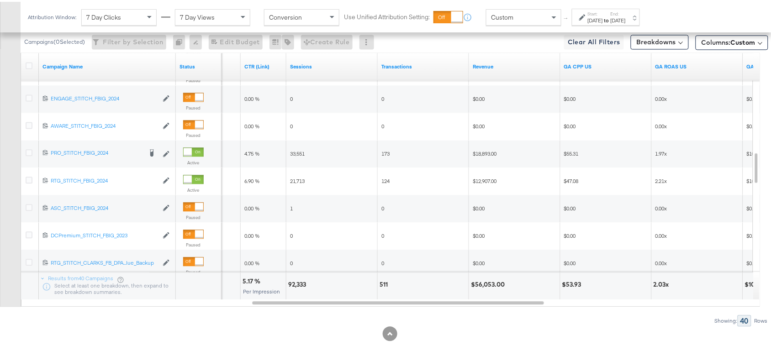
click at [488, 284] on div "$56,053.00" at bounding box center [489, 283] width 37 height 9
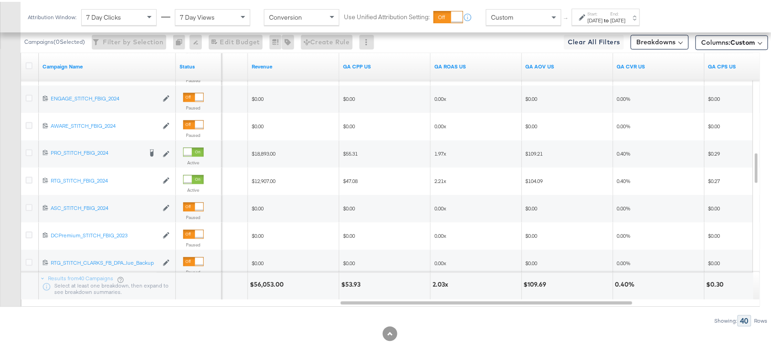
click at [432, 283] on div "2.03x" at bounding box center [441, 283] width 18 height 9
copy div "2.03"
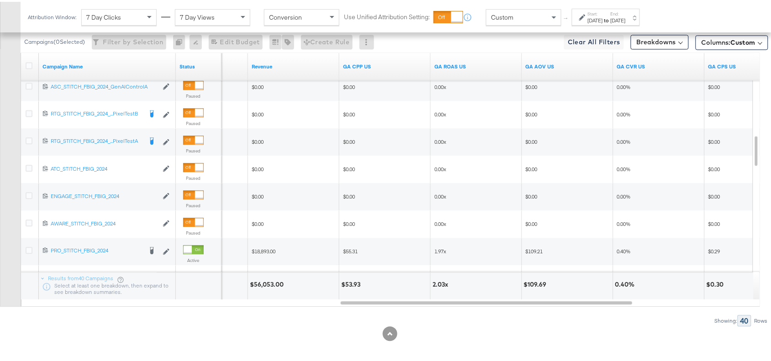
click at [611, 16] on strong "to" at bounding box center [607, 18] width 8 height 7
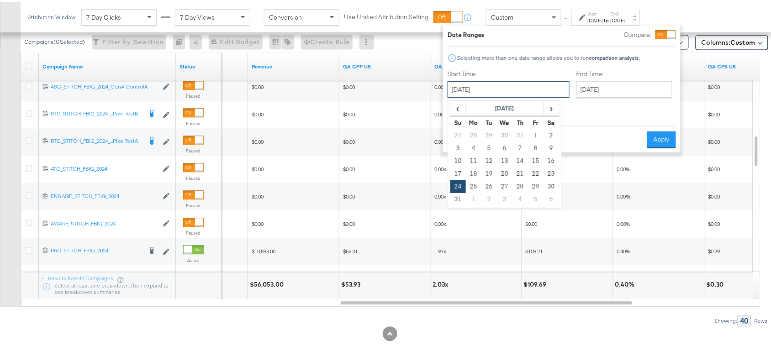
click at [507, 80] on input "August 24th 2025" at bounding box center [509, 87] width 122 height 16
click at [555, 109] on span "›" at bounding box center [551, 107] width 14 height 14
click at [489, 173] on td "23" at bounding box center [489, 172] width 16 height 13
type input "September 23rd 2025"
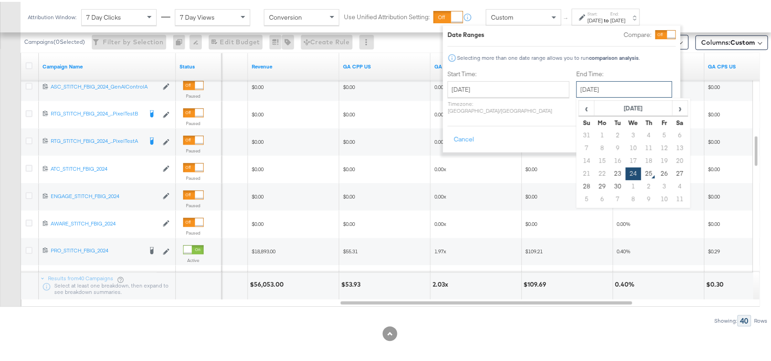
click at [590, 90] on input "September 24th 2025" at bounding box center [624, 87] width 96 height 16
click at [610, 170] on td "23" at bounding box center [618, 172] width 16 height 13
type input "September 23rd 2025"
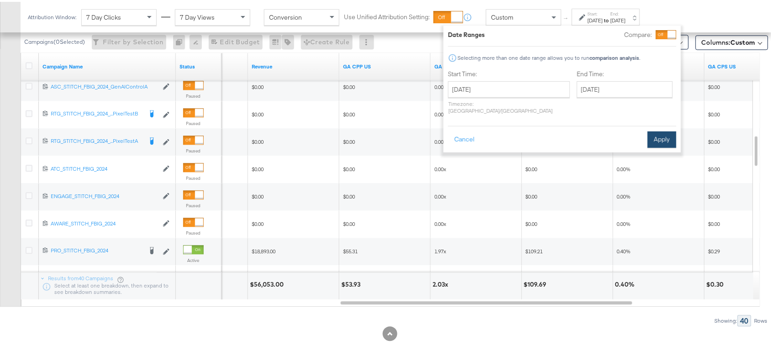
click at [651, 132] on button "Apply" at bounding box center [662, 138] width 29 height 16
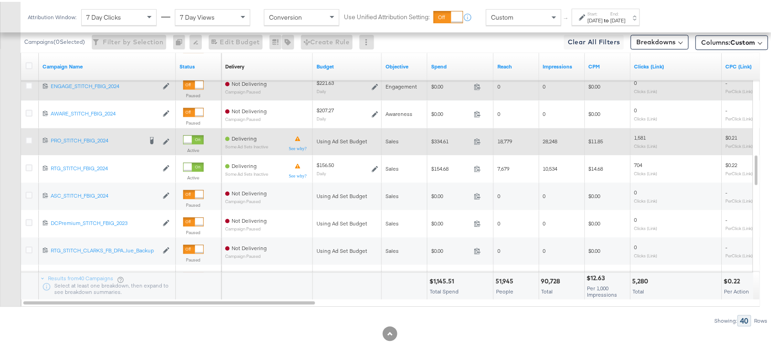
click at [483, 141] on span at bounding box center [480, 141] width 20 height 7
click at [475, 141] on icon at bounding box center [477, 140] width 7 height 7
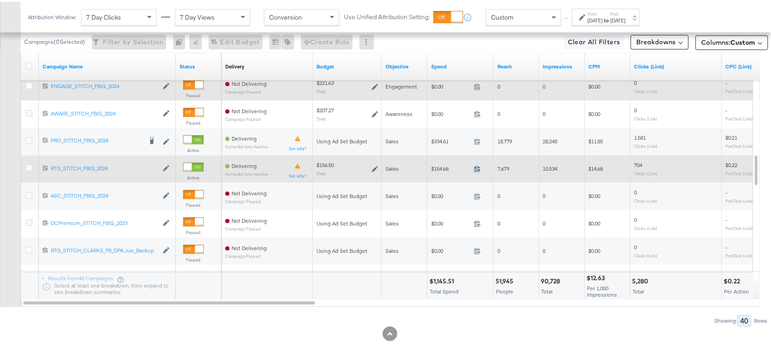
click at [479, 166] on icon at bounding box center [477, 167] width 7 height 7
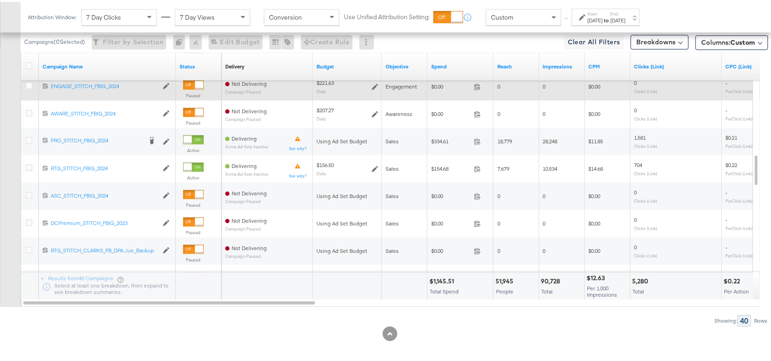
click at [440, 279] on div "$1,145.51" at bounding box center [442, 280] width 27 height 9
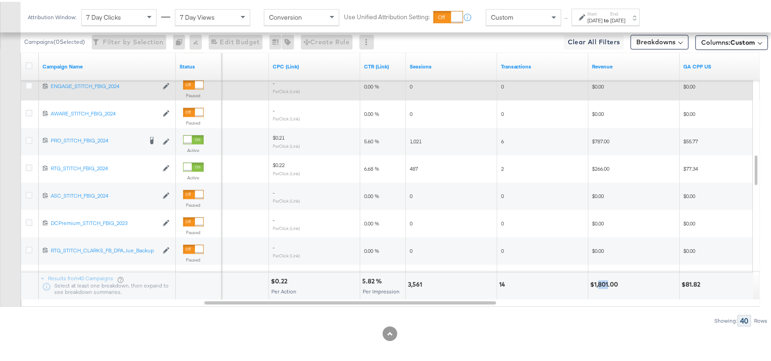
drag, startPoint x: 601, startPoint y: 292, endPoint x: 610, endPoint y: 285, distance: 11.4
click at [610, 285] on div "$1,801.00" at bounding box center [634, 284] width 91 height 27
click at [610, 285] on div "$1,801.00" at bounding box center [605, 283] width 31 height 9
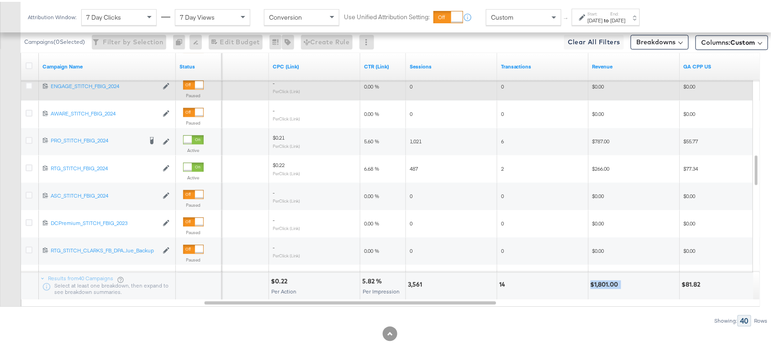
click at [610, 285] on div "$1,801.00" at bounding box center [605, 283] width 31 height 9
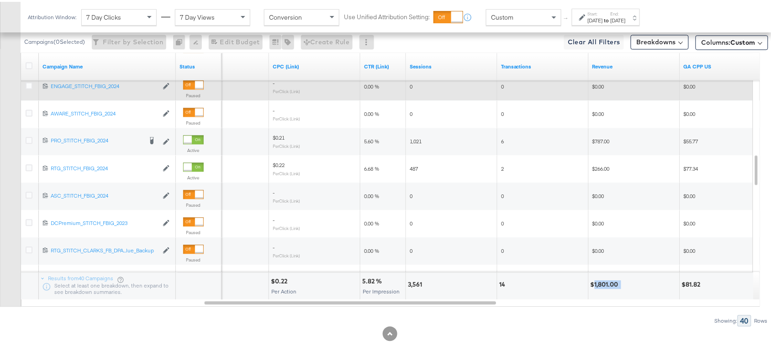
click at [610, 285] on div "$1,801.00" at bounding box center [605, 283] width 31 height 9
copy div "1,801.00"
click at [611, 16] on strong "to" at bounding box center [607, 18] width 8 height 7
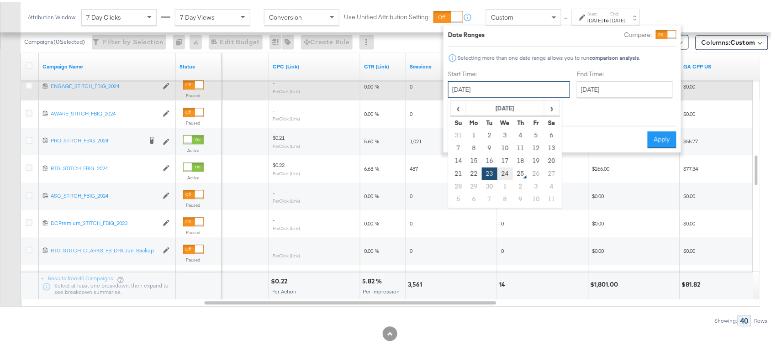
drag, startPoint x: 511, startPoint y: 87, endPoint x: 506, endPoint y: 173, distance: 85.5
click at [506, 96] on div "September 23rd 2025 ‹ September 2025 › Su Mo Tu We Th Fr Sa 31 1 2 3 4 5 6 7 8 …" at bounding box center [509, 87] width 122 height 16
click at [506, 173] on td "24" at bounding box center [505, 172] width 16 height 13
type input "September 24th 2025"
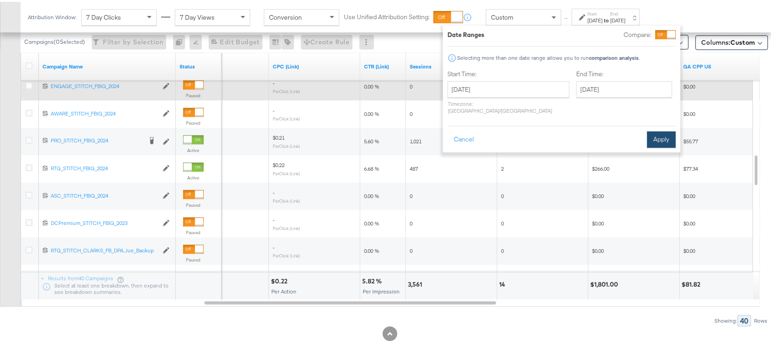
click at [661, 130] on button "Apply" at bounding box center [661, 138] width 29 height 16
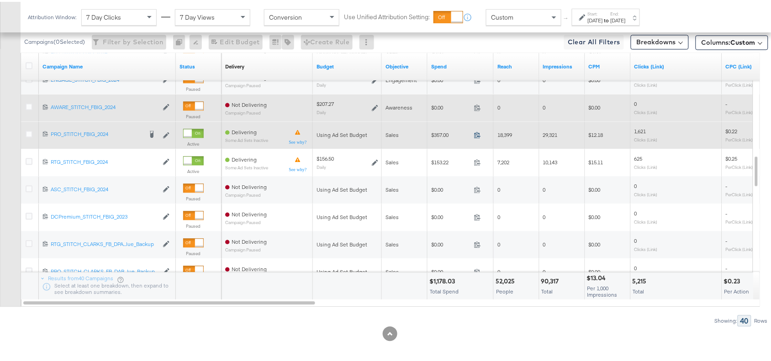
click at [478, 135] on icon at bounding box center [477, 133] width 7 height 7
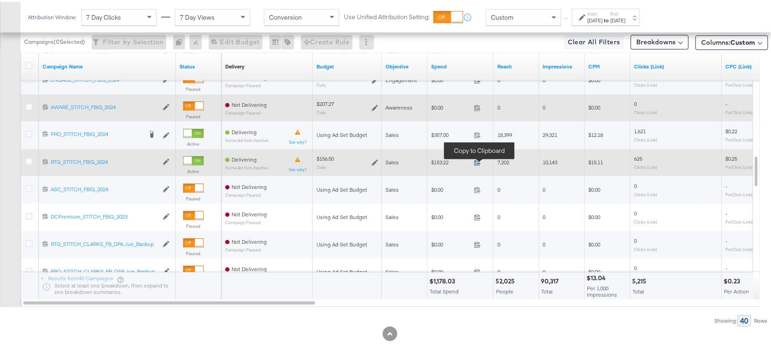
click at [474, 163] on icon at bounding box center [477, 161] width 7 height 7
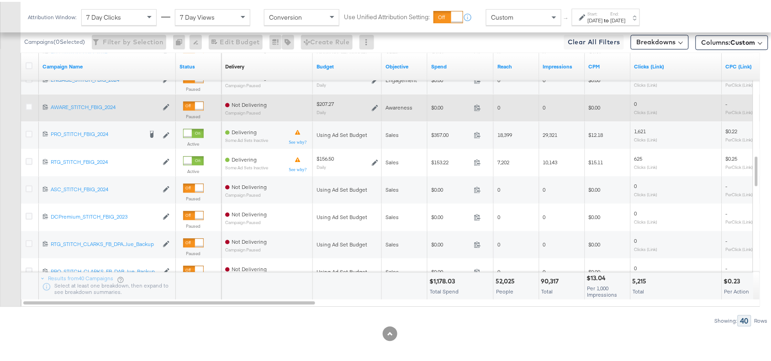
click at [438, 279] on div "$1,178.03" at bounding box center [443, 280] width 28 height 9
copy div "1,178.03"
click at [438, 279] on div "$1,178.03" at bounding box center [443, 280] width 28 height 9
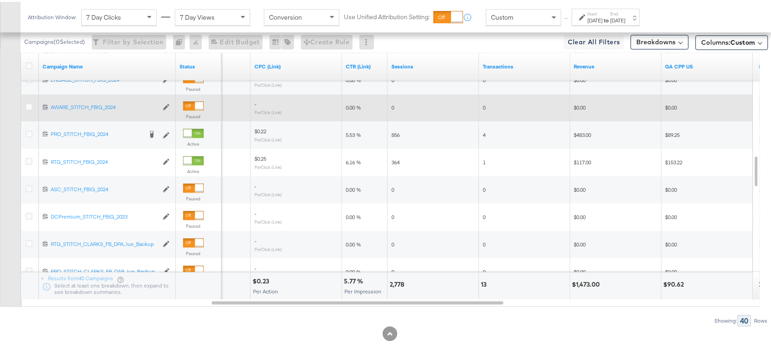
click at [586, 288] on div "$1,473.00" at bounding box center [587, 283] width 31 height 9
copy div "1,473.00"
click at [586, 288] on div "$1,473.00" at bounding box center [587, 283] width 31 height 9
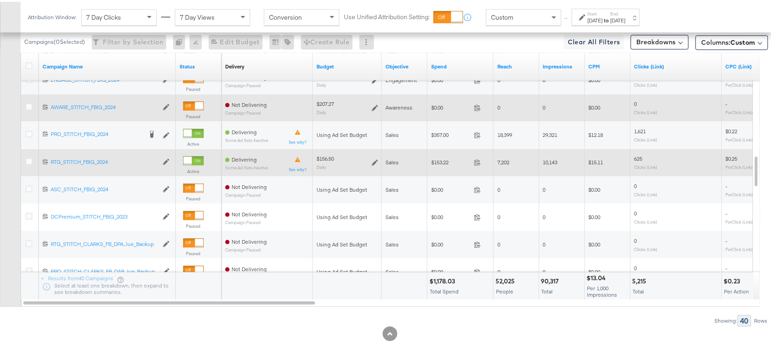
click at [374, 161] on icon at bounding box center [375, 161] width 6 height 6
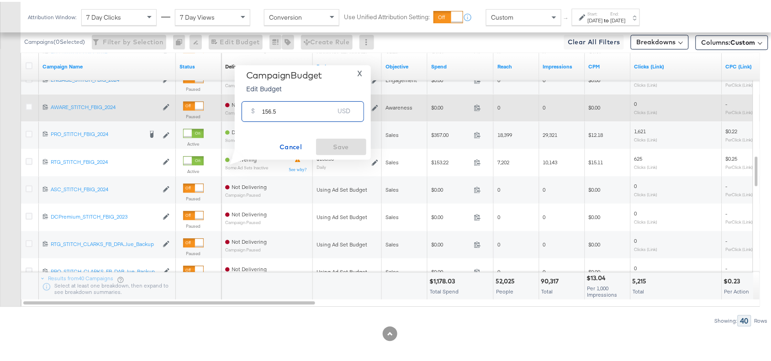
click at [289, 115] on input "156.5" at bounding box center [298, 106] width 72 height 20
paste input "$163.03"
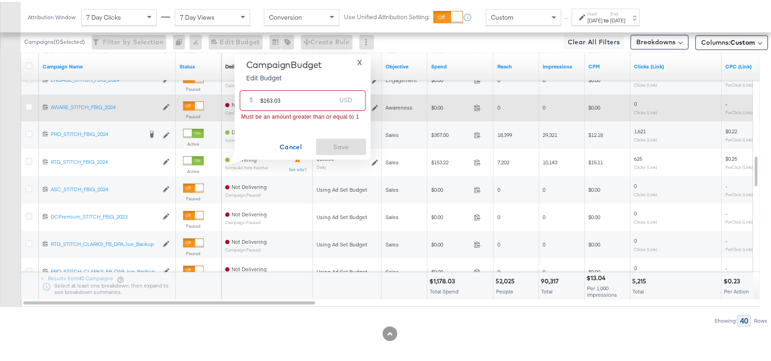
click at [263, 101] on input "$163.03" at bounding box center [297, 95] width 75 height 20
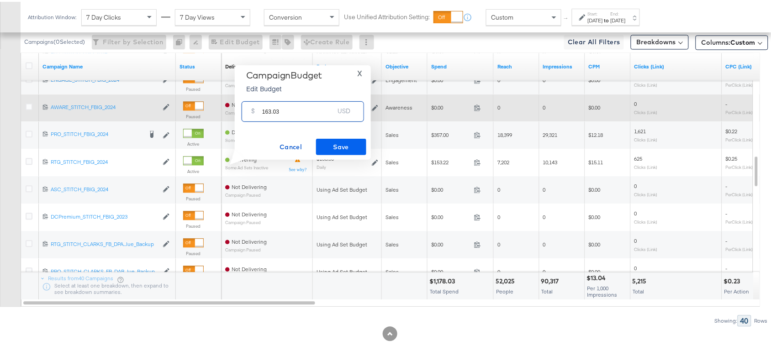
type input "163.03"
click at [329, 142] on span "Save" at bounding box center [341, 145] width 43 height 11
